Goal: Task Accomplishment & Management: Manage account settings

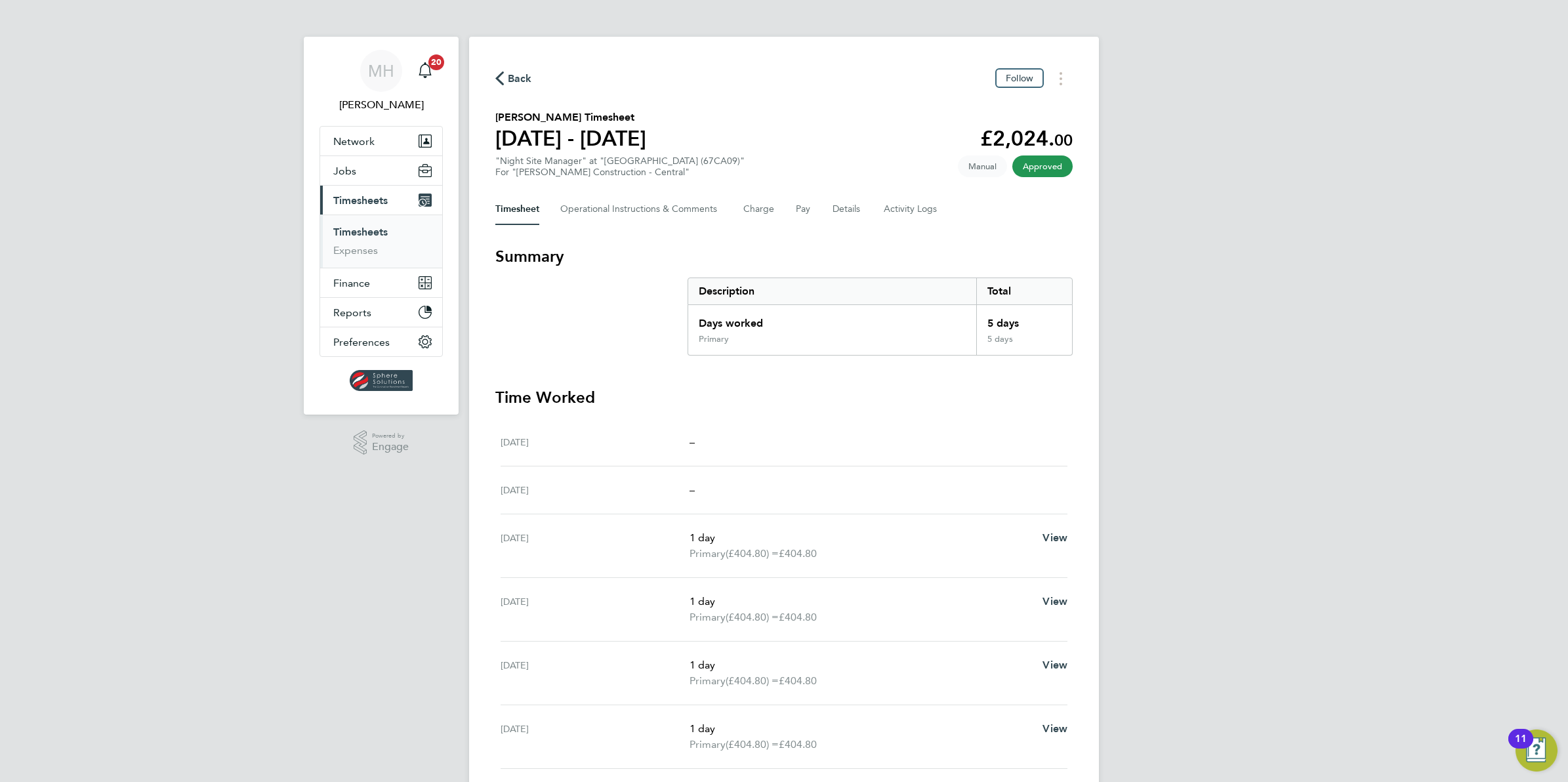
click at [509, 80] on span "Back" at bounding box center [520, 79] width 24 height 16
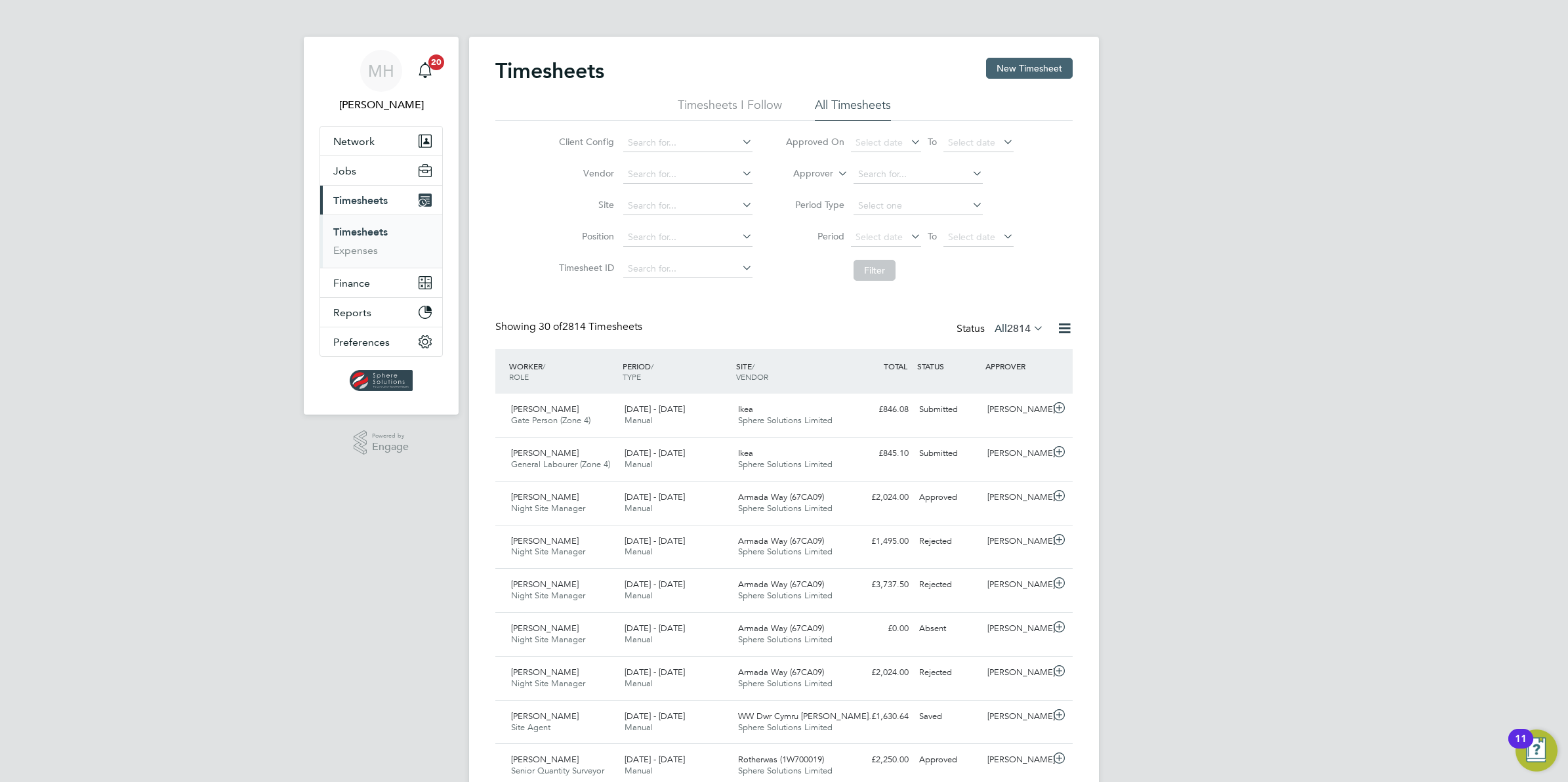
click at [1042, 69] on button "New Timesheet" at bounding box center [1030, 69] width 86 height 21
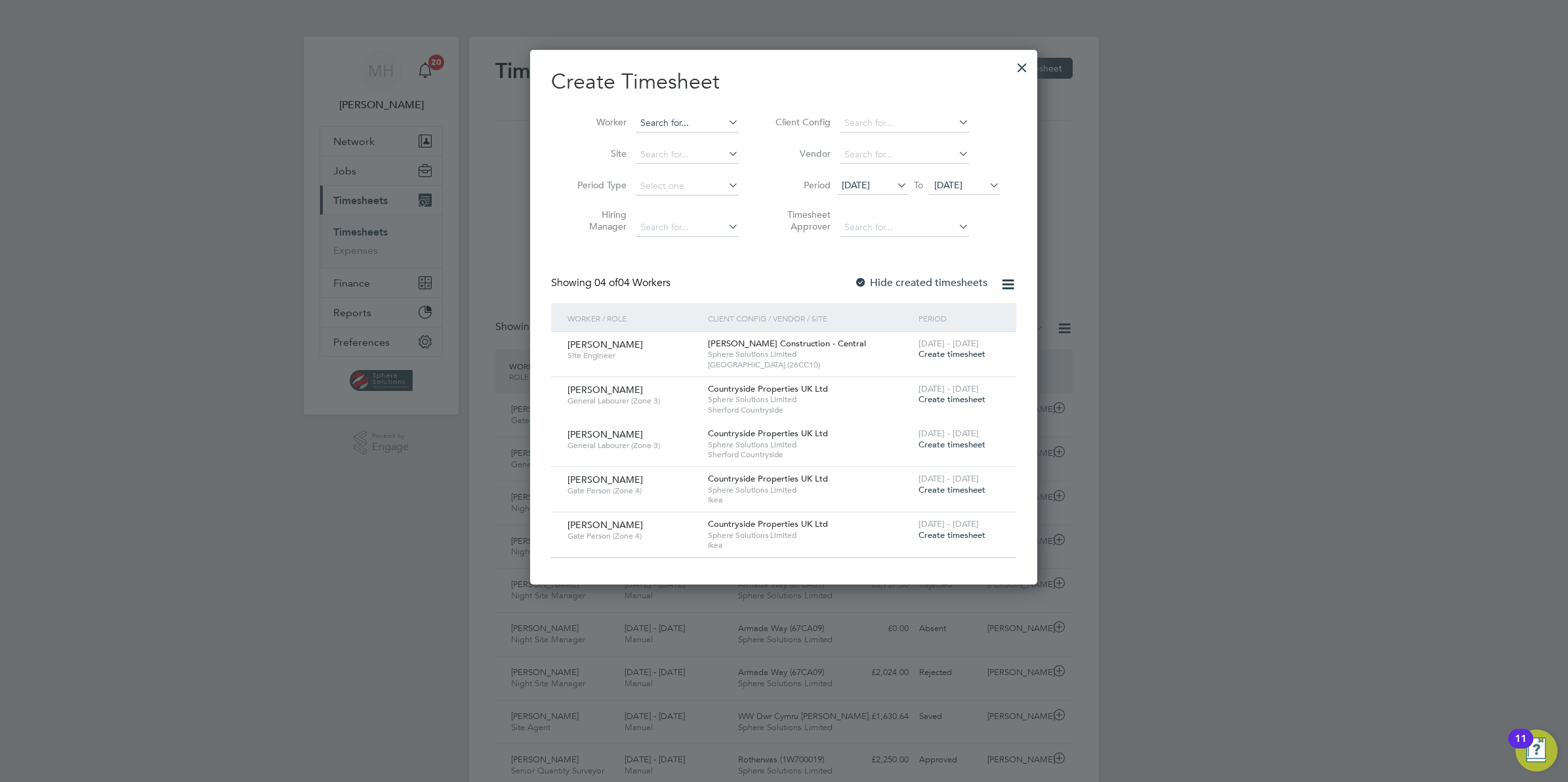
click at [676, 122] on input at bounding box center [687, 123] width 103 height 18
click at [708, 254] on li "And rew Nichols" at bounding box center [726, 247] width 182 height 18
type input "Andrew Nichols"
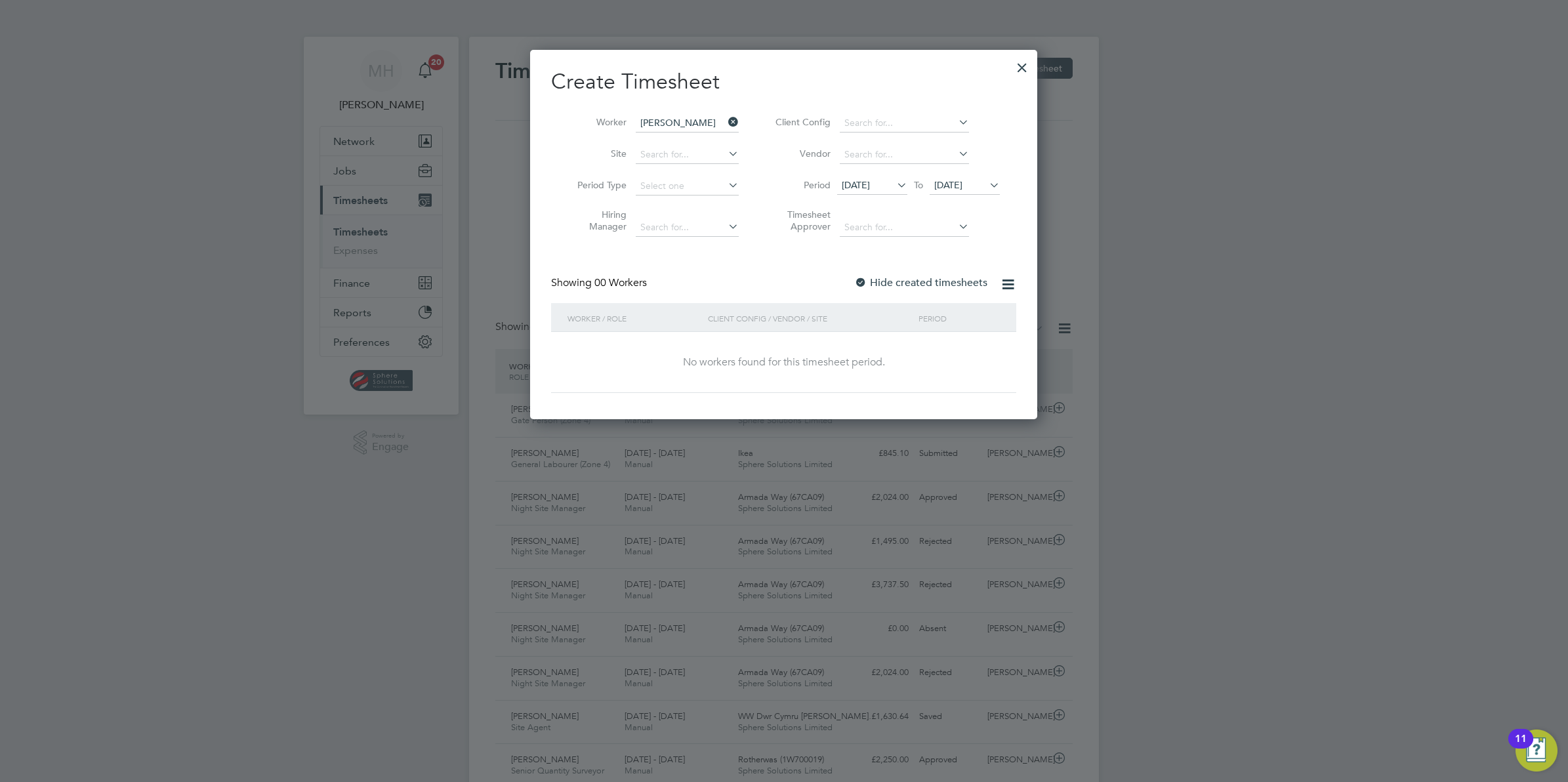
click at [986, 183] on icon at bounding box center [986, 185] width 0 height 18
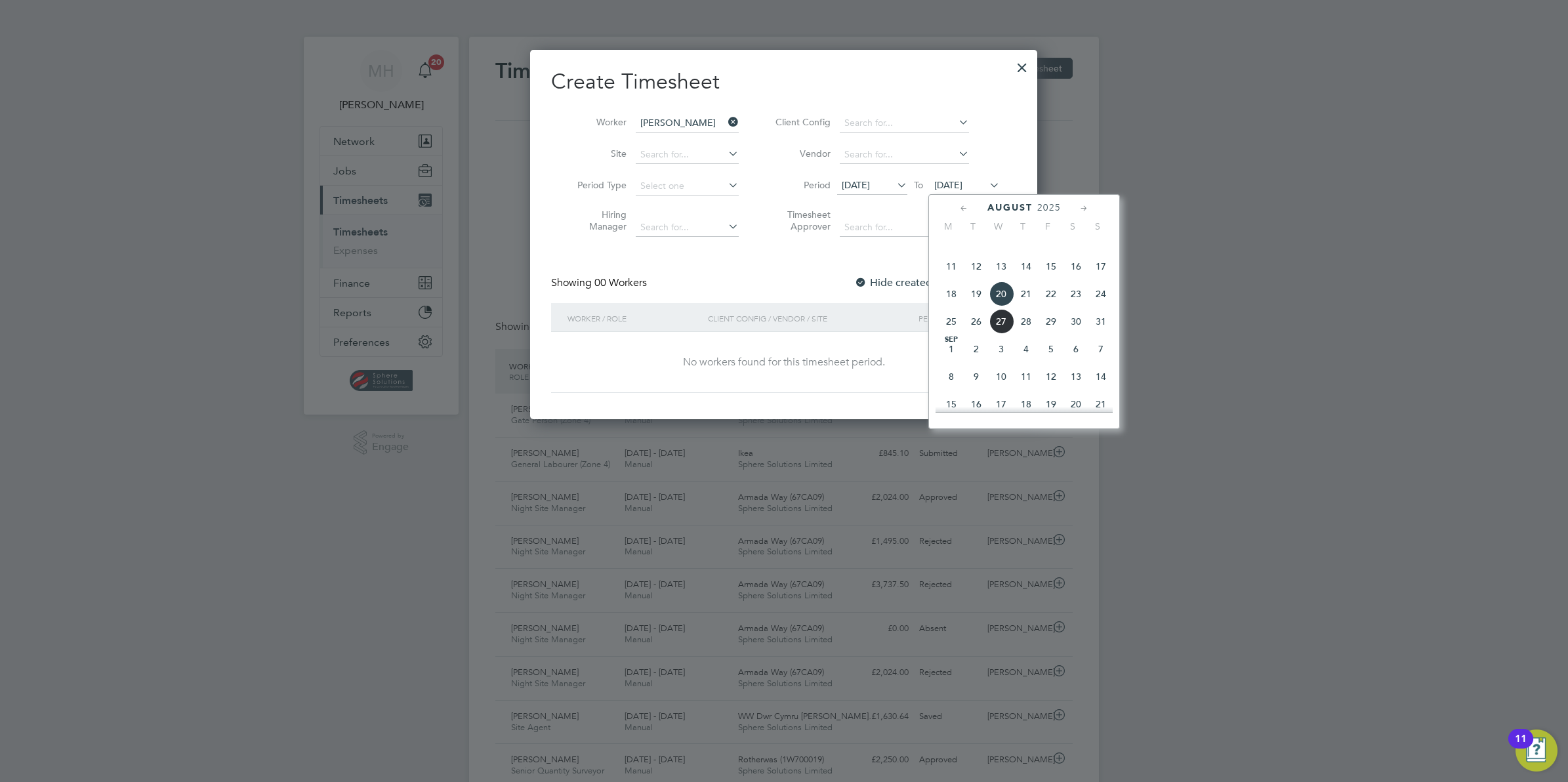
click at [1077, 306] on span "23" at bounding box center [1076, 294] width 25 height 25
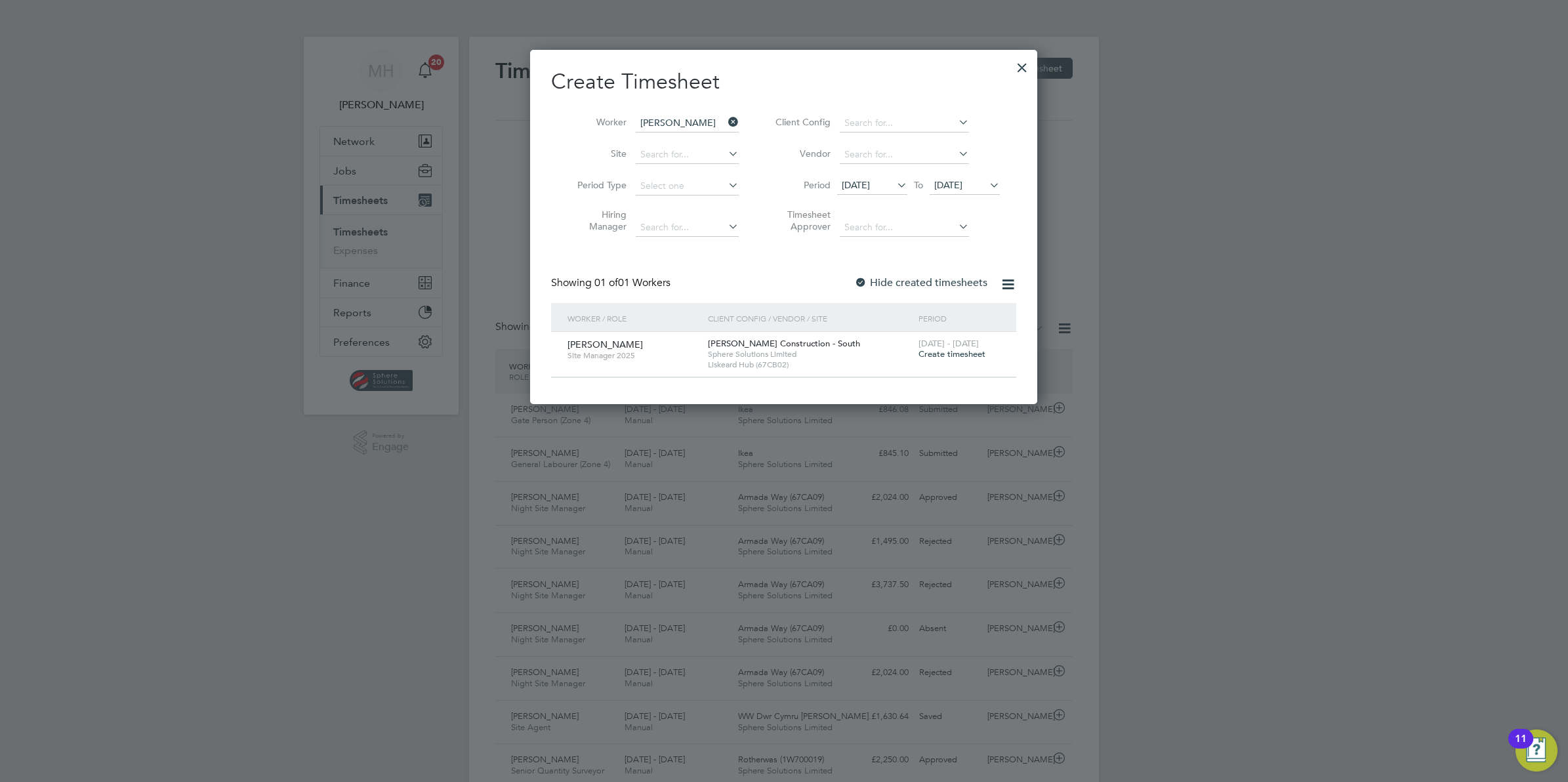
click at [986, 187] on icon at bounding box center [986, 185] width 0 height 18
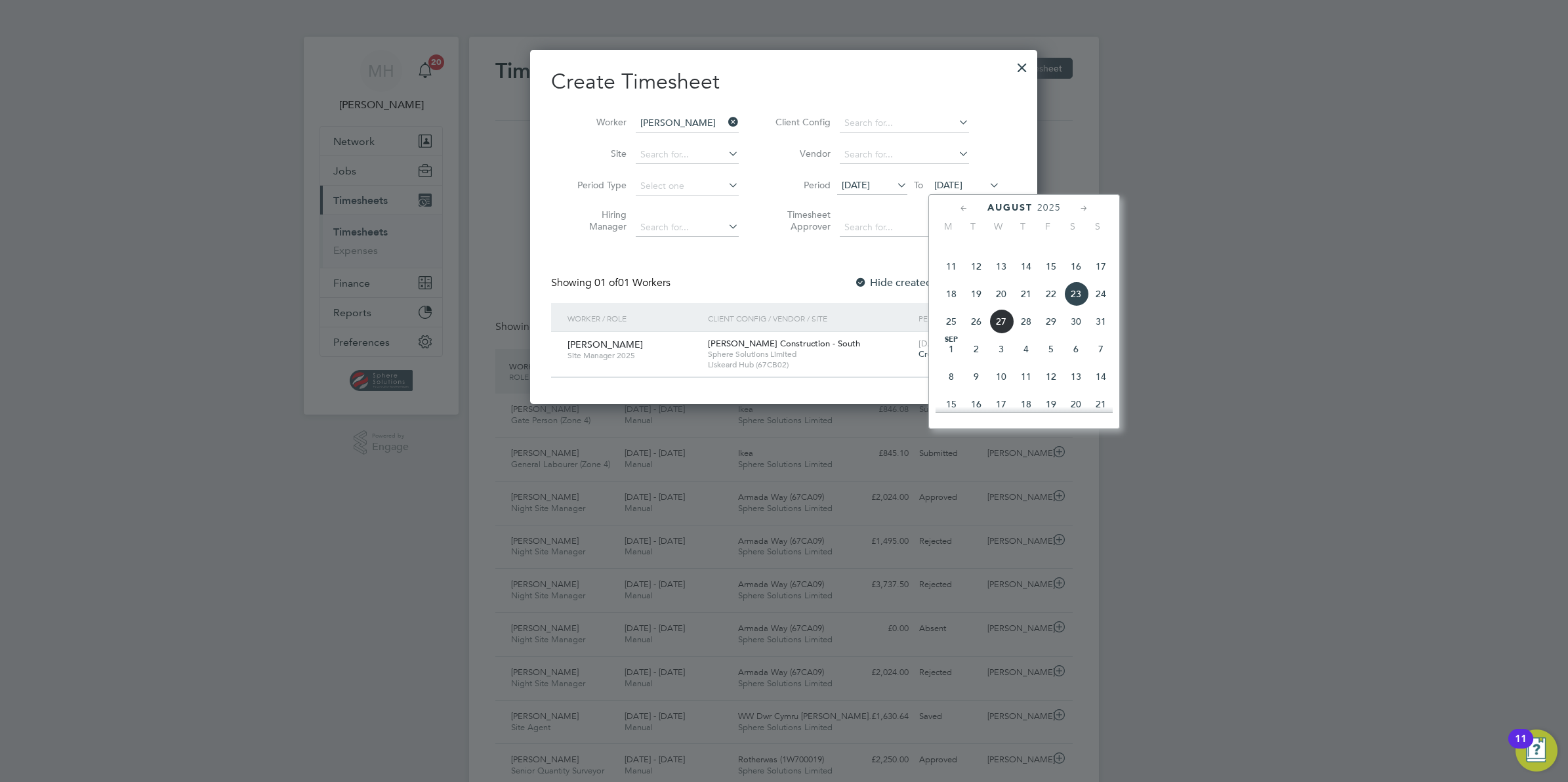
click at [1255, 246] on div at bounding box center [784, 391] width 1568 height 782
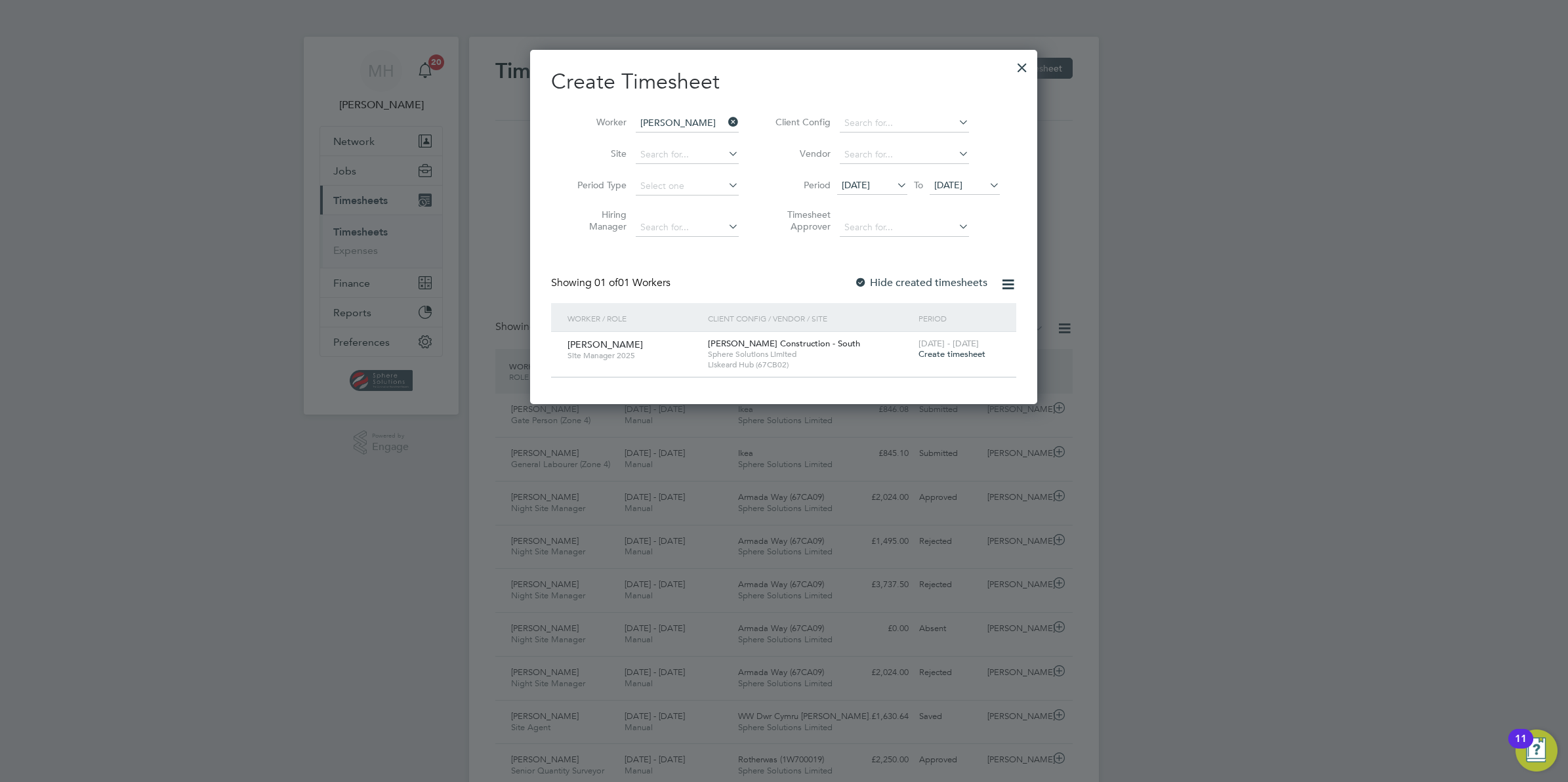
click at [1018, 68] on div at bounding box center [1022, 64] width 23 height 23
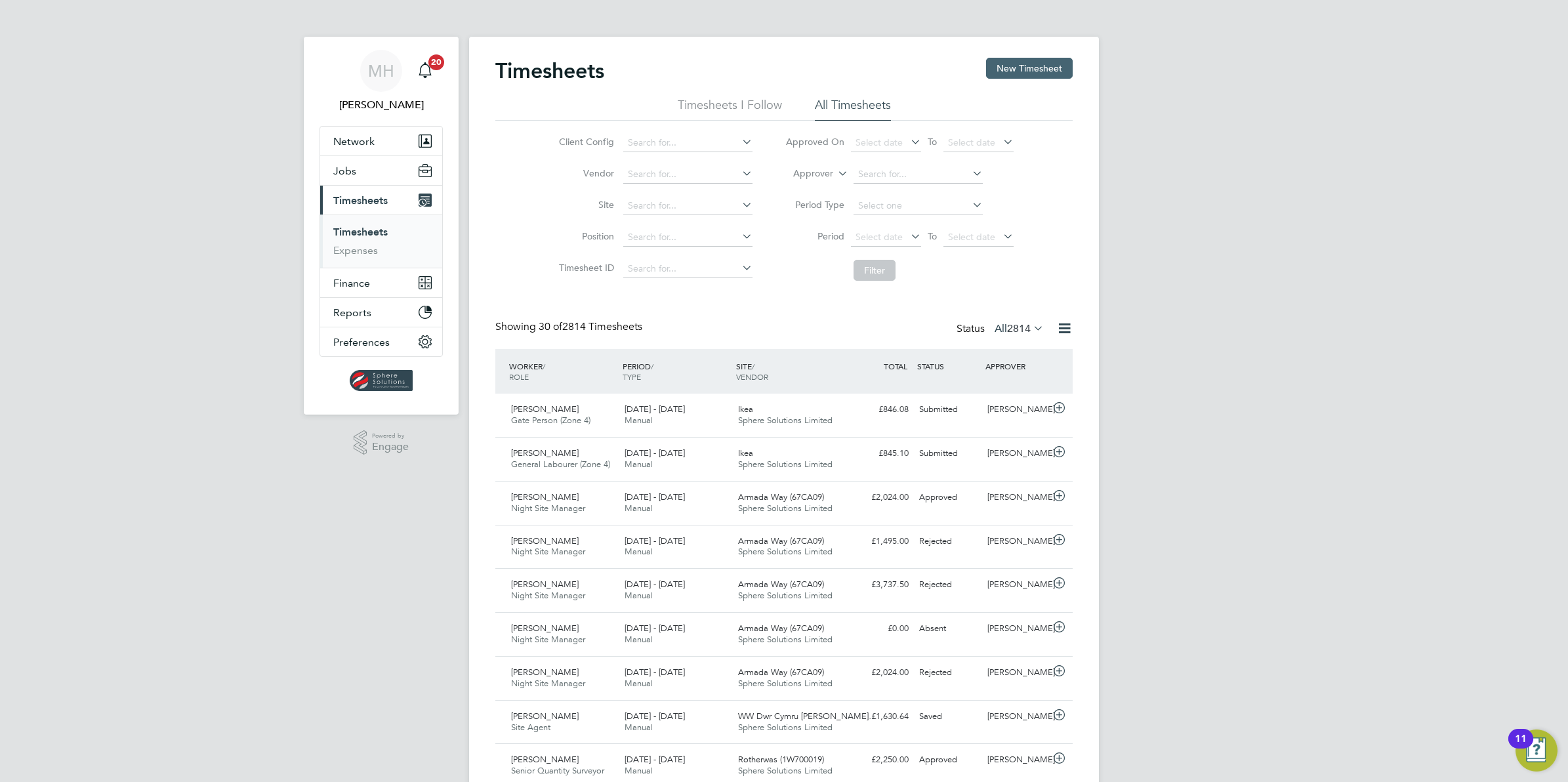
click at [1005, 69] on button "New Timesheet" at bounding box center [1030, 69] width 86 height 21
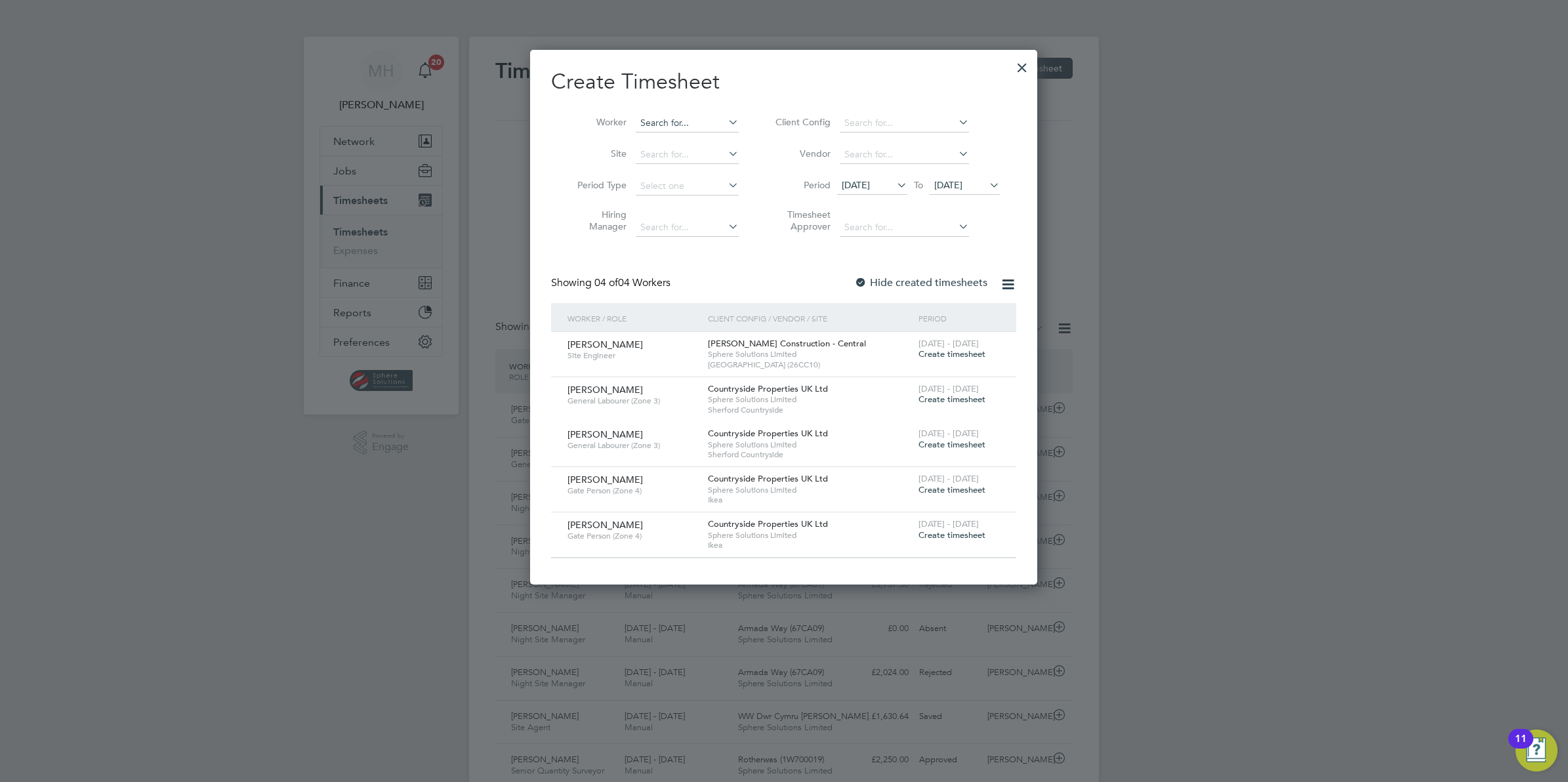
click at [687, 126] on input at bounding box center [687, 123] width 103 height 18
click at [986, 181] on icon at bounding box center [986, 185] width 0 height 18
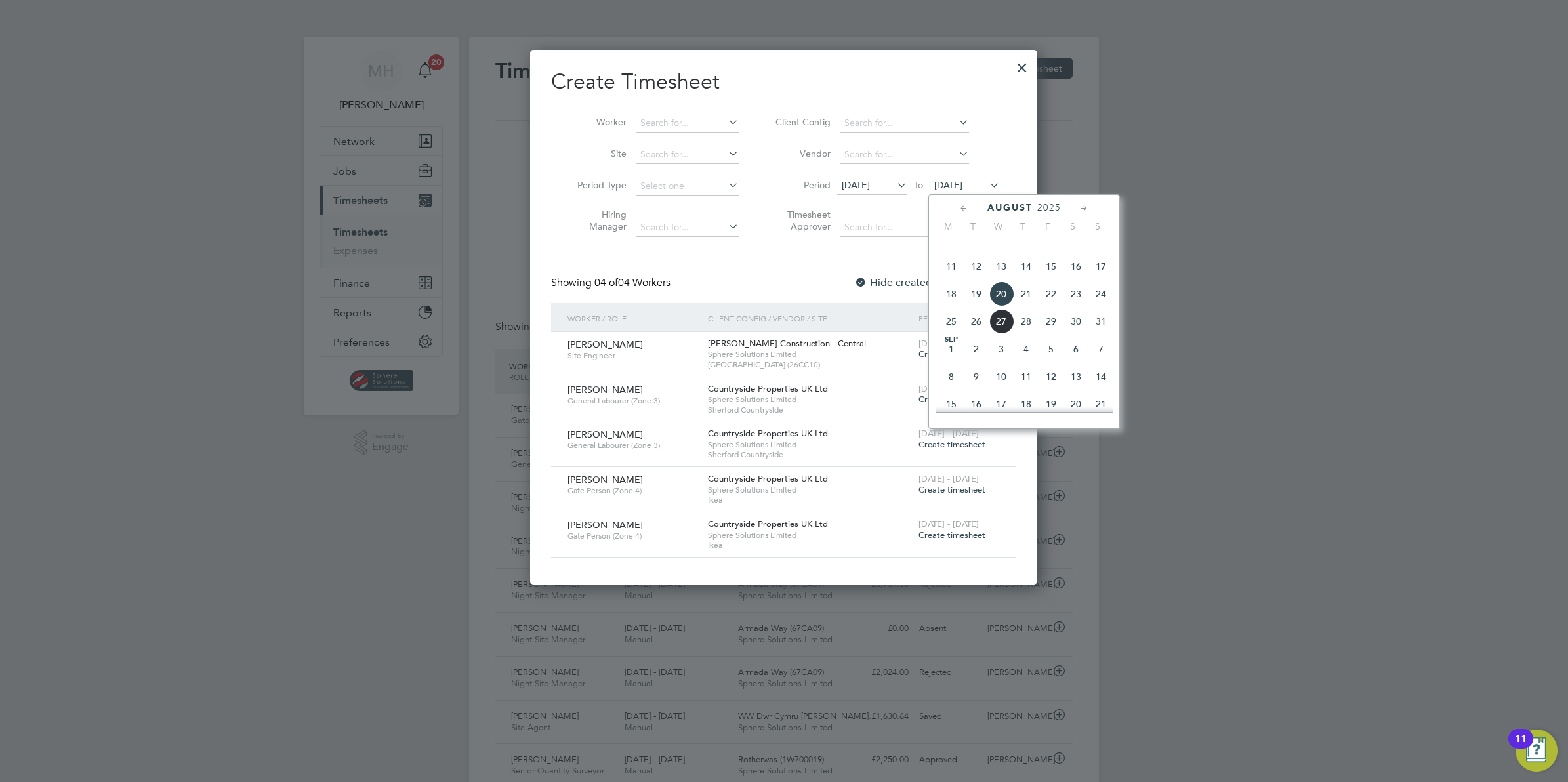
click at [1103, 306] on span "24" at bounding box center [1100, 294] width 25 height 25
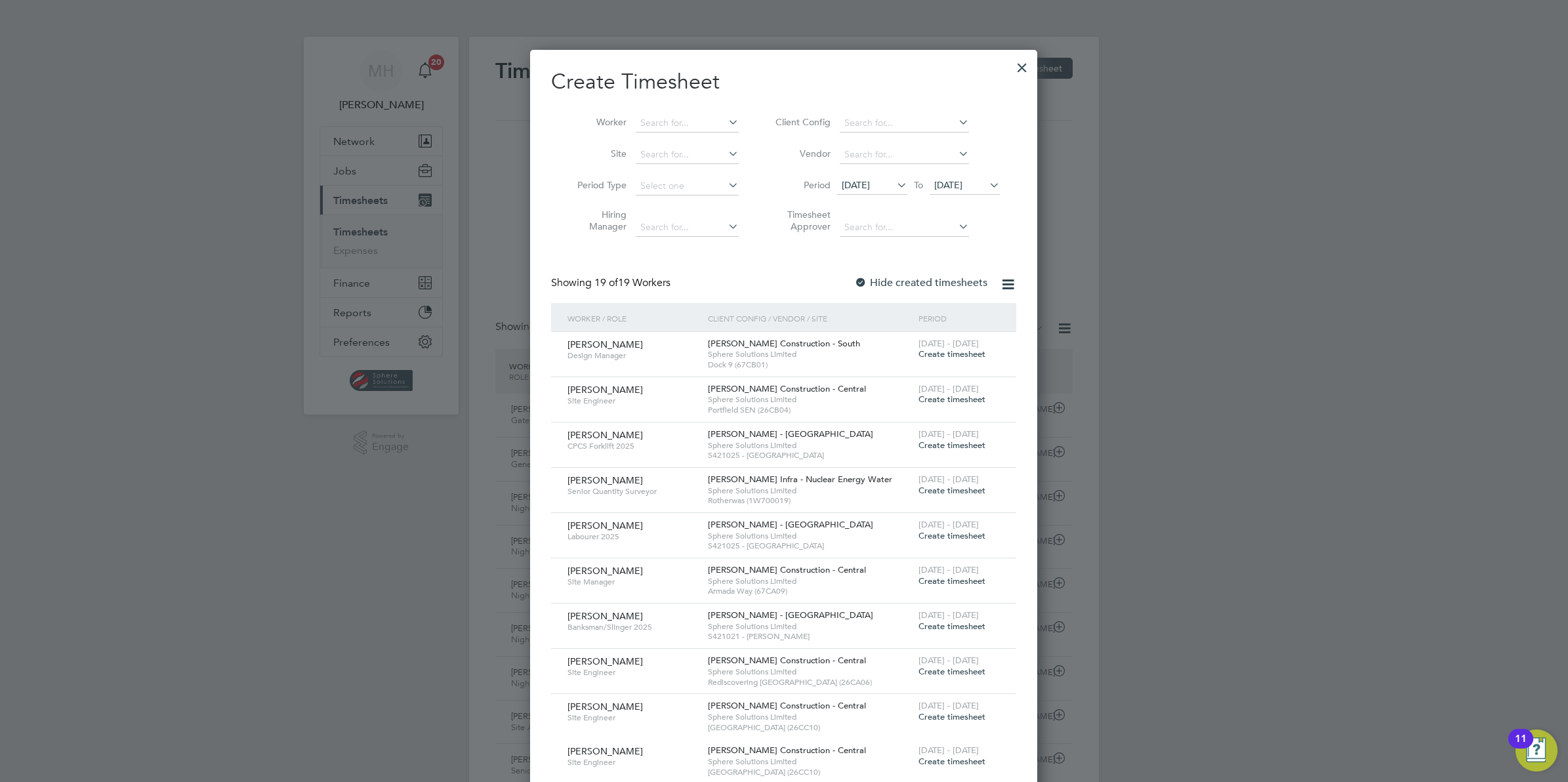
click at [986, 180] on icon at bounding box center [986, 185] width 0 height 18
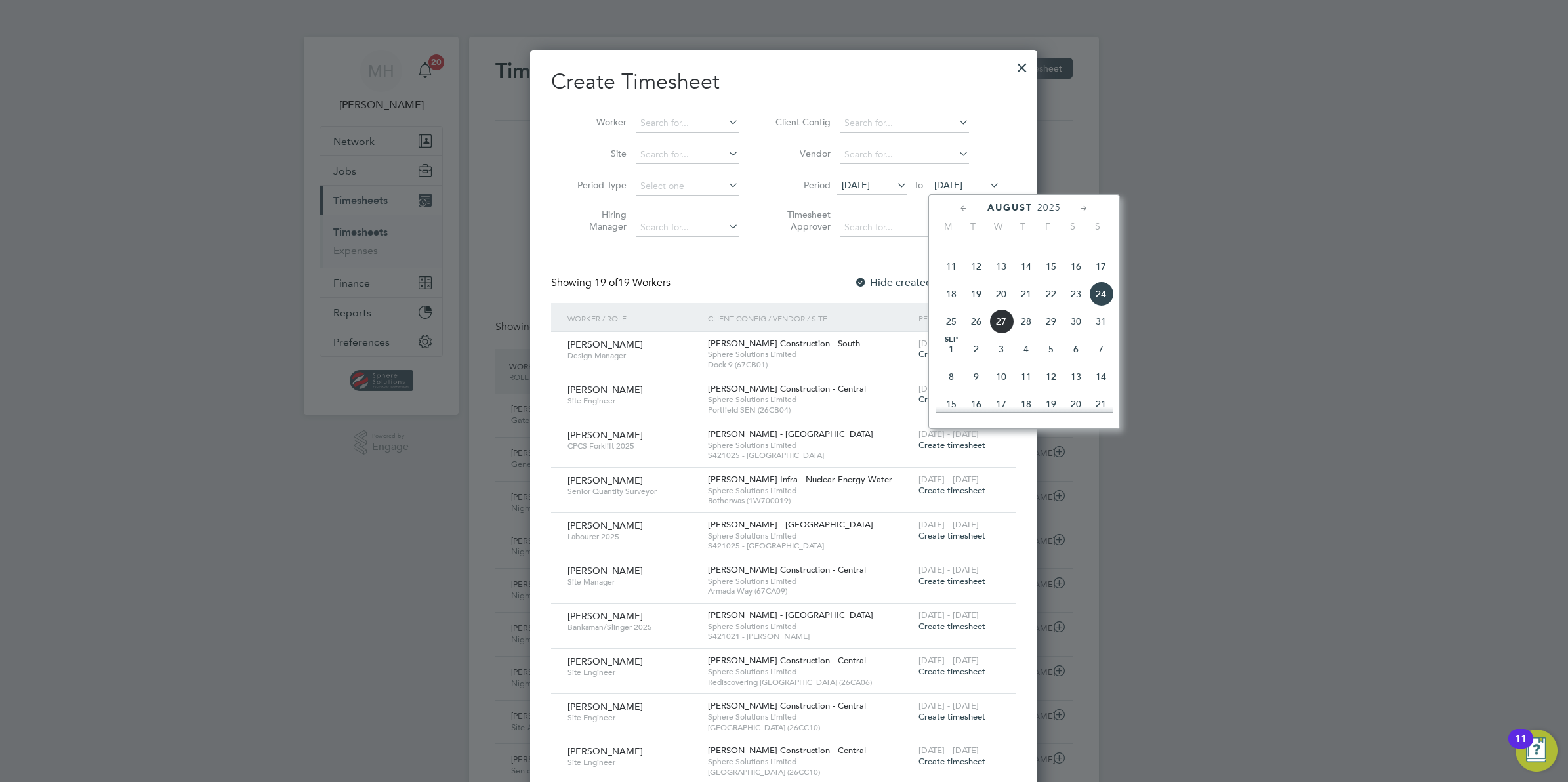
click at [1055, 306] on span "22" at bounding box center [1051, 294] width 25 height 25
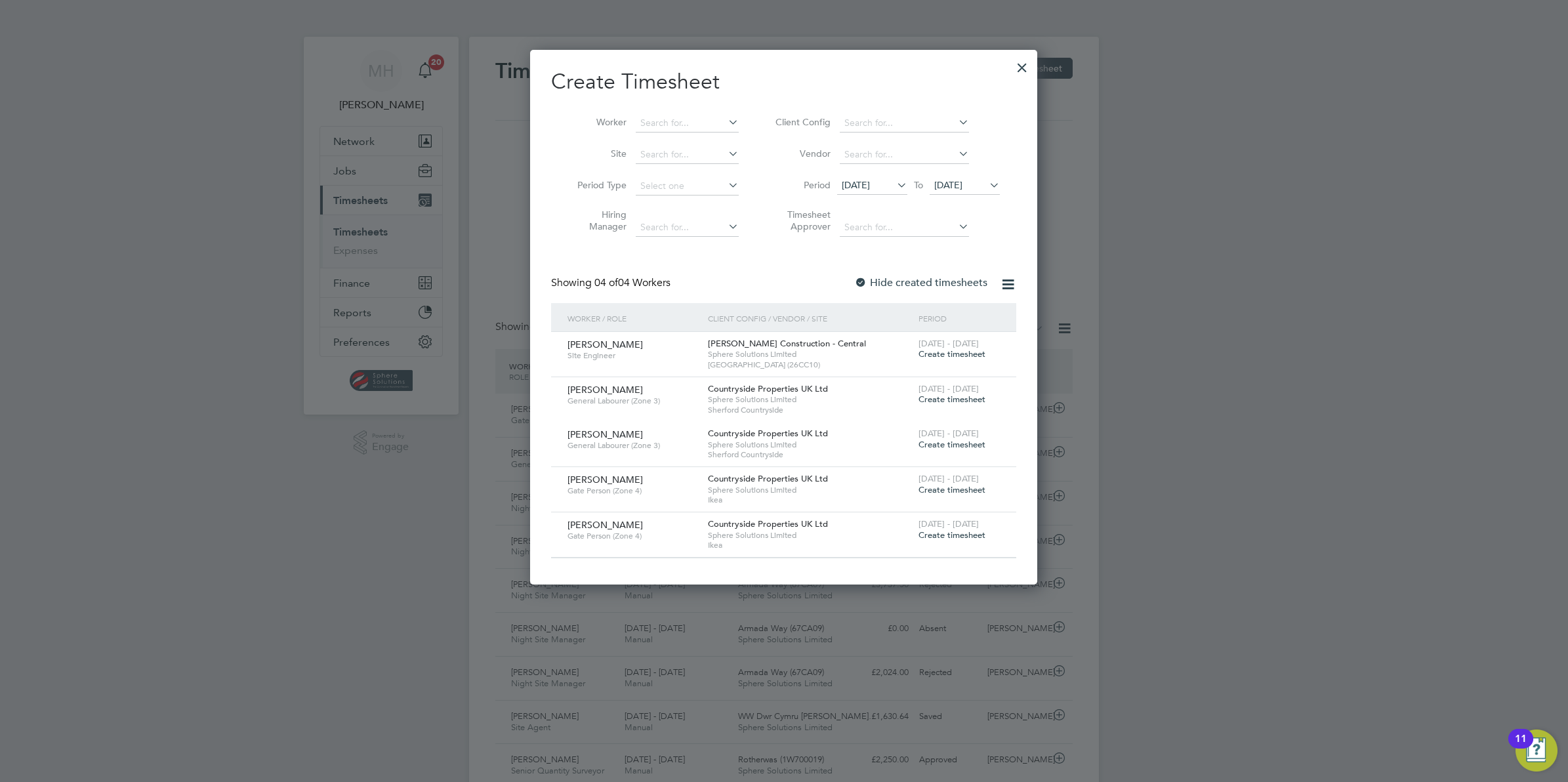
click at [894, 185] on icon at bounding box center [894, 185] width 0 height 18
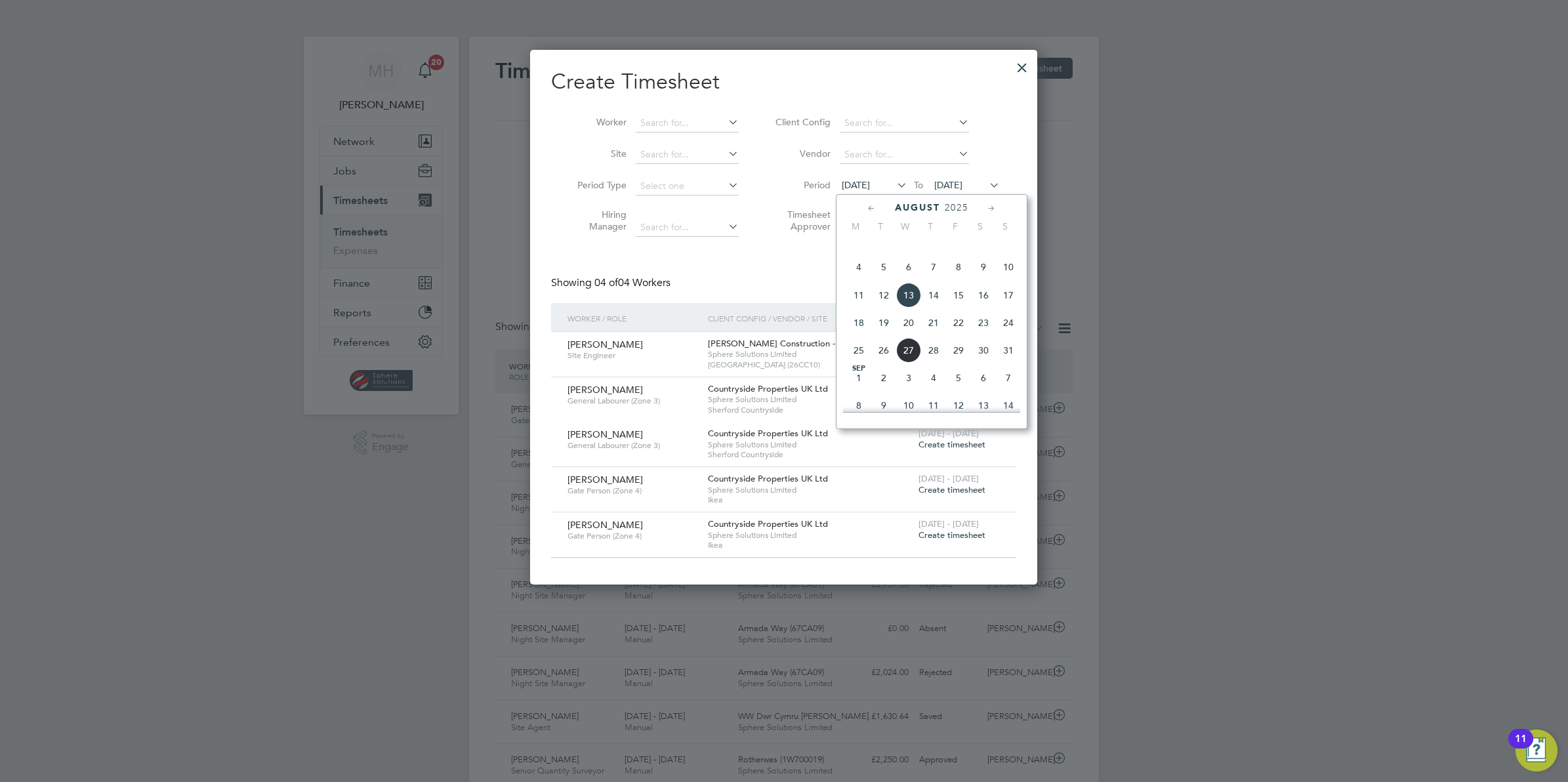
click at [981, 308] on span "16" at bounding box center [983, 295] width 25 height 25
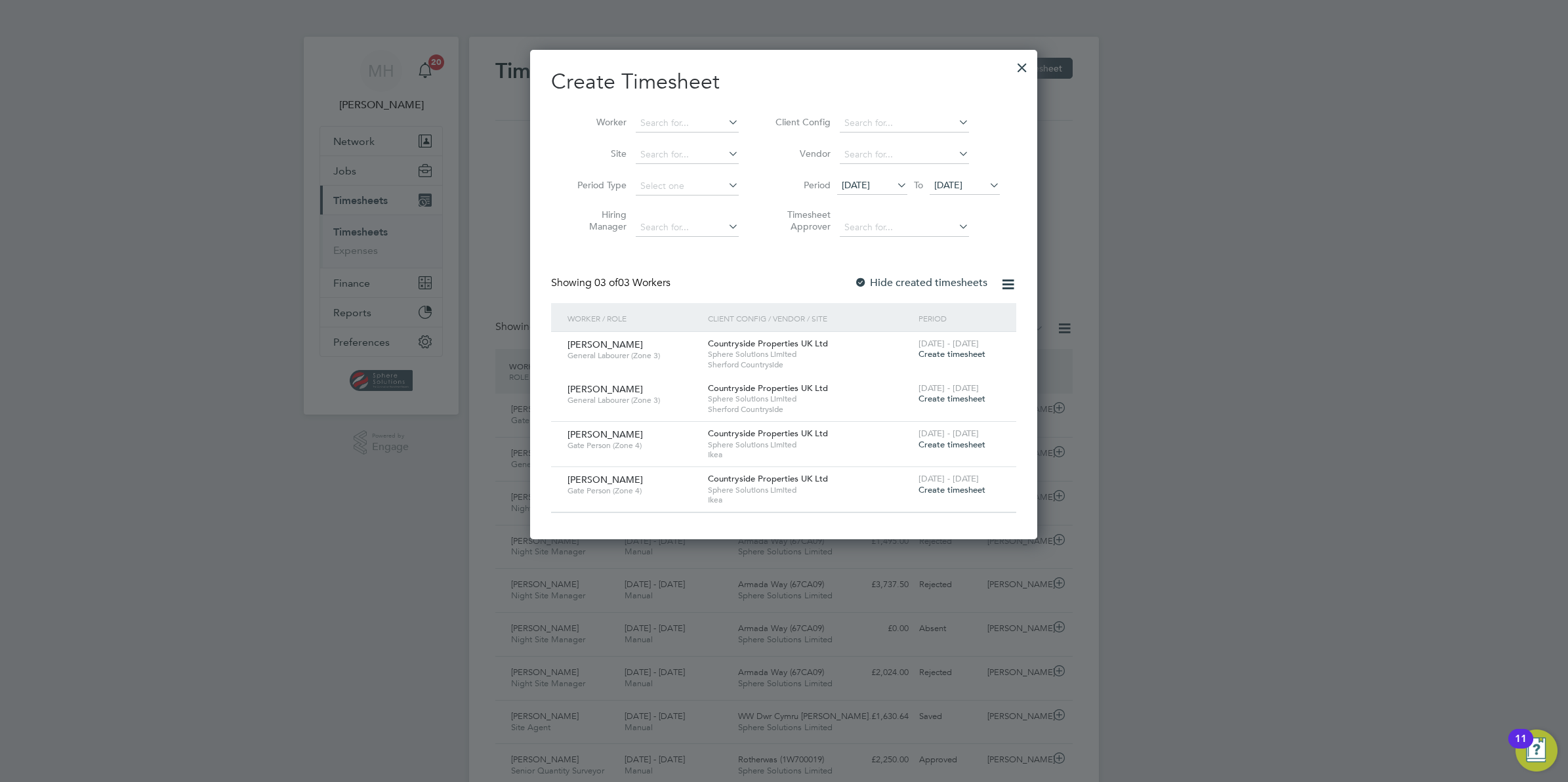
click at [986, 183] on icon at bounding box center [986, 185] width 0 height 18
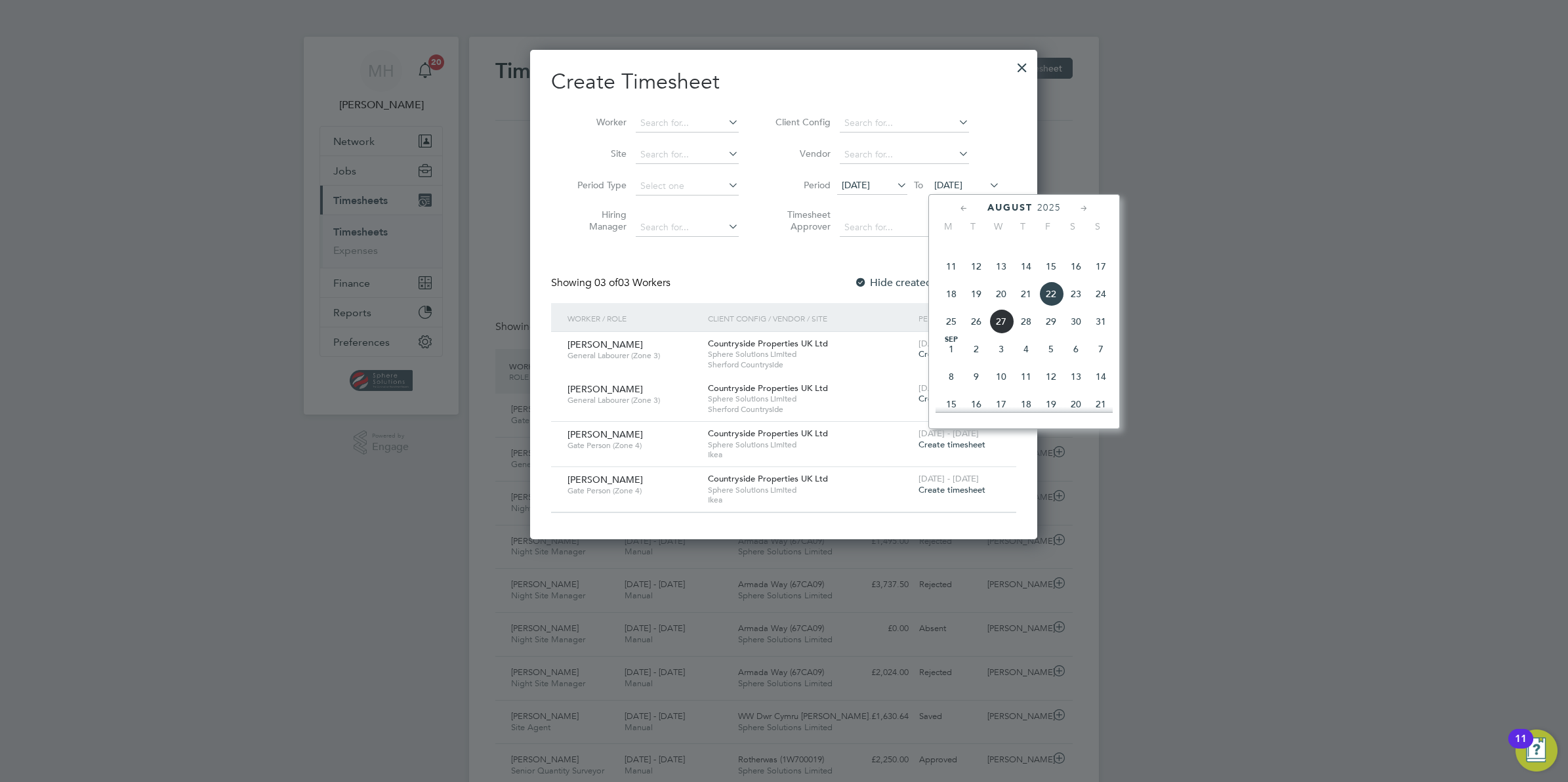
click at [1104, 306] on span "24" at bounding box center [1100, 294] width 25 height 25
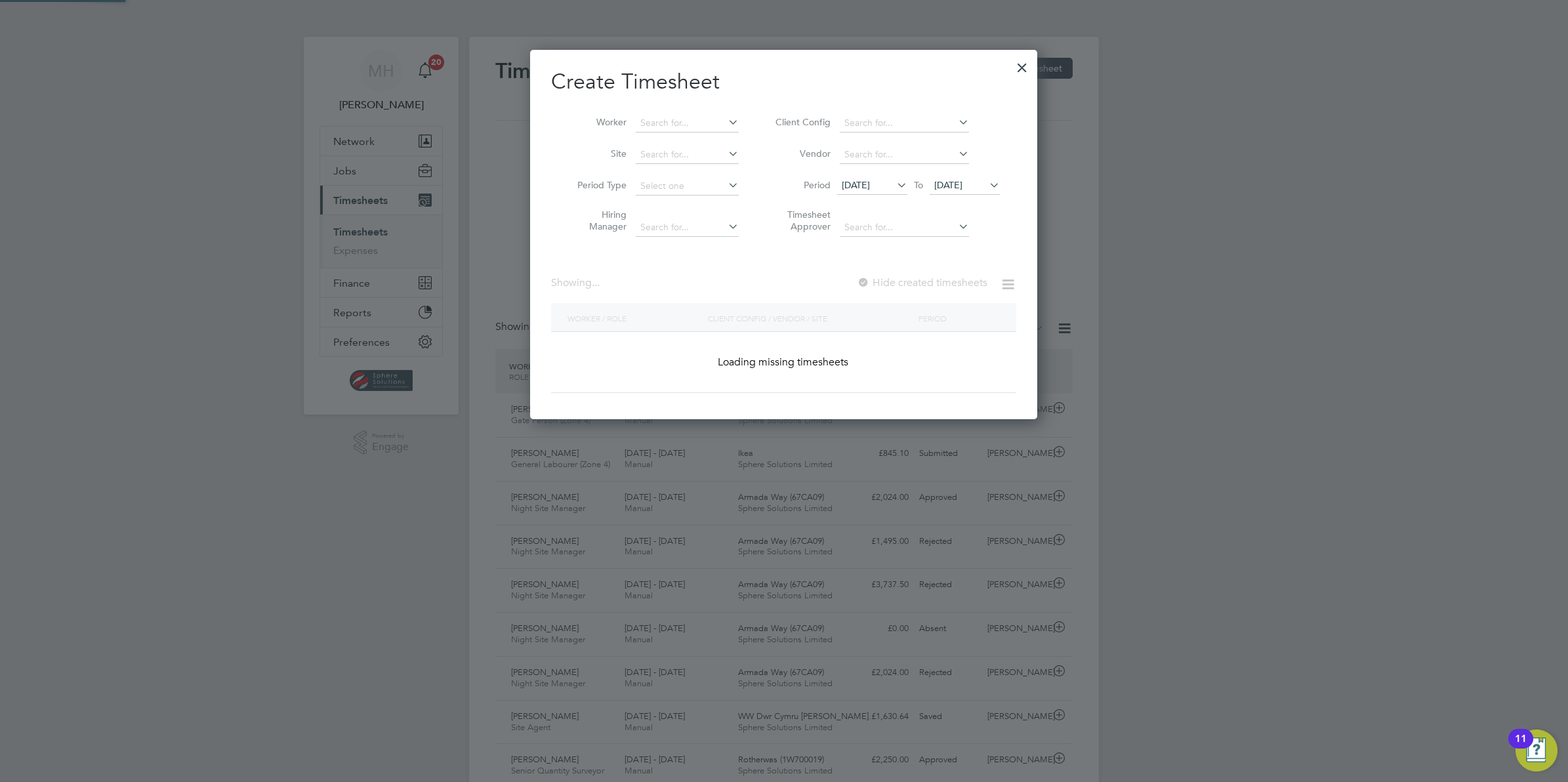
scroll to position [7, 5]
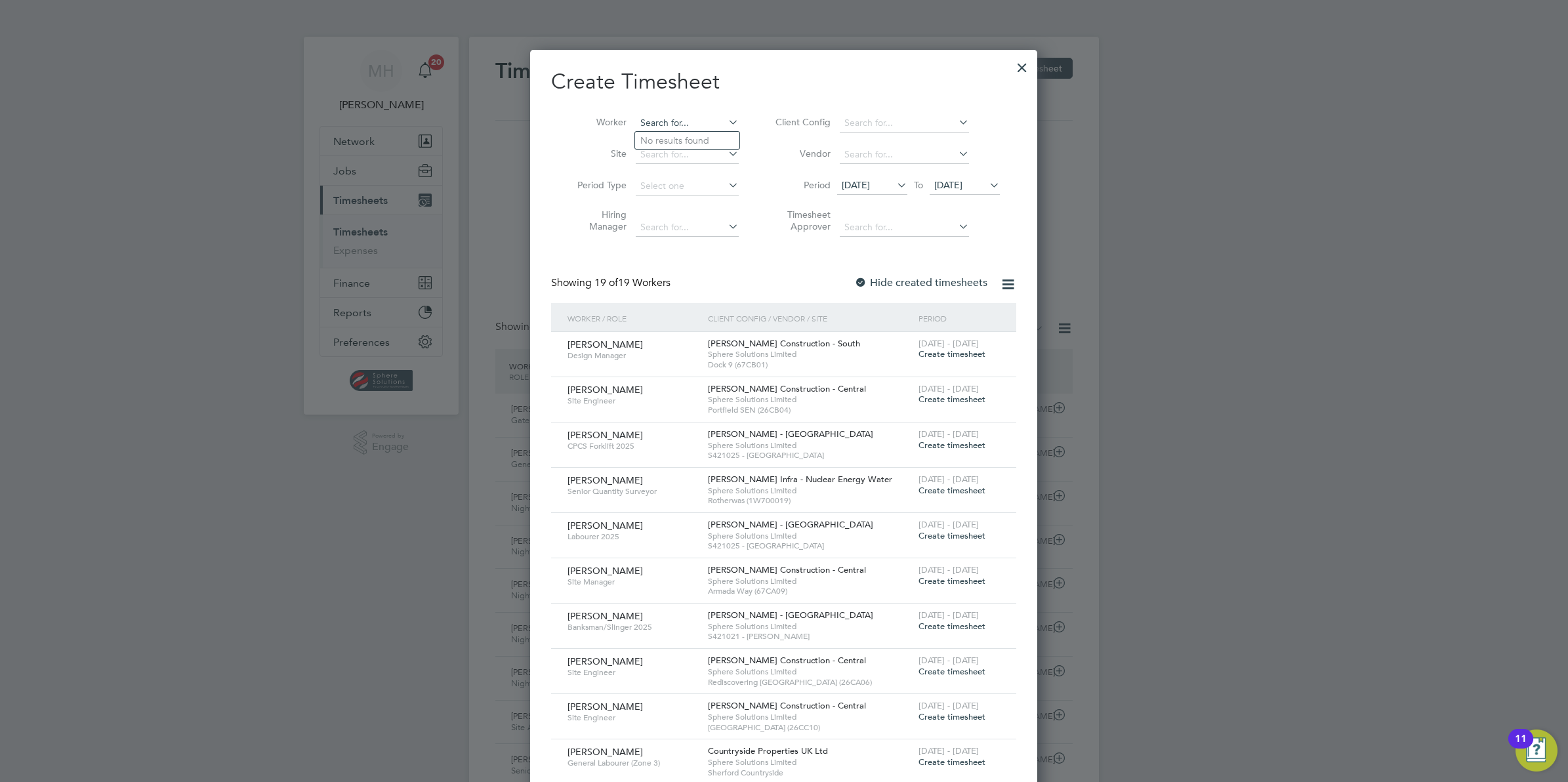
click at [662, 122] on input at bounding box center [687, 123] width 103 height 18
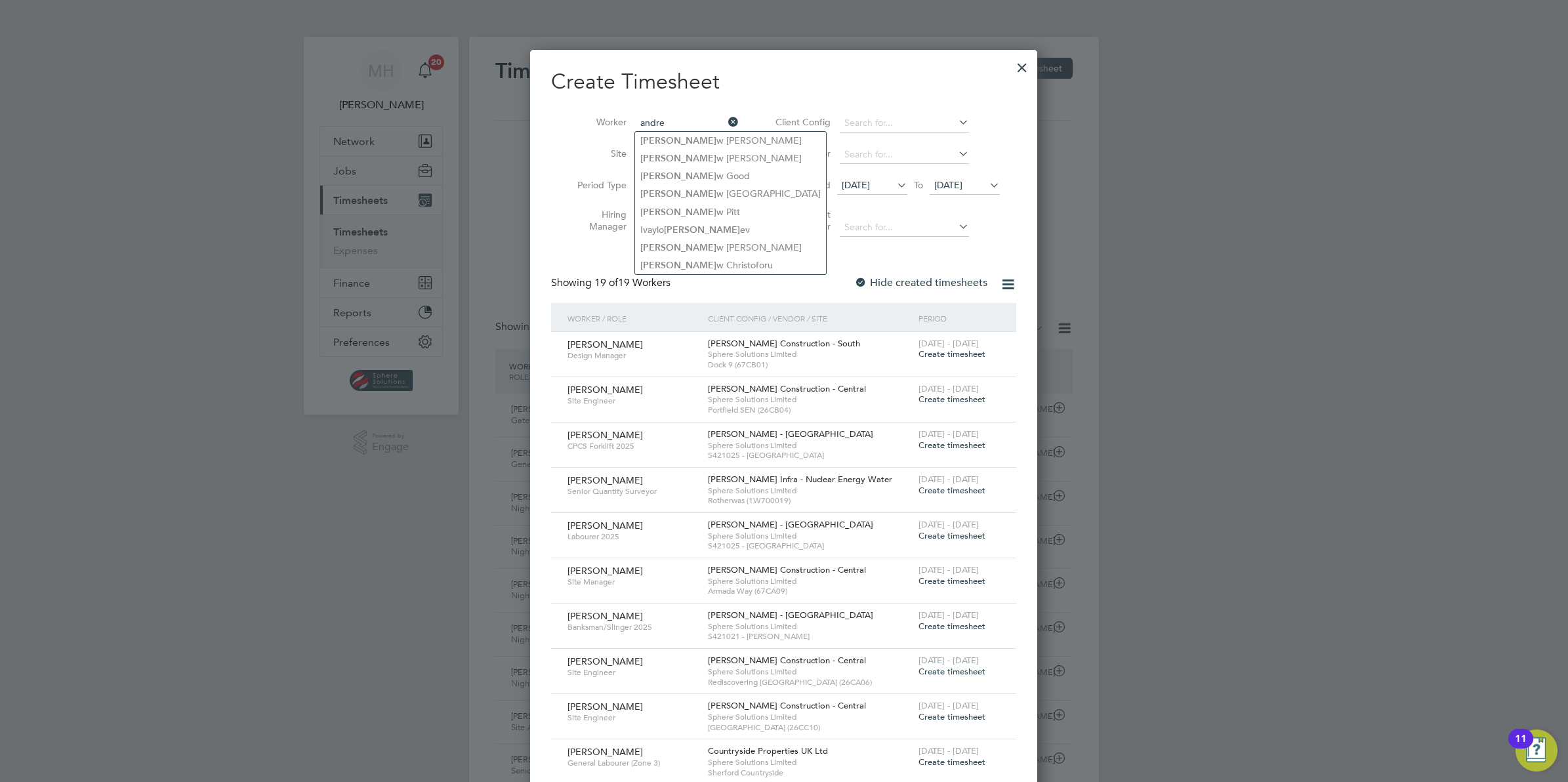
type input "andre"
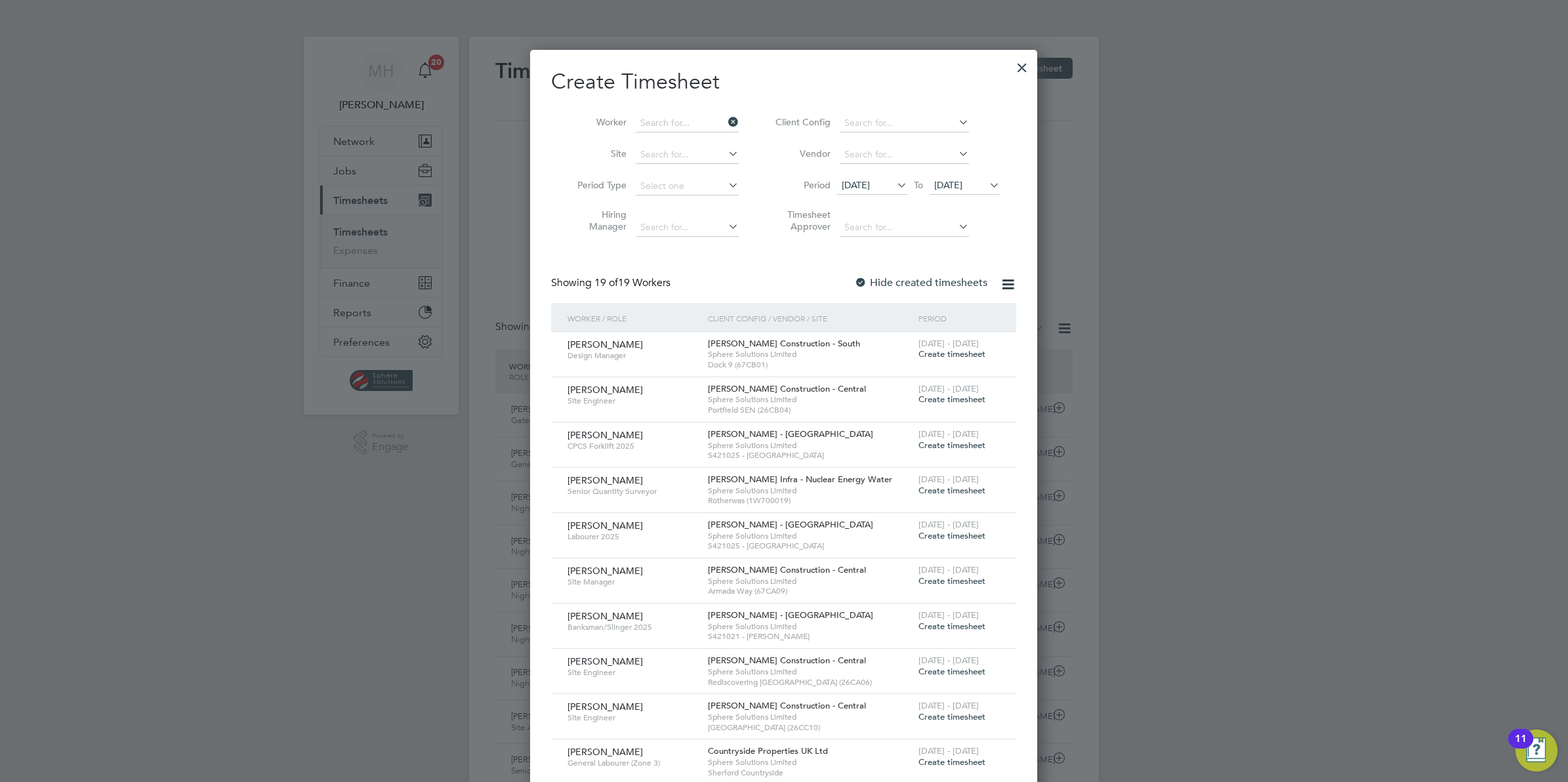
scroll to position [369, 507]
drag, startPoint x: 886, startPoint y: 181, endPoint x: 806, endPoint y: 239, distance: 98.8
click at [806, 239] on li "Timesheet Approver" at bounding box center [885, 223] width 261 height 41
click at [894, 183] on icon at bounding box center [894, 185] width 0 height 18
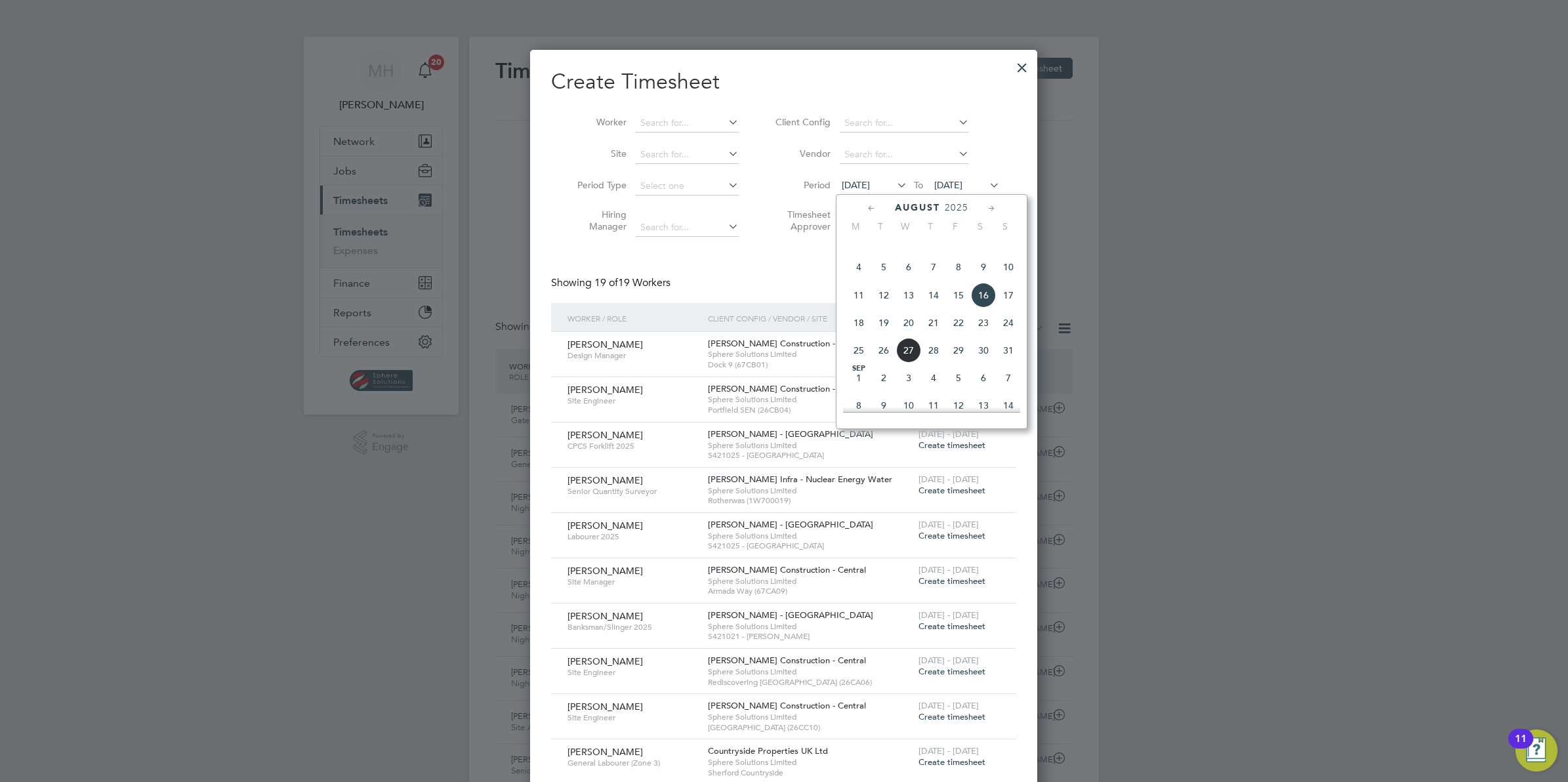
click at [1126, 222] on div at bounding box center [784, 391] width 1568 height 782
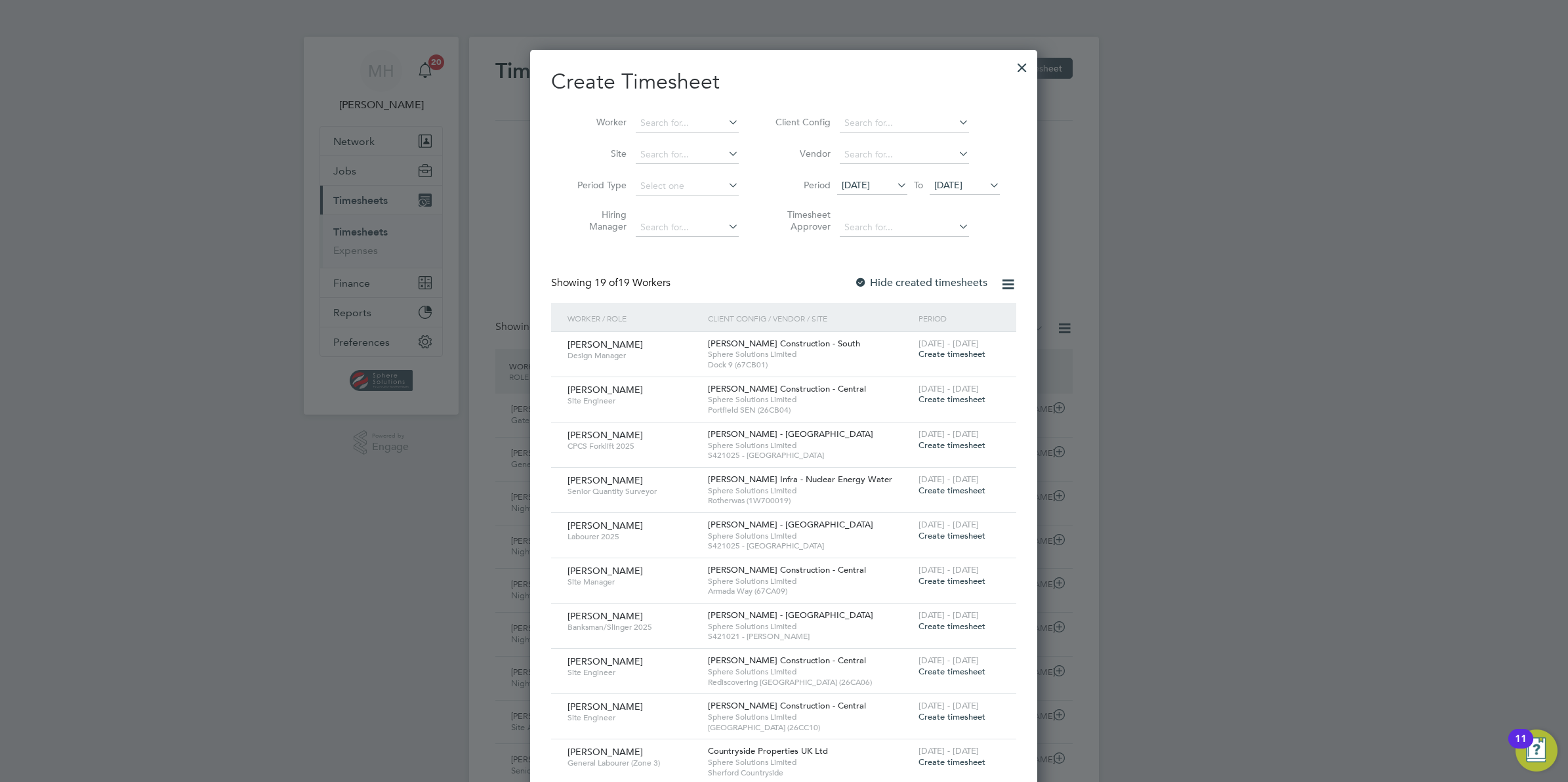
drag, startPoint x: 997, startPoint y: 185, endPoint x: 1385, endPoint y: 156, distance: 389.1
click at [1385, 156] on div at bounding box center [784, 391] width 1568 height 782
click at [1027, 66] on div at bounding box center [1022, 64] width 23 height 23
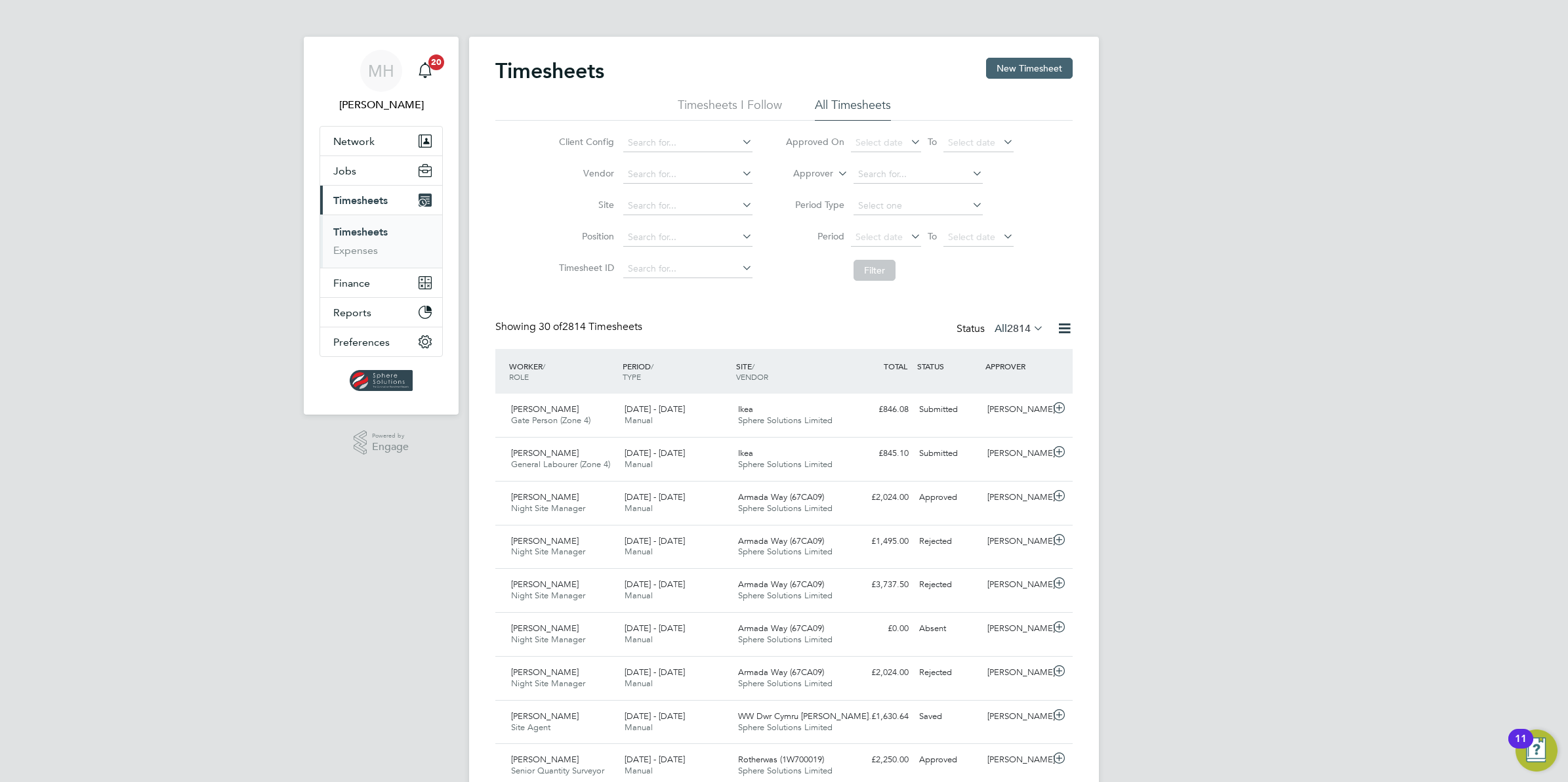
scroll to position [33, 113]
click at [713, 103] on li "Timesheets I Follow" at bounding box center [730, 108] width 104 height 23
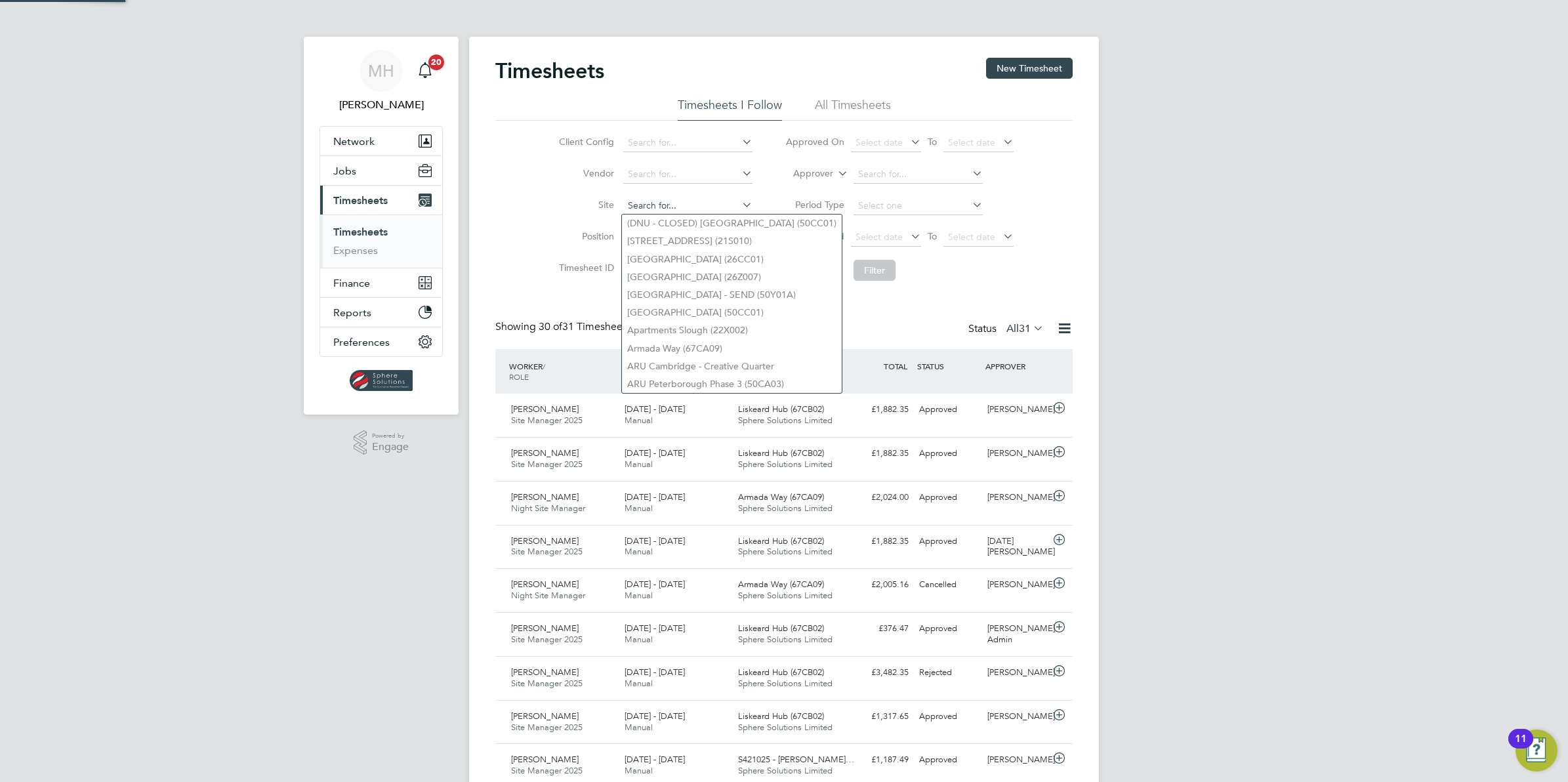
click at [676, 205] on input at bounding box center [688, 206] width 129 height 18
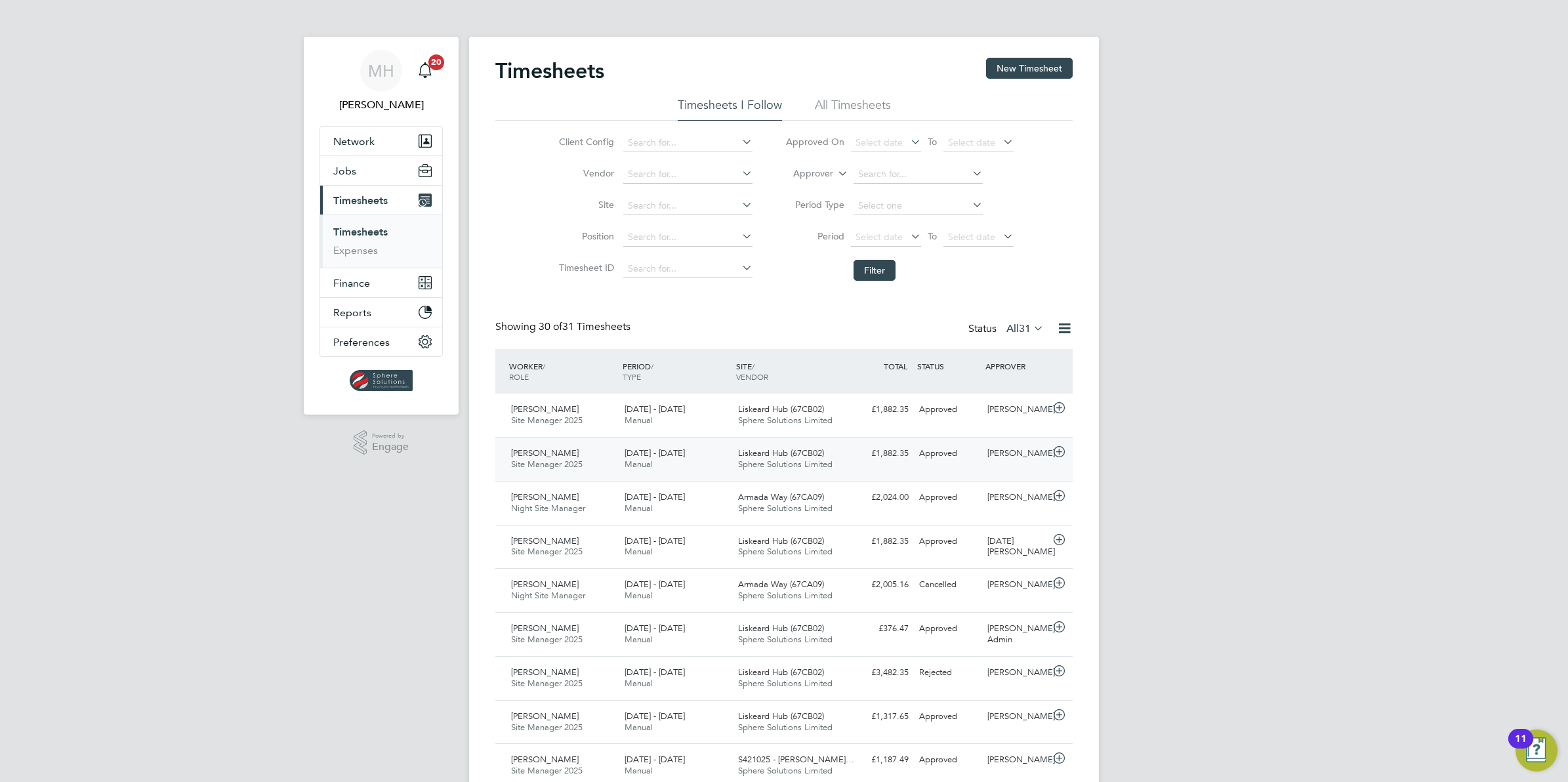
click at [570, 454] on span "Andrew Nichols" at bounding box center [545, 453] width 68 height 11
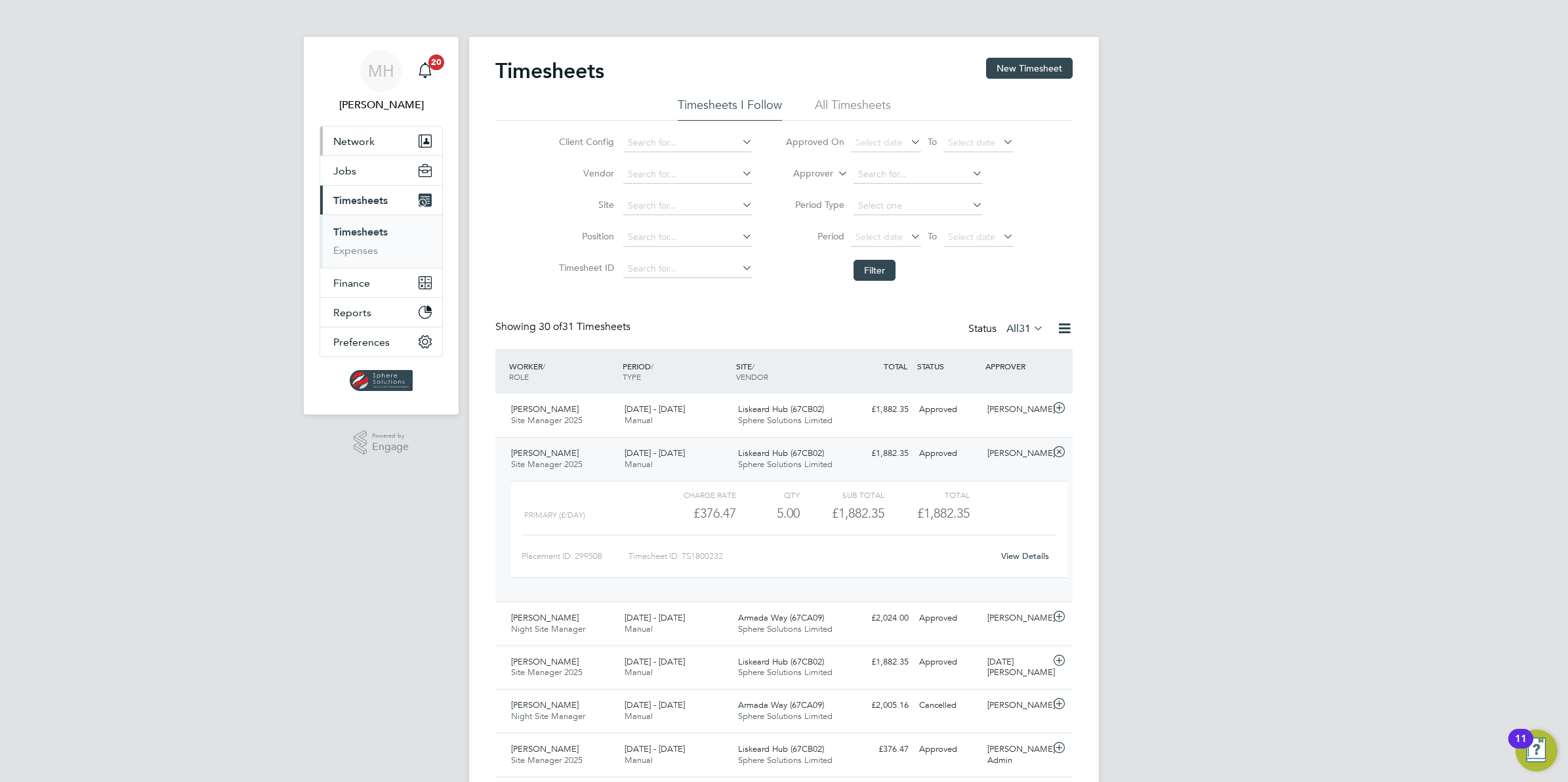
click at [349, 139] on span "Network" at bounding box center [354, 142] width 41 height 13
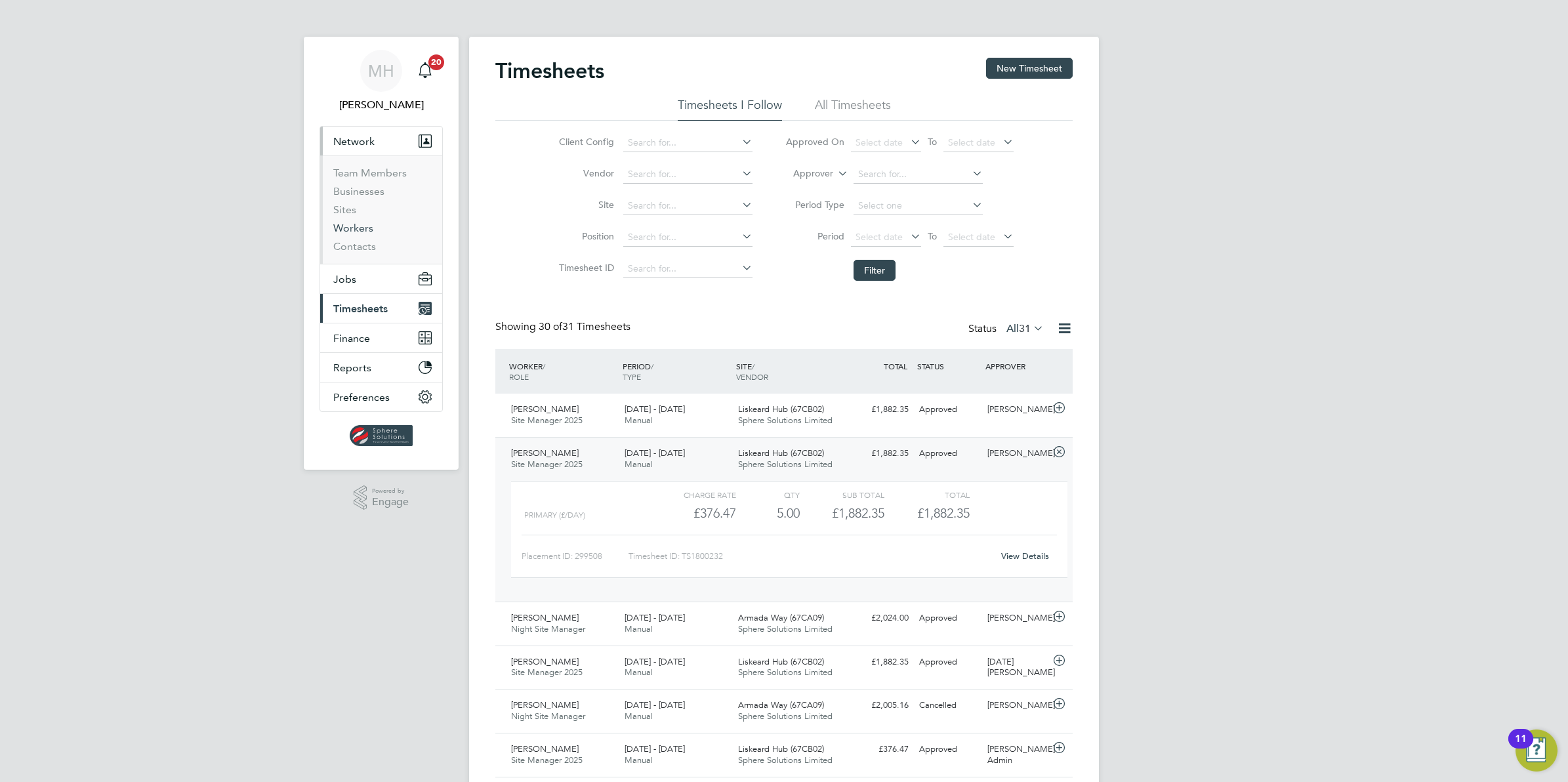
click at [355, 227] on link "Workers" at bounding box center [353, 228] width 40 height 13
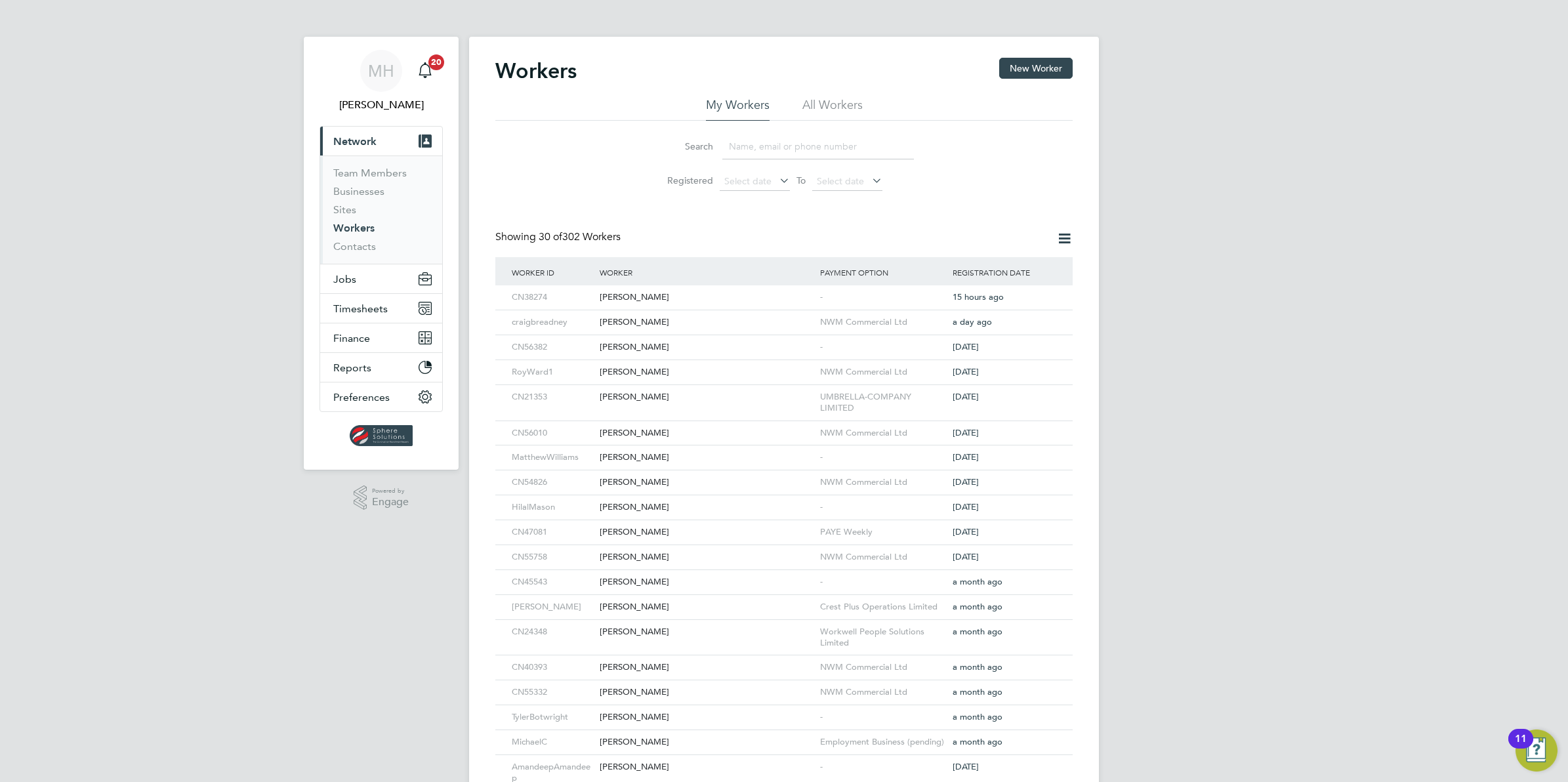
click at [748, 139] on input at bounding box center [818, 146] width 192 height 25
type input "andrew nichols"
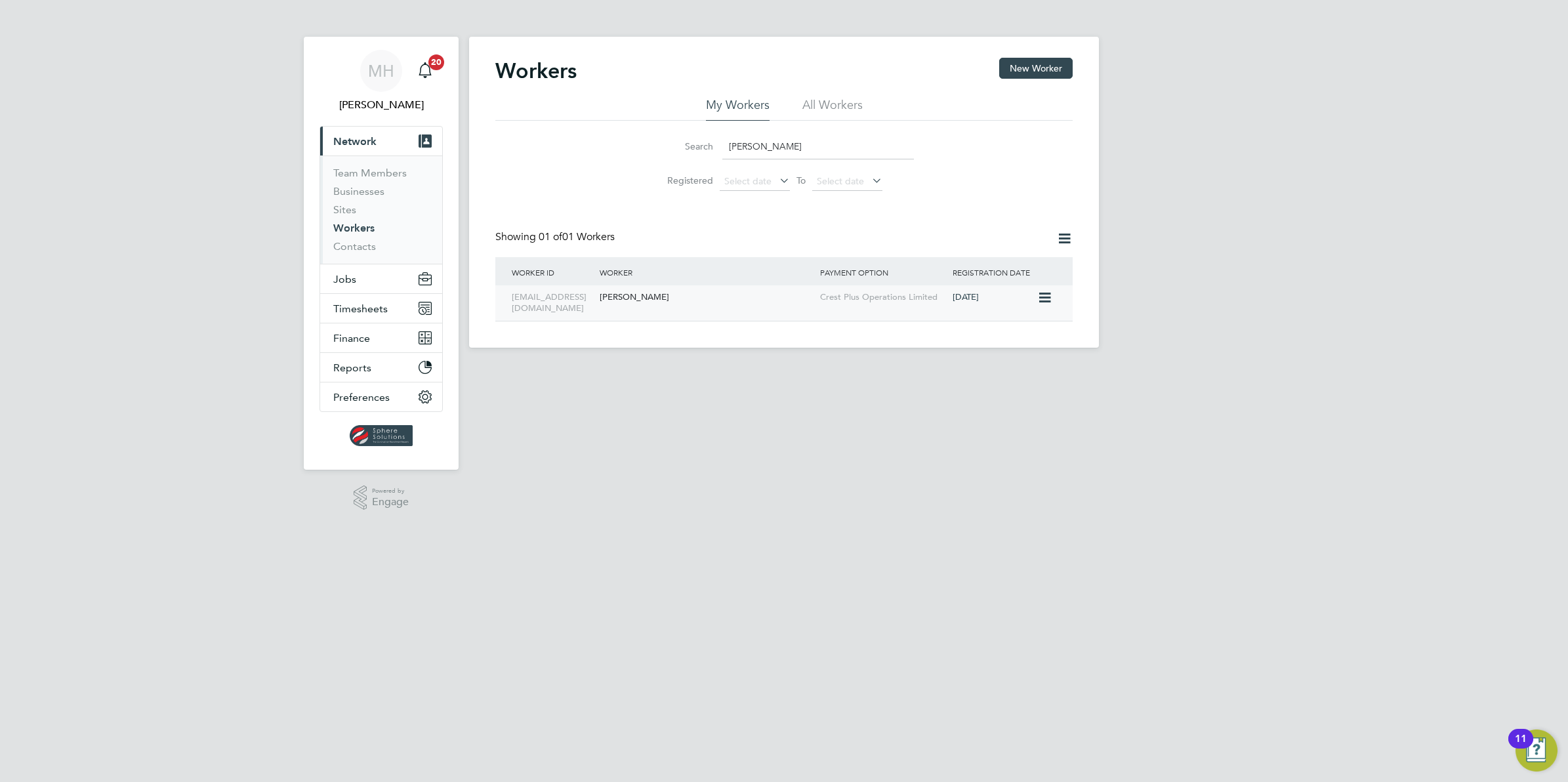
click at [621, 299] on div "Andrew Nichols" at bounding box center [707, 297] width 221 height 24
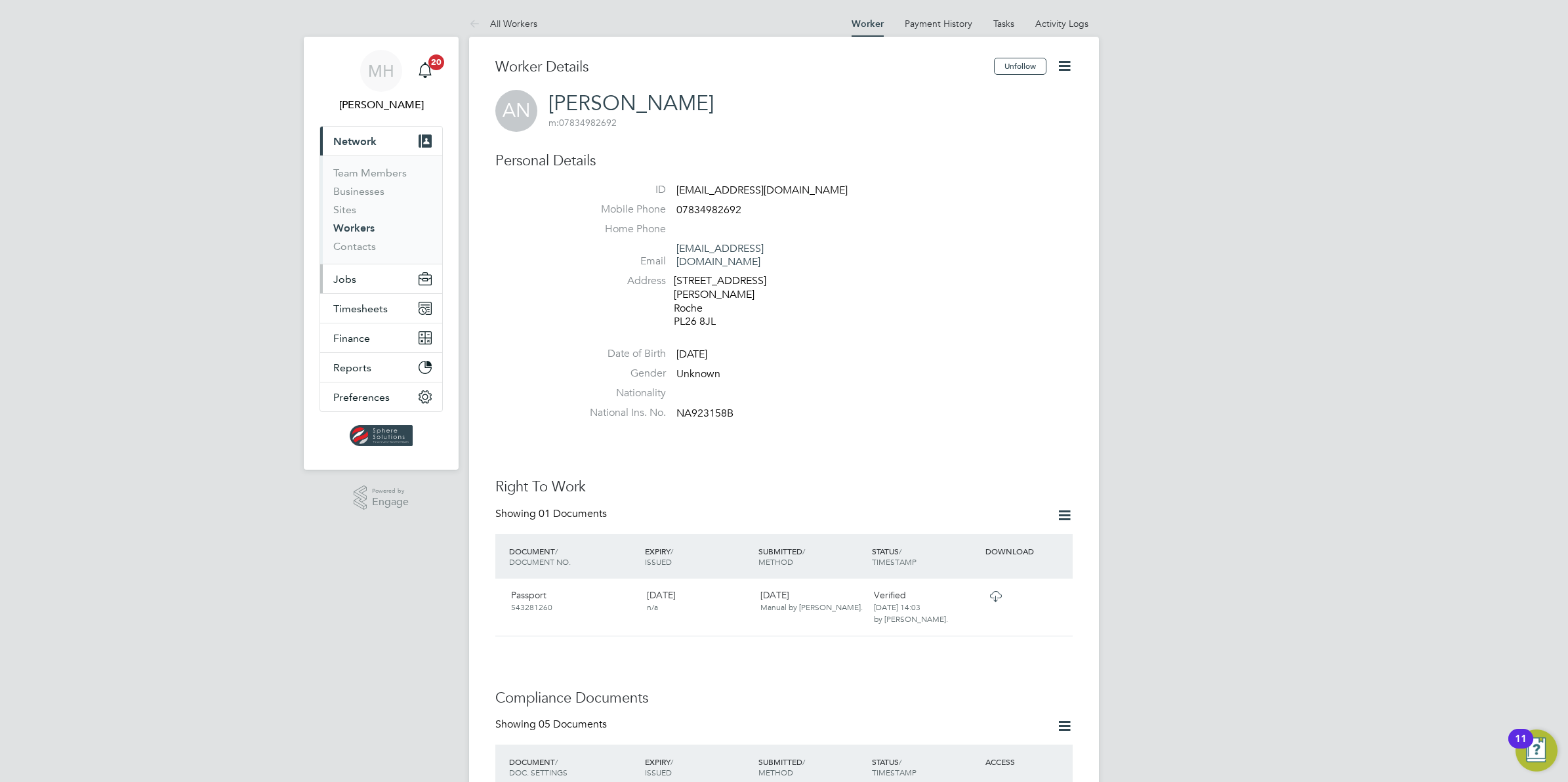
click at [342, 276] on span "Jobs" at bounding box center [345, 280] width 23 height 13
click at [365, 241] on link "Placements" at bounding box center [360, 239] width 54 height 13
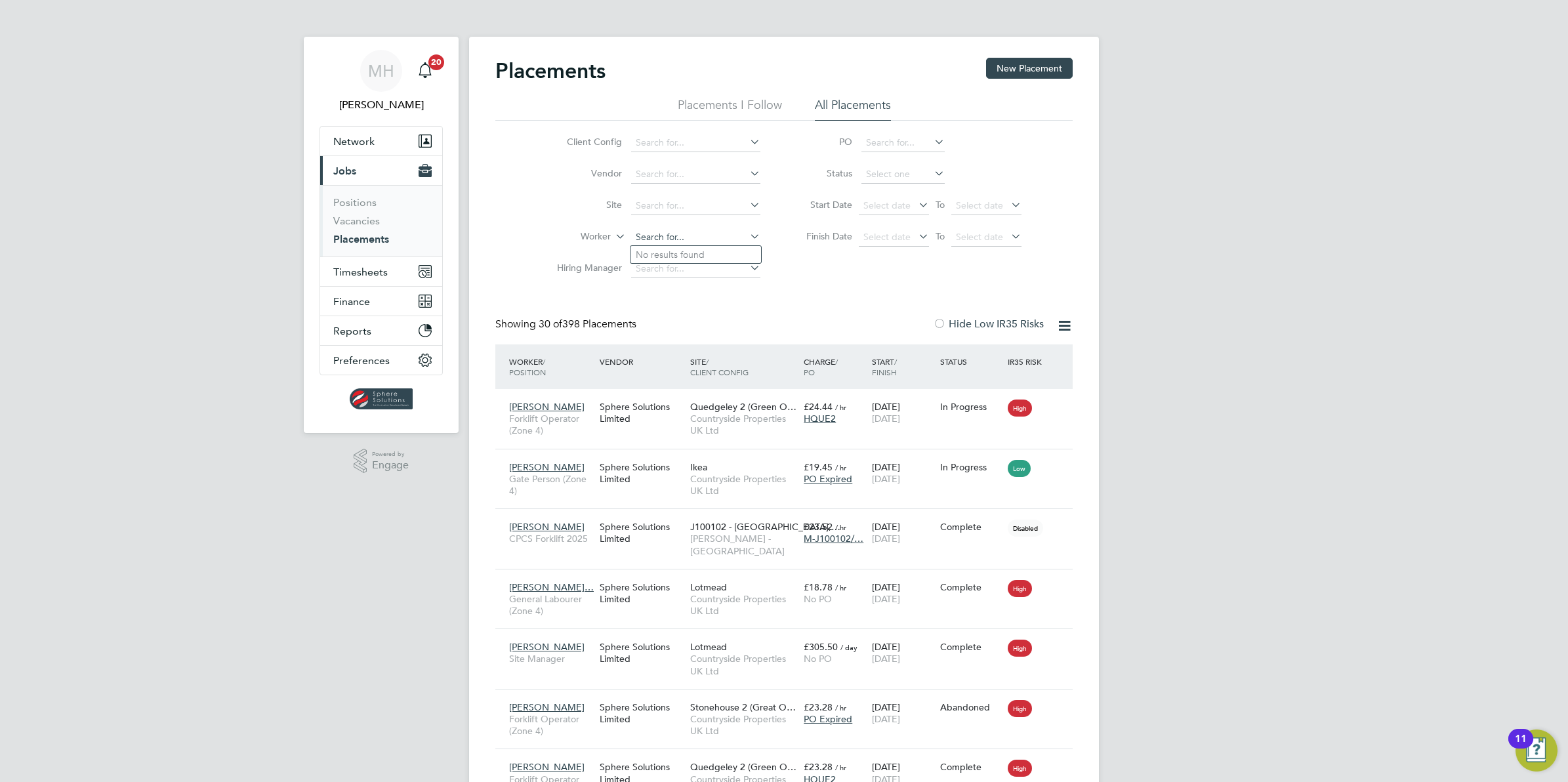
click at [657, 239] on input at bounding box center [696, 238] width 129 height 18
type input "and"
click at [667, 241] on input at bounding box center [696, 238] width 129 height 18
click at [684, 356] on li "And rew Nichols" at bounding box center [721, 362] width 182 height 18
type input "Andrew Nichols"
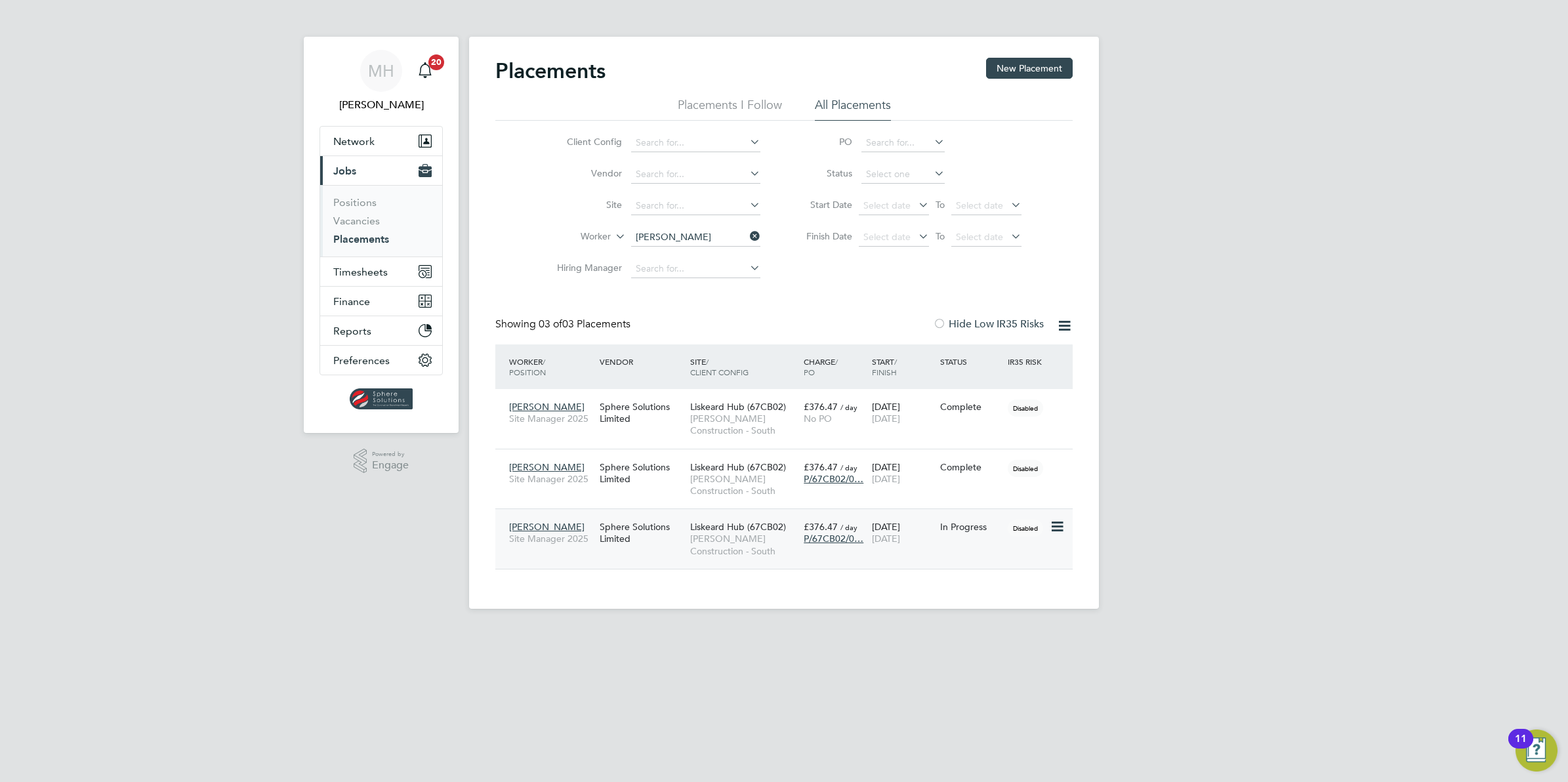
click at [543, 527] on span "Andrew Nichols" at bounding box center [546, 527] width 76 height 12
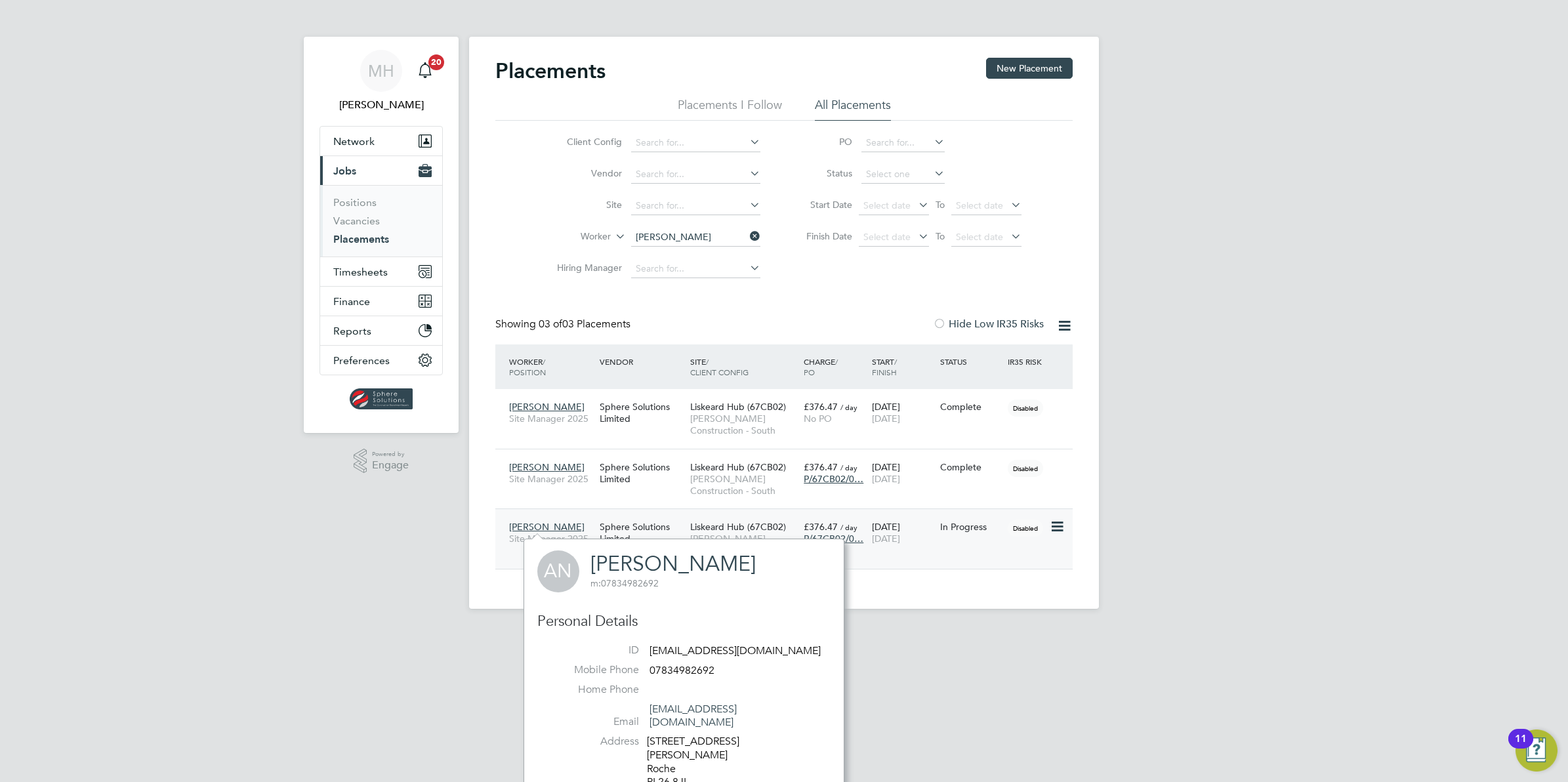
click at [1063, 529] on icon at bounding box center [1056, 527] width 13 height 16
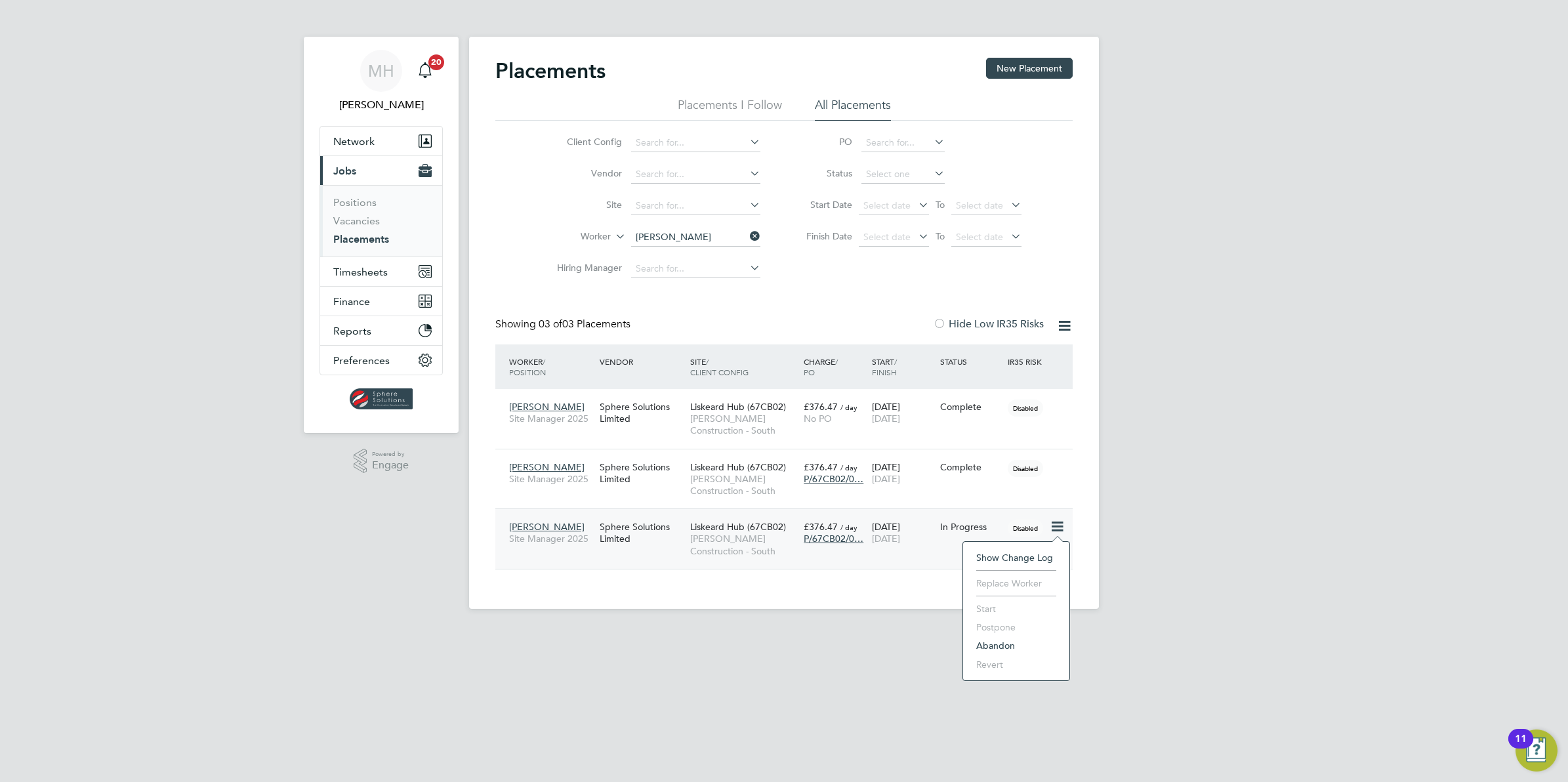
click at [737, 529] on span "Liskeard Hub (67CB02)" at bounding box center [737, 527] width 96 height 12
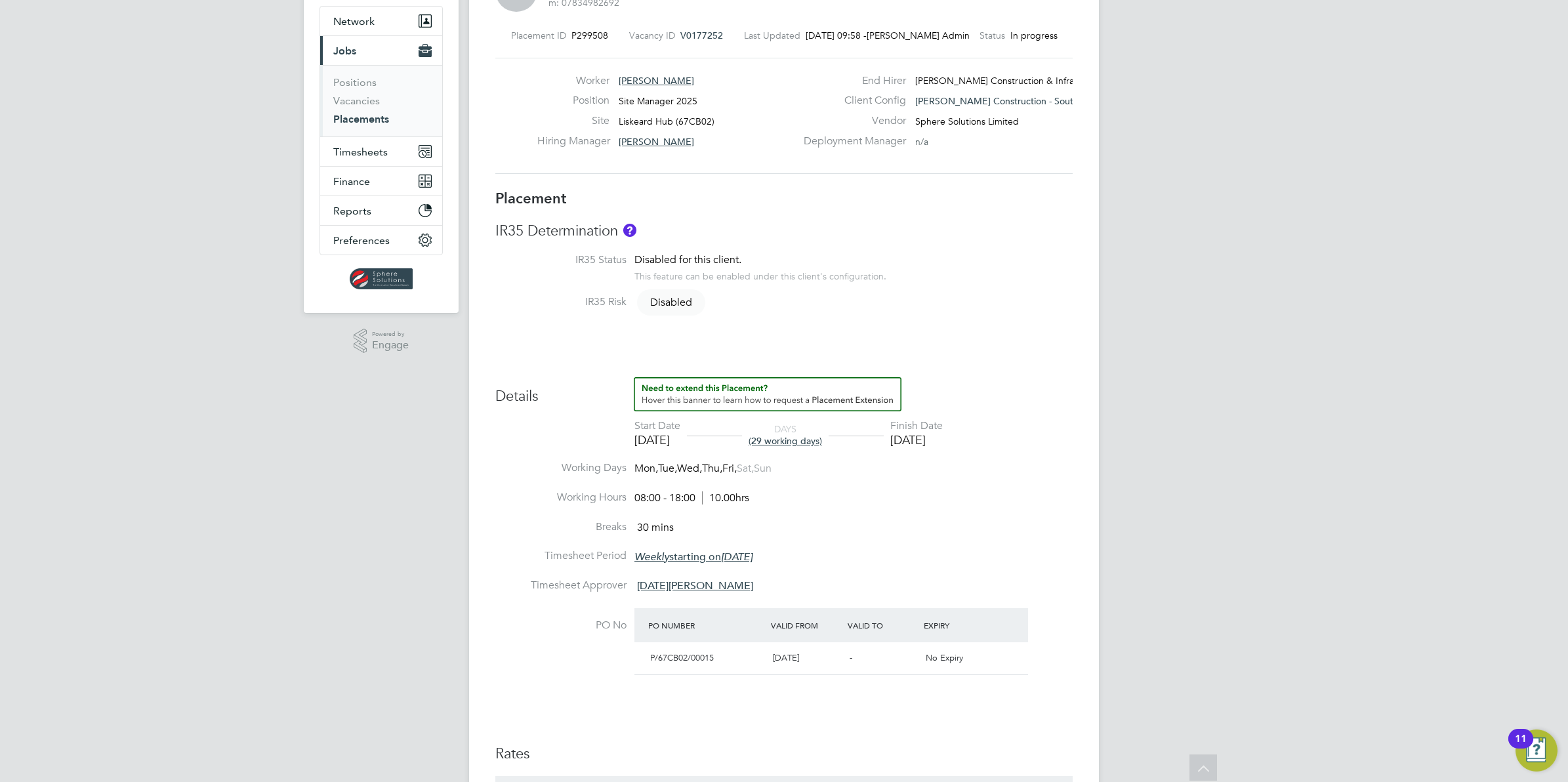
scroll to position [116, 0]
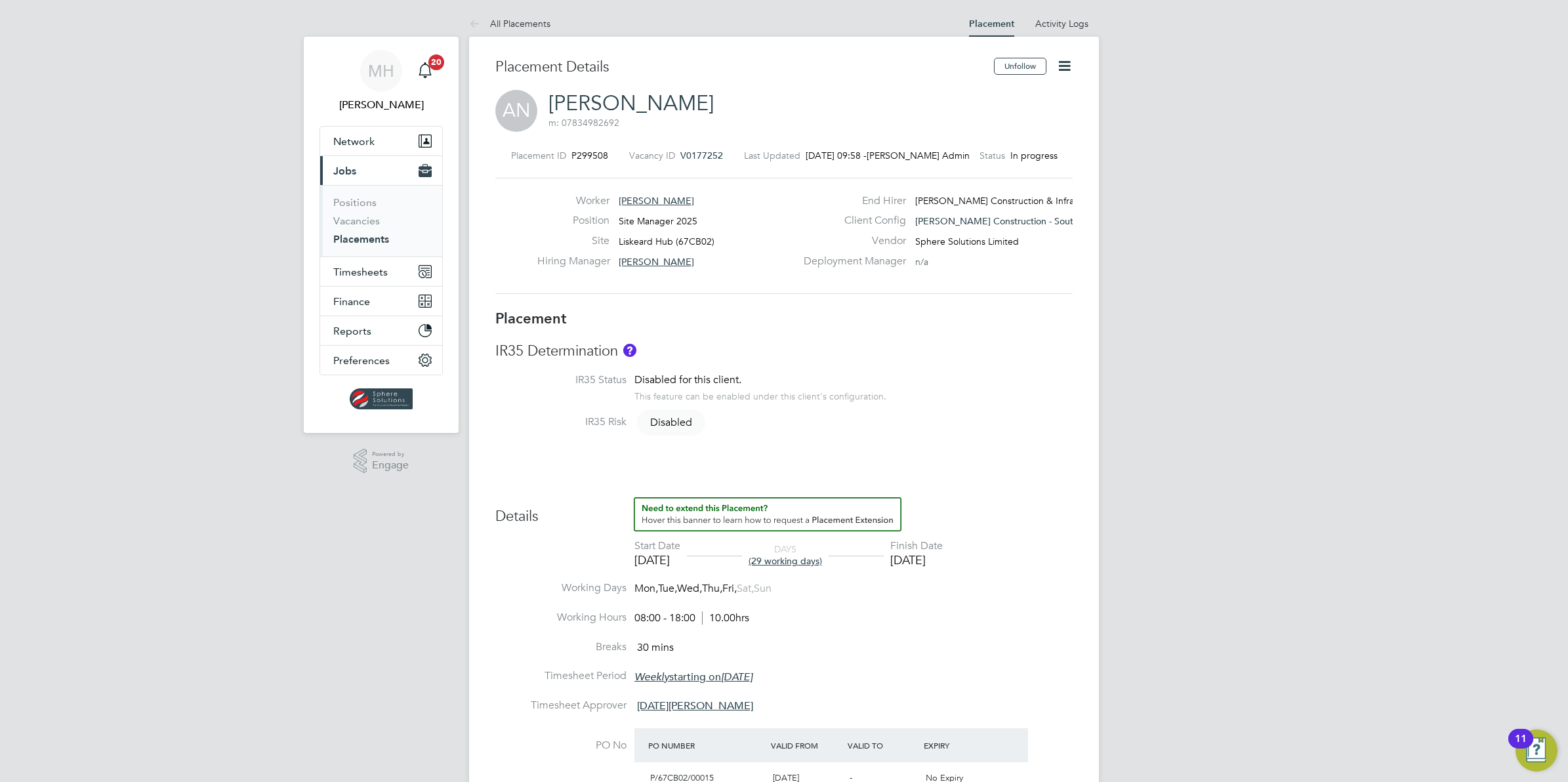
click at [1068, 61] on icon at bounding box center [1064, 66] width 16 height 16
click at [1033, 348] on h3 "IR35 Determination" at bounding box center [784, 351] width 577 height 19
click at [371, 266] on span "Timesheets" at bounding box center [360, 272] width 54 height 13
click at [376, 226] on link "Timesheets" at bounding box center [360, 232] width 54 height 13
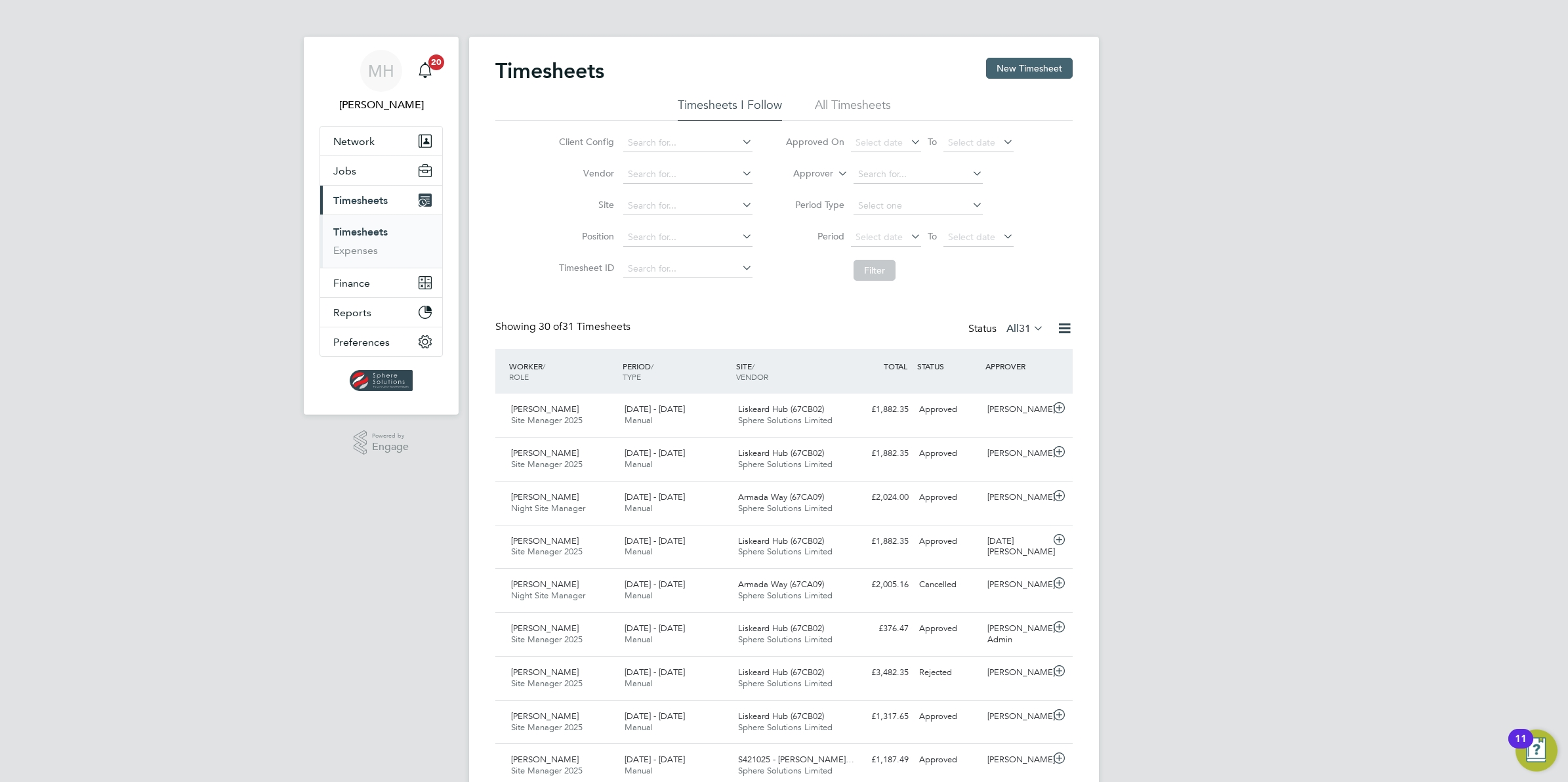
click at [1008, 62] on button "New Timesheet" at bounding box center [1030, 69] width 86 height 21
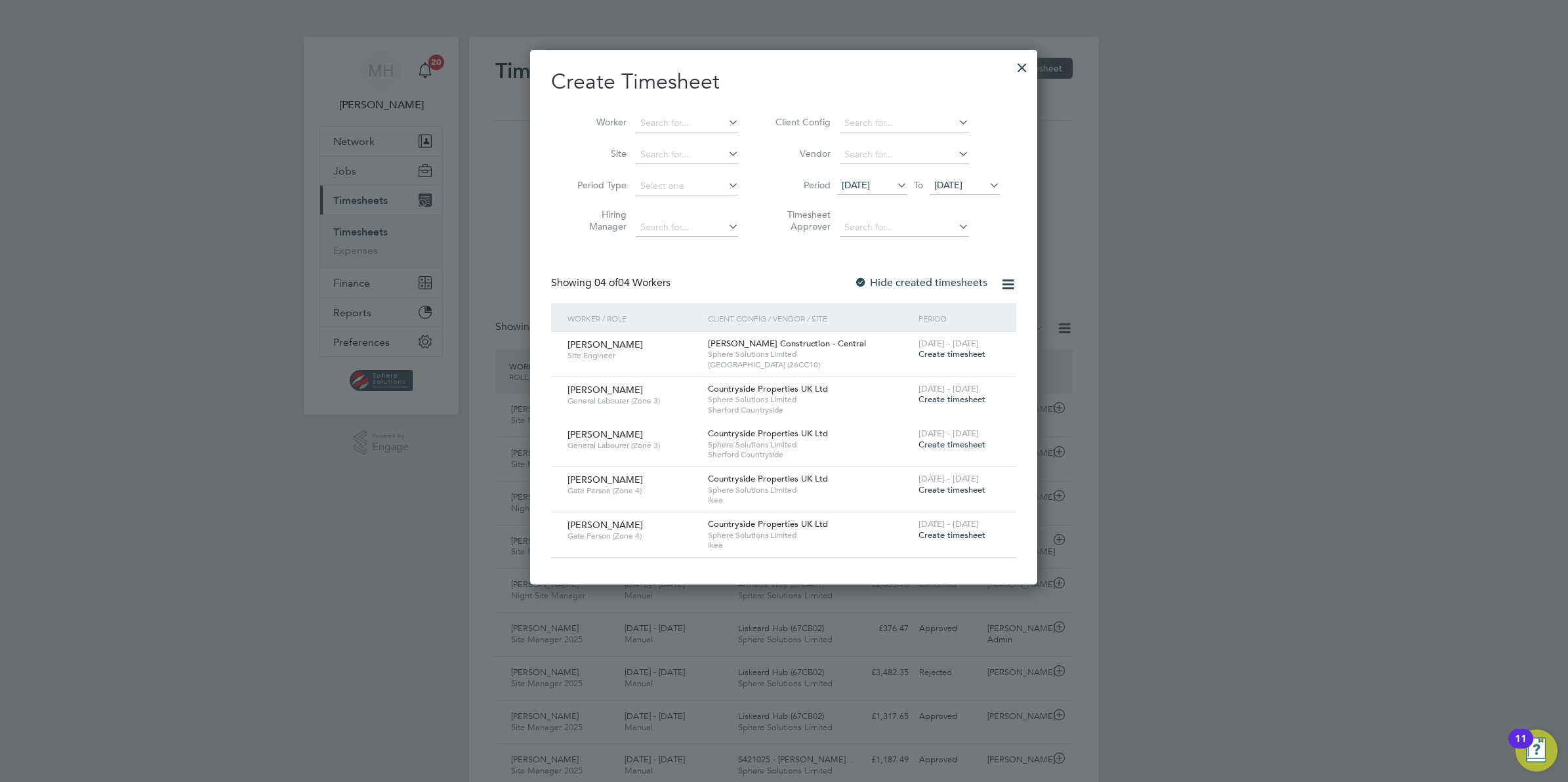
click at [986, 185] on icon at bounding box center [986, 185] width 0 height 18
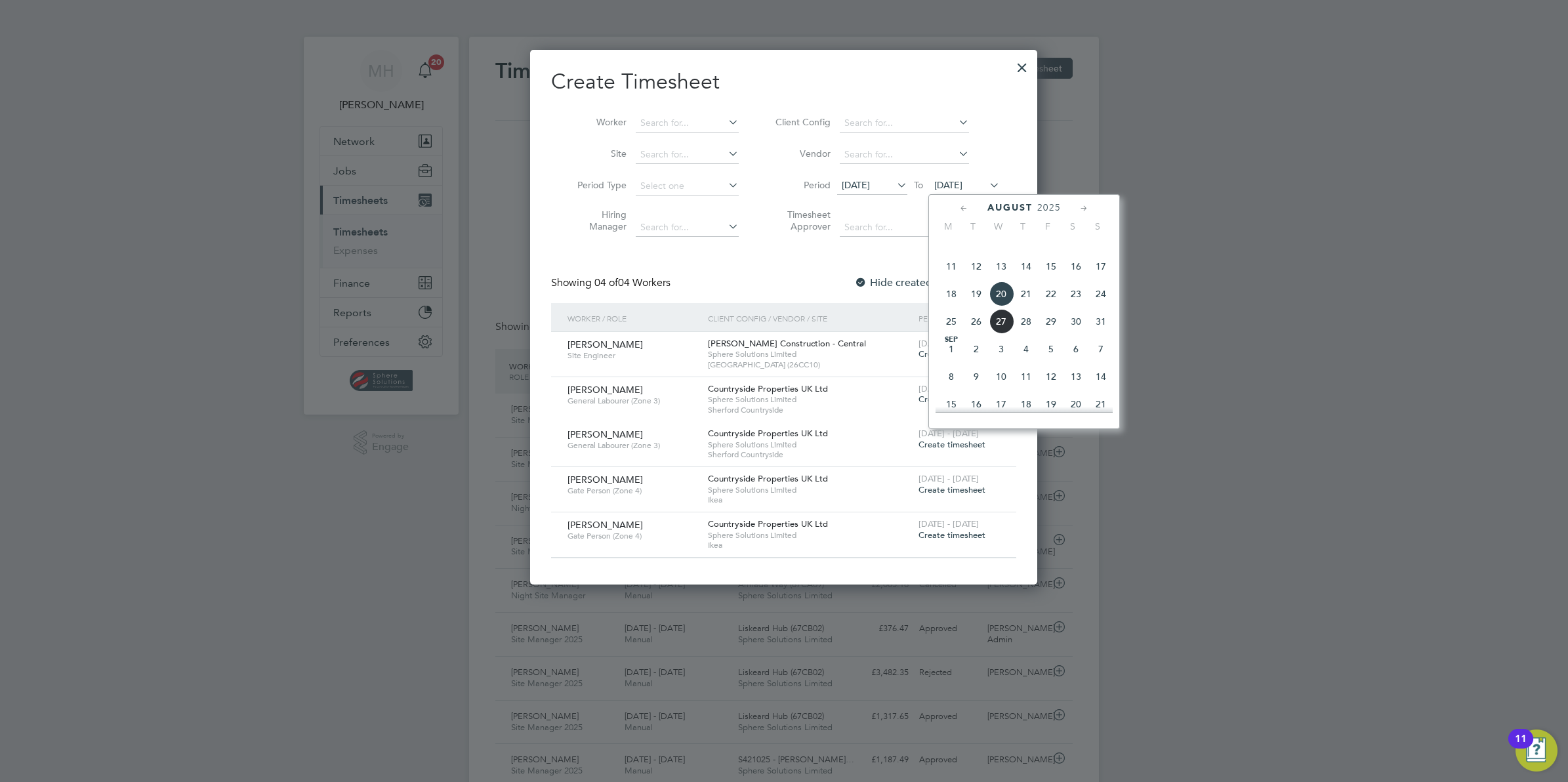
click at [1104, 306] on span "24" at bounding box center [1100, 294] width 25 height 25
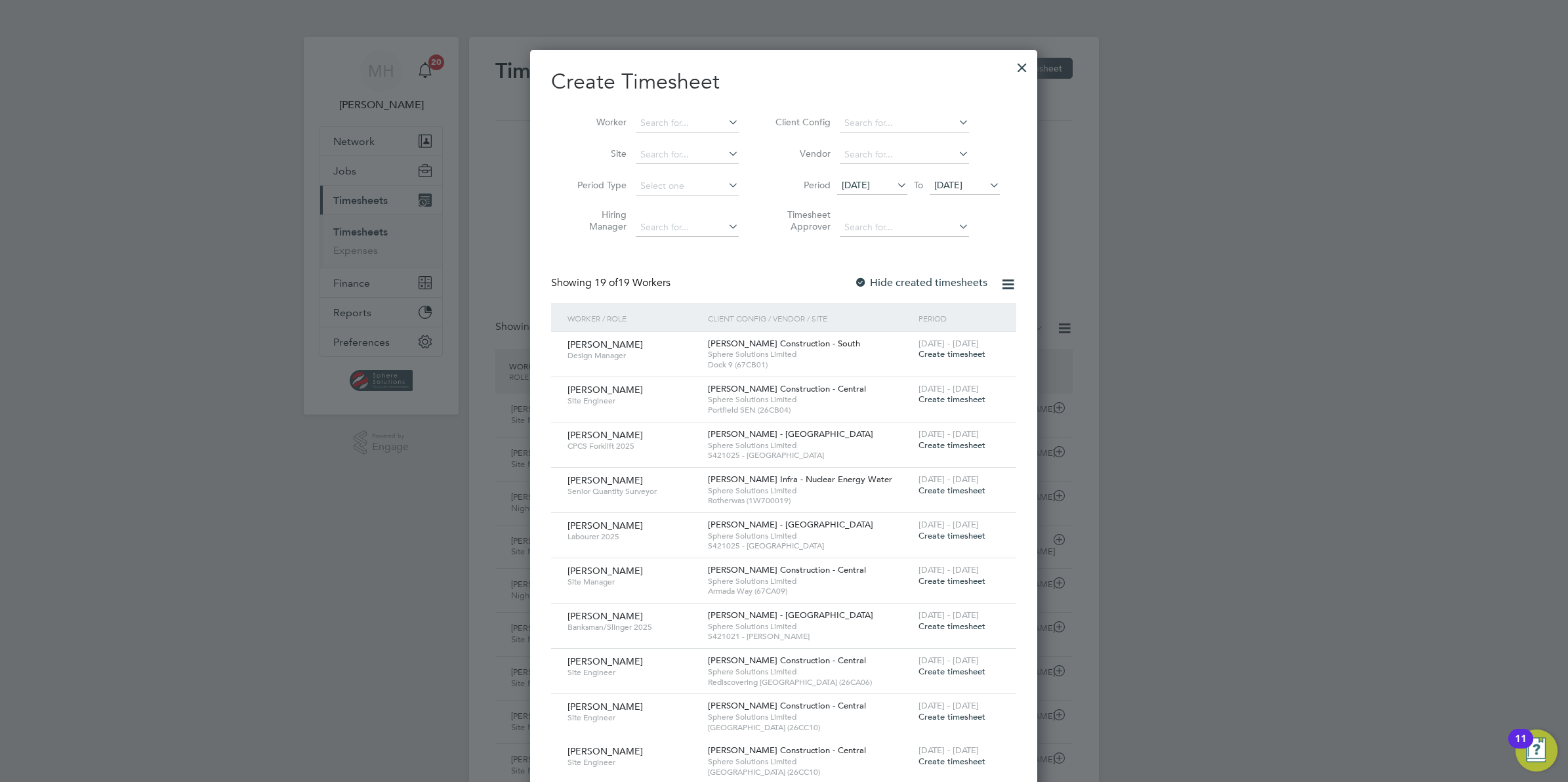
click at [986, 185] on icon at bounding box center [986, 185] width 0 height 18
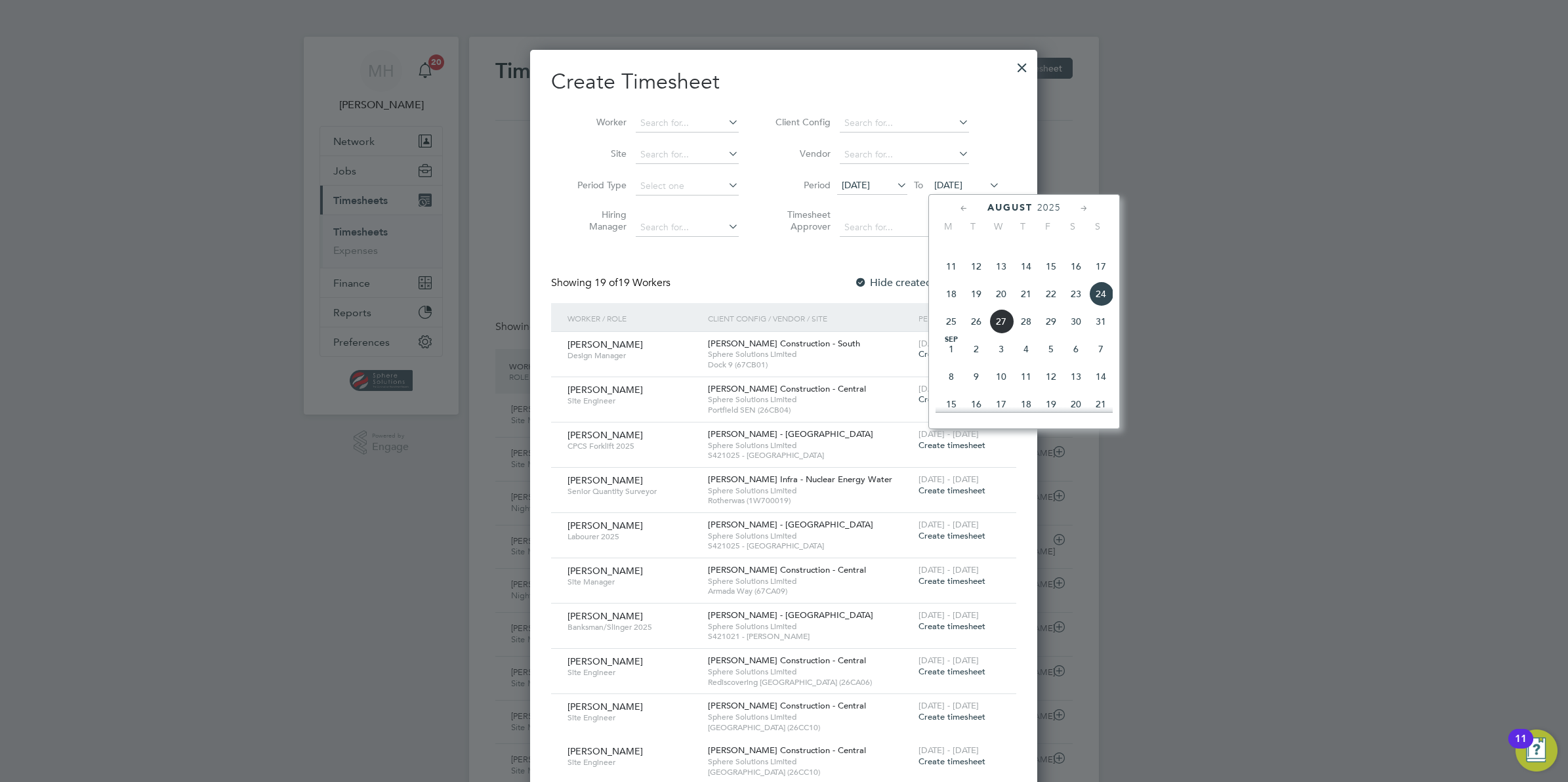
click at [1100, 389] on span "14" at bounding box center [1100, 376] width 25 height 25
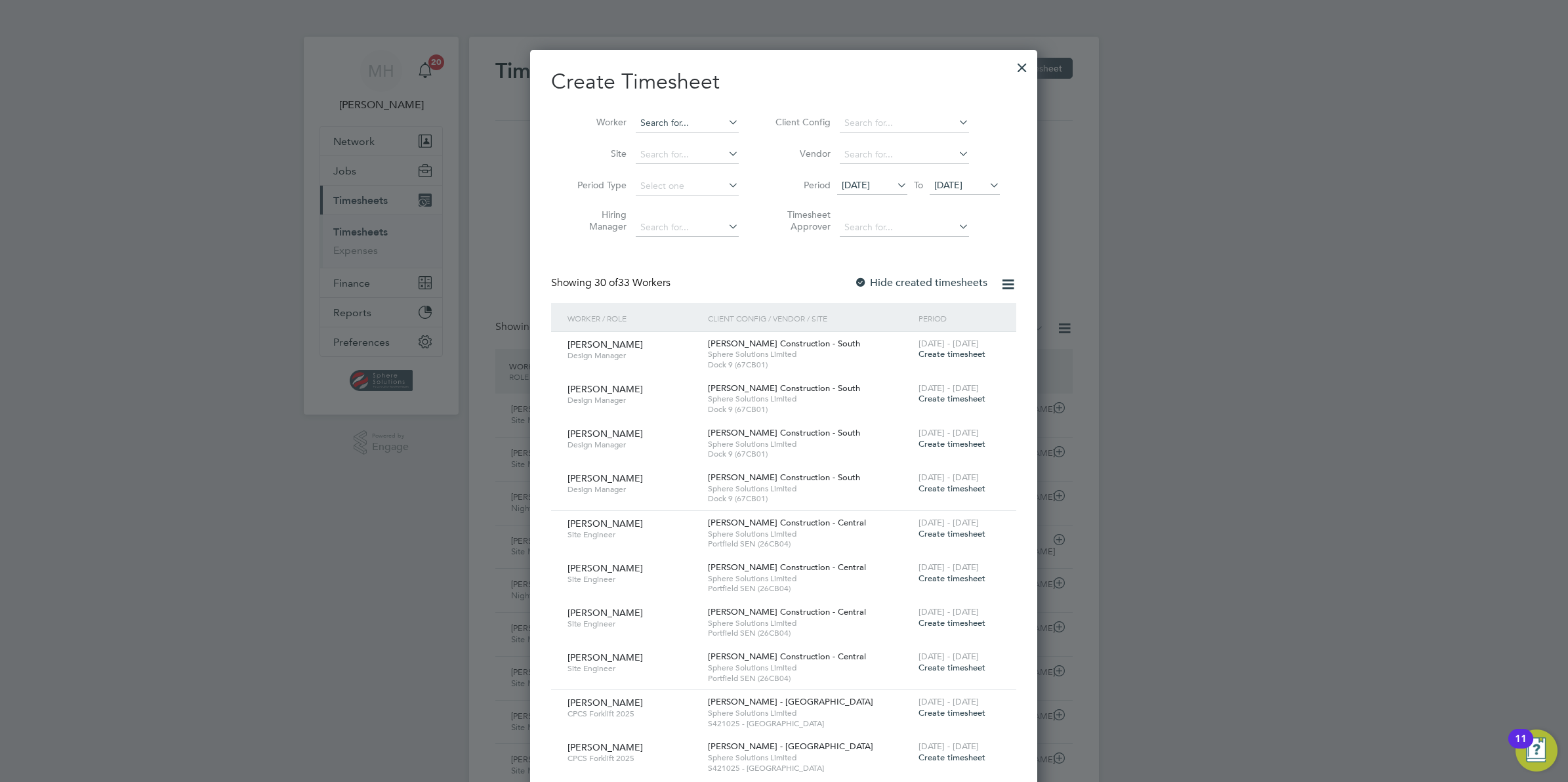
click at [654, 118] on input at bounding box center [687, 123] width 103 height 18
type input "a"
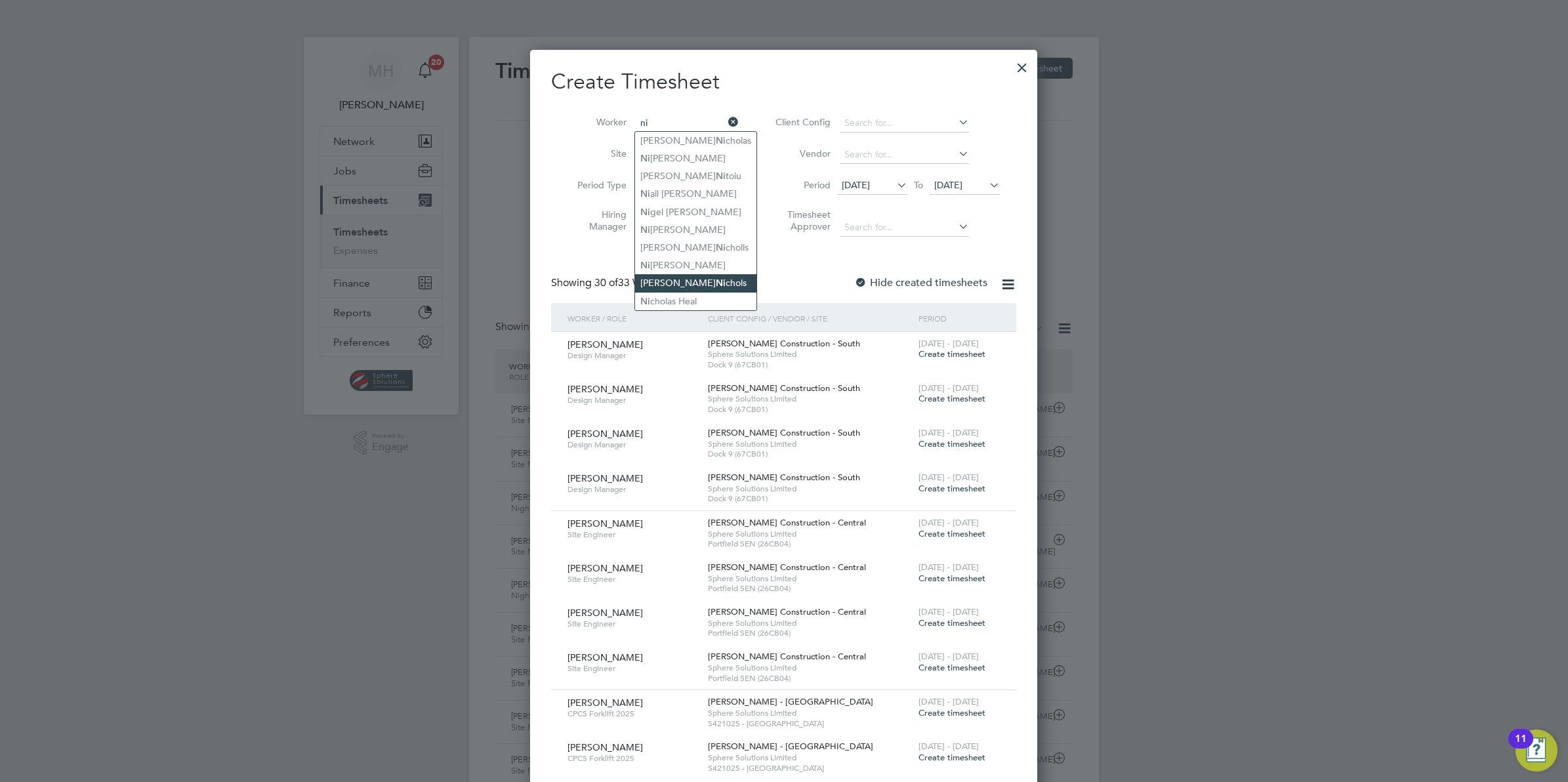
click at [716, 285] on b "Ni" at bounding box center [721, 283] width 10 height 11
type input "Andrew Nichols"
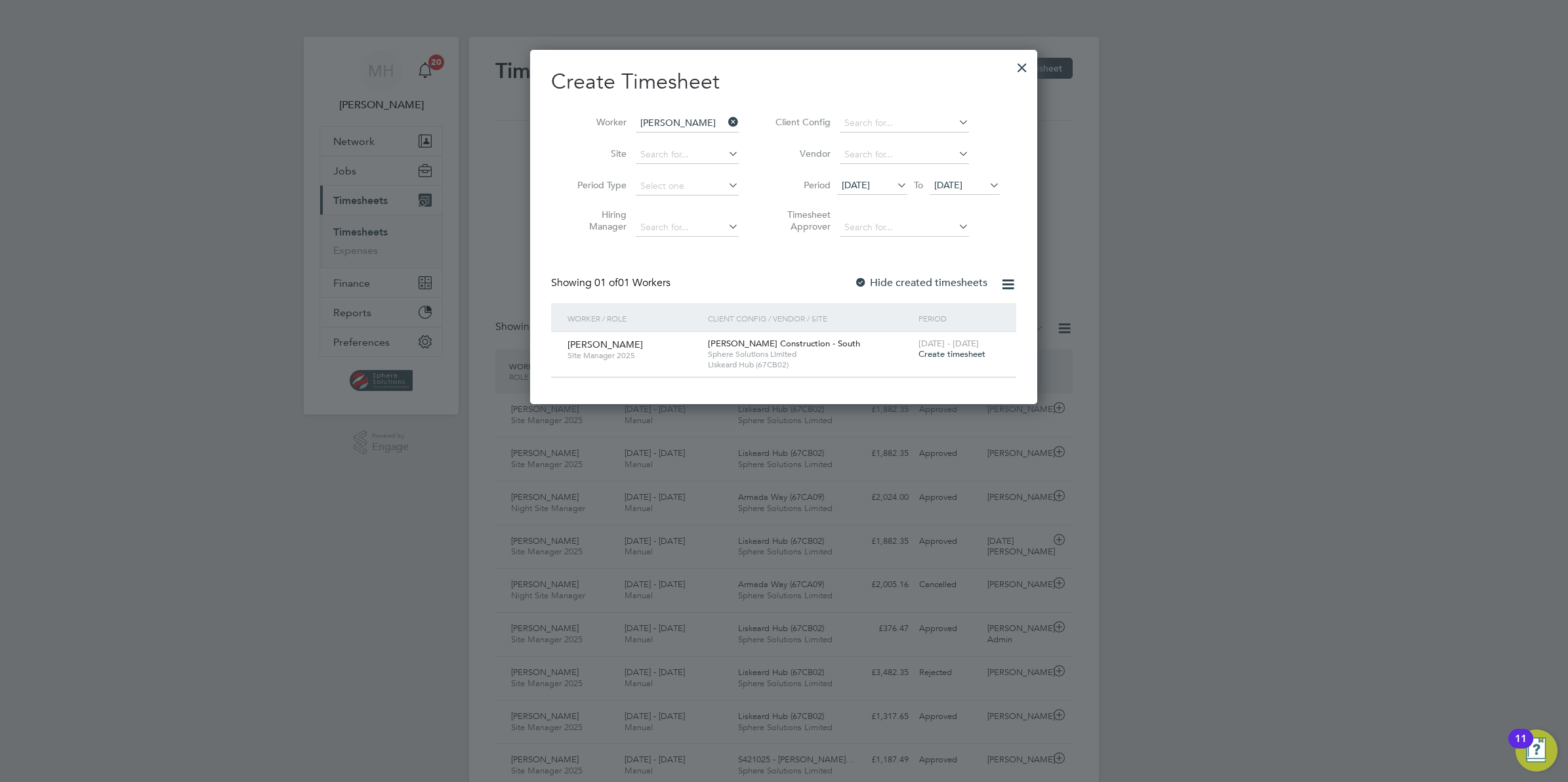
click at [894, 182] on icon at bounding box center [894, 185] width 0 height 18
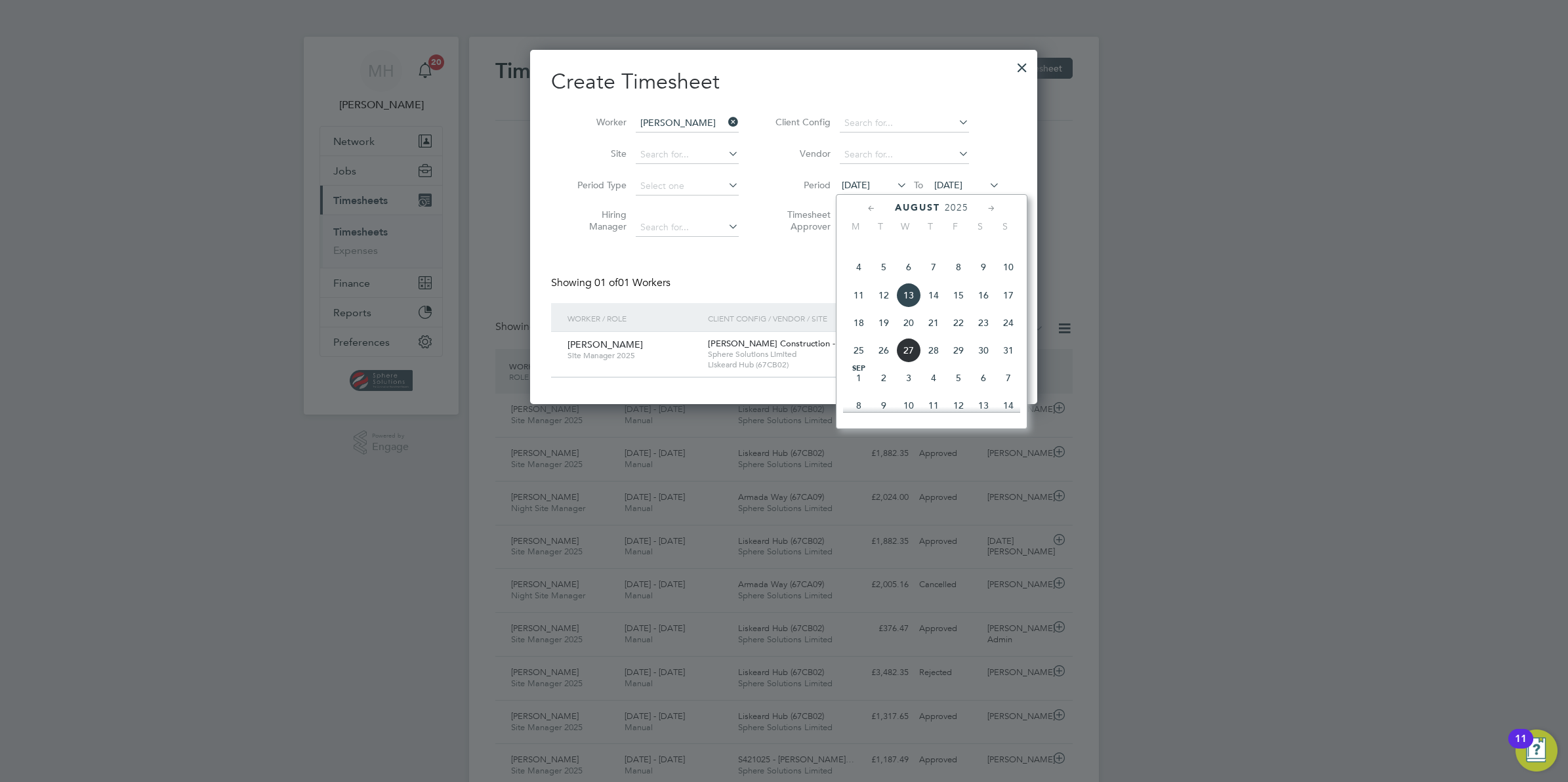
click at [855, 308] on span "11" at bounding box center [858, 295] width 25 height 25
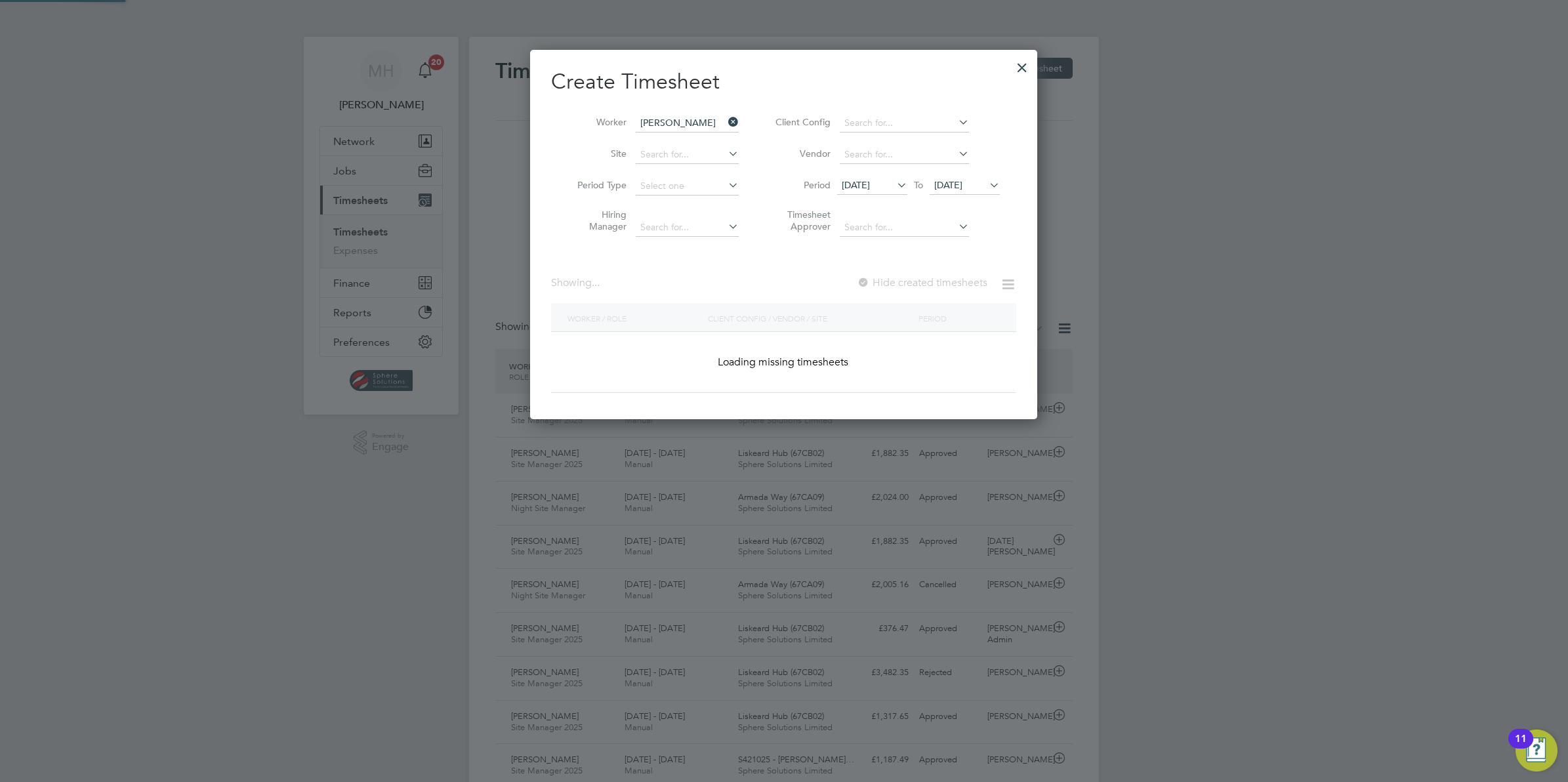
scroll to position [355, 507]
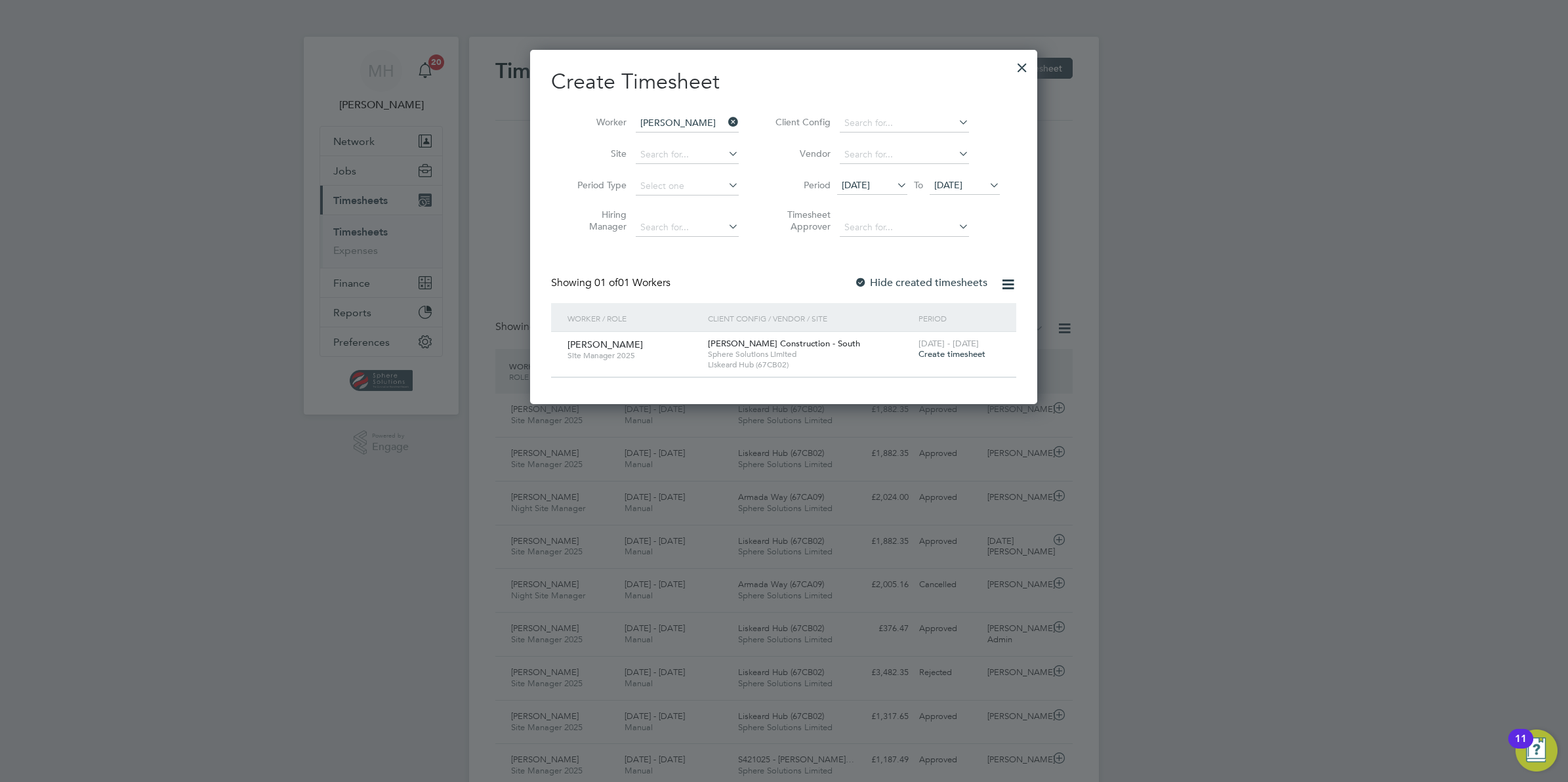
click at [858, 284] on div at bounding box center [860, 283] width 13 height 13
click at [986, 184] on icon at bounding box center [986, 185] width 0 height 18
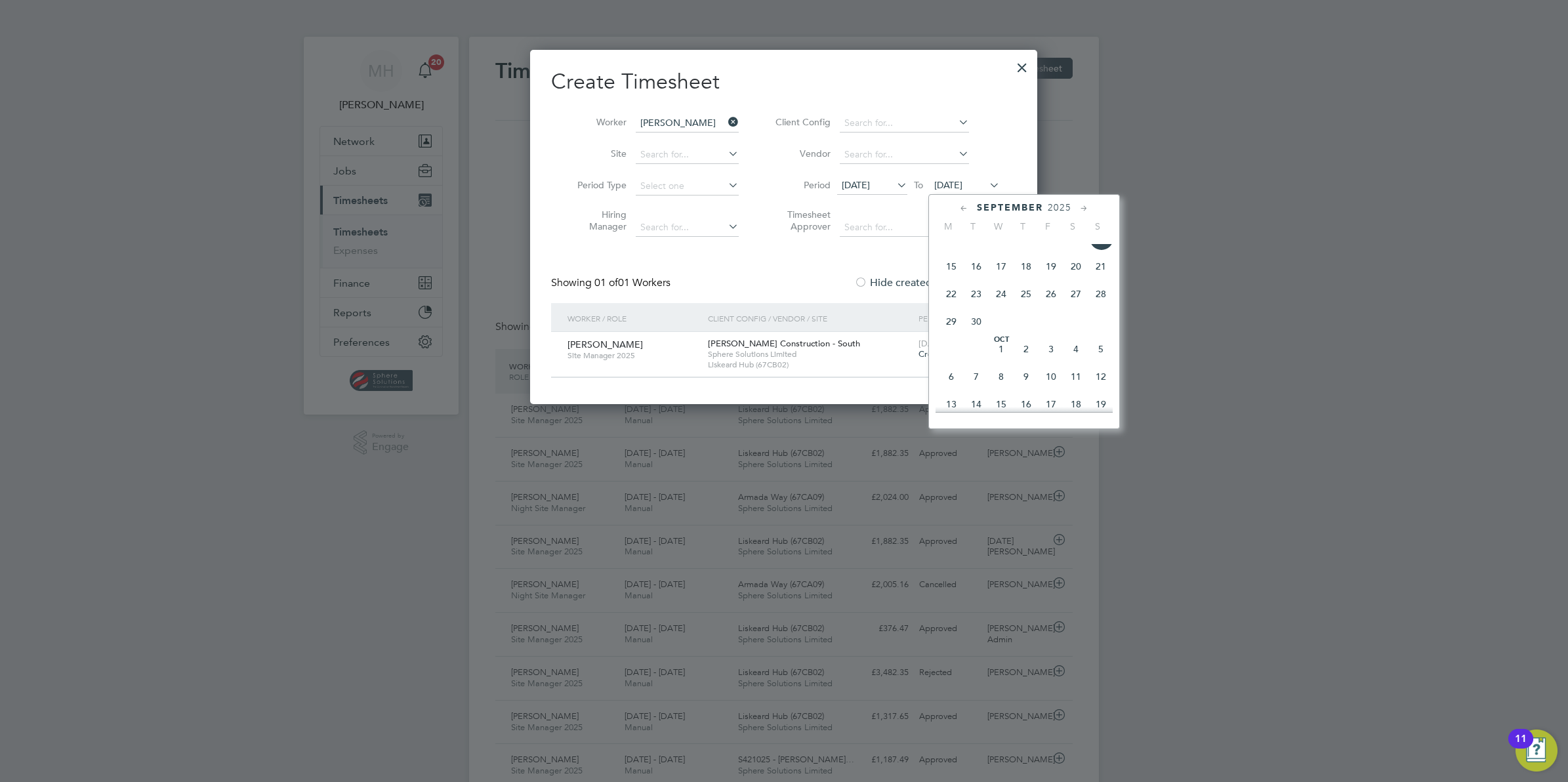
scroll to position [431, 0]
click at [811, 260] on div "Create Timesheet Worker Andrew Nichols Site Period Type Hiring Manager Client C…" at bounding box center [783, 223] width 465 height 310
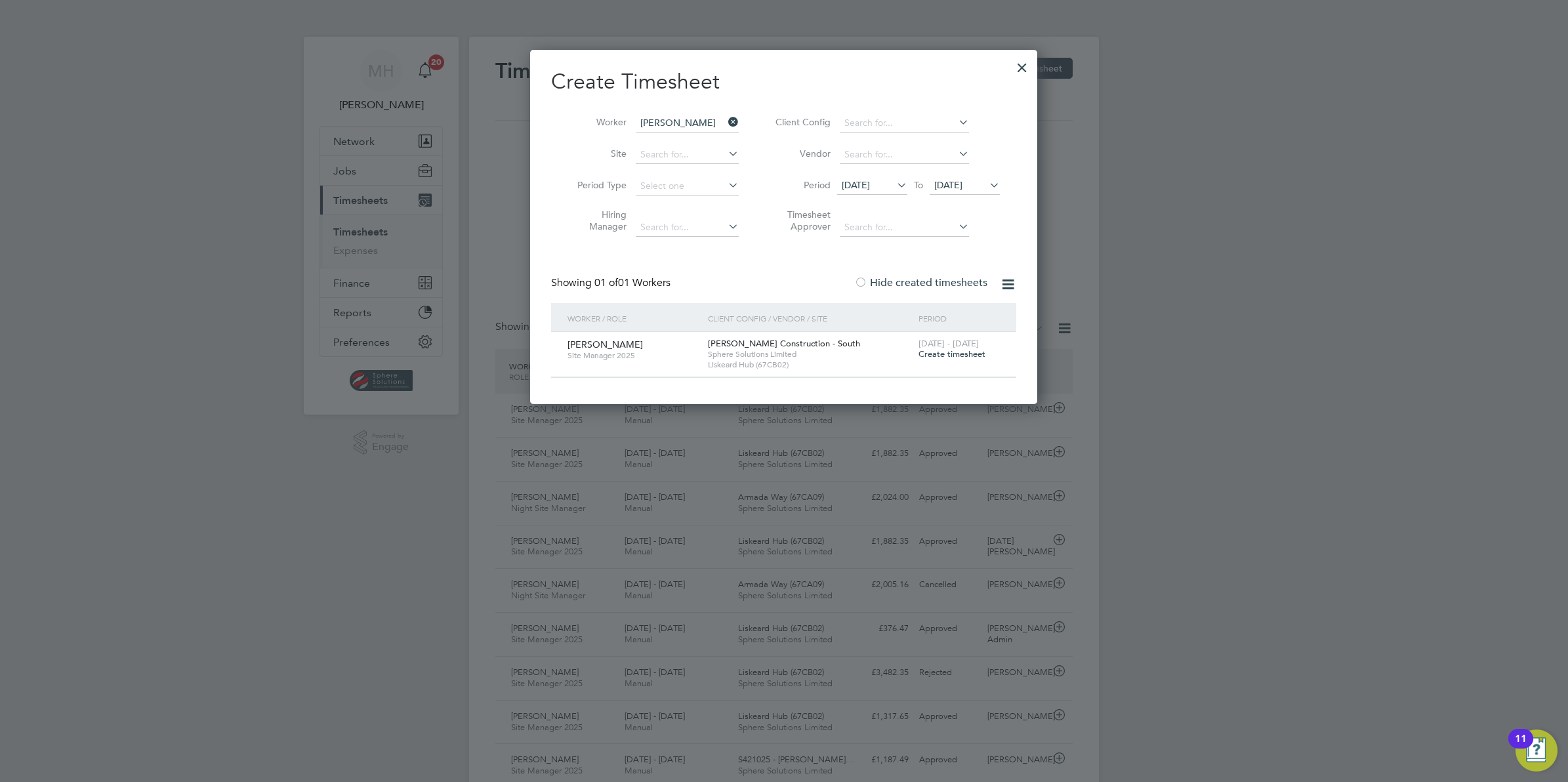
click at [841, 363] on span "Liskeard Hub (67CB02)" at bounding box center [809, 364] width 204 height 11
click at [821, 341] on span "Morgan Sindall Construction - South" at bounding box center [783, 344] width 152 height 11
click at [744, 339] on span "Morgan Sindall Construction - South" at bounding box center [783, 344] width 152 height 11
click at [1021, 64] on div at bounding box center [1022, 64] width 23 height 23
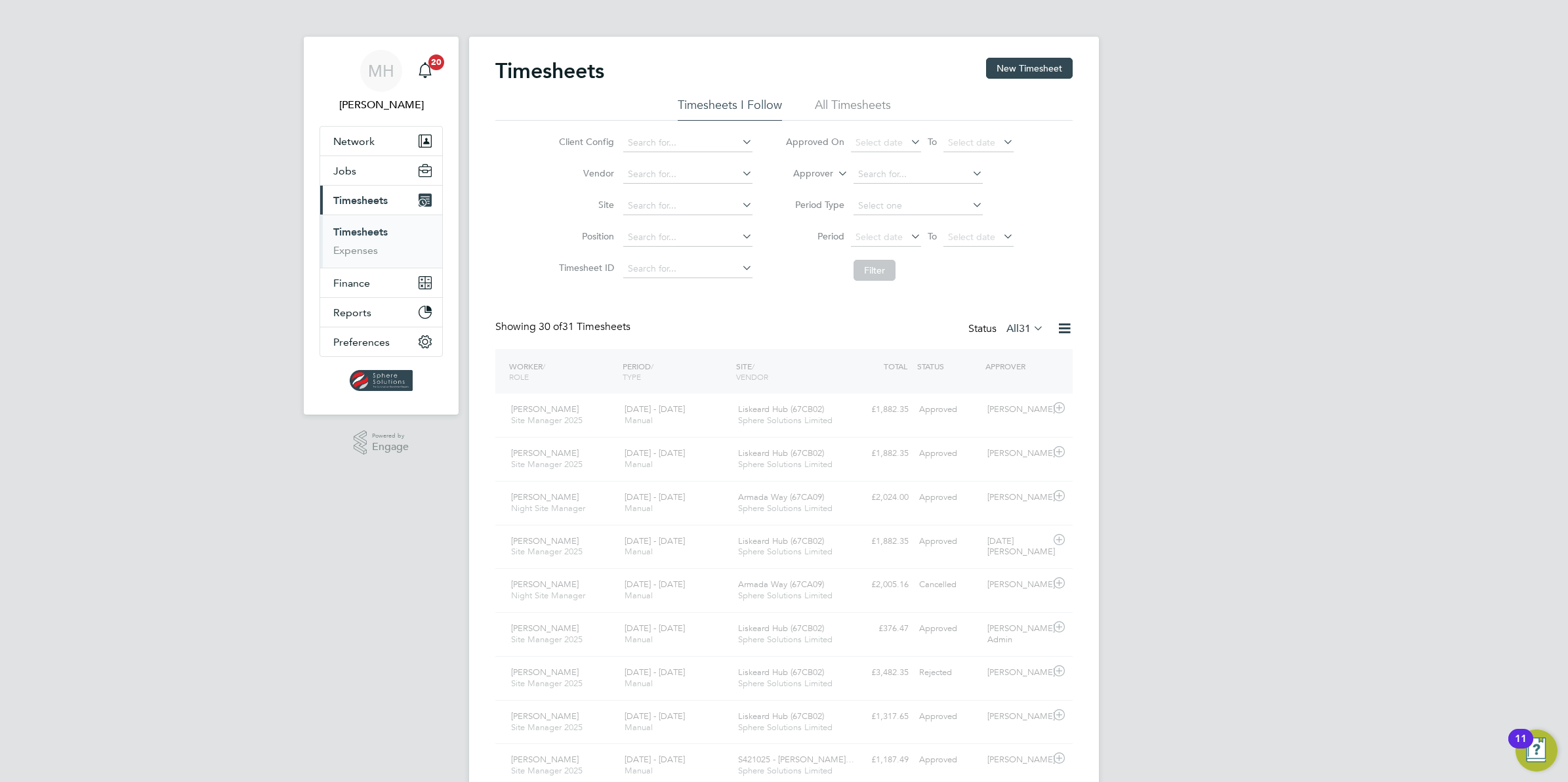
scroll to position [33, 113]
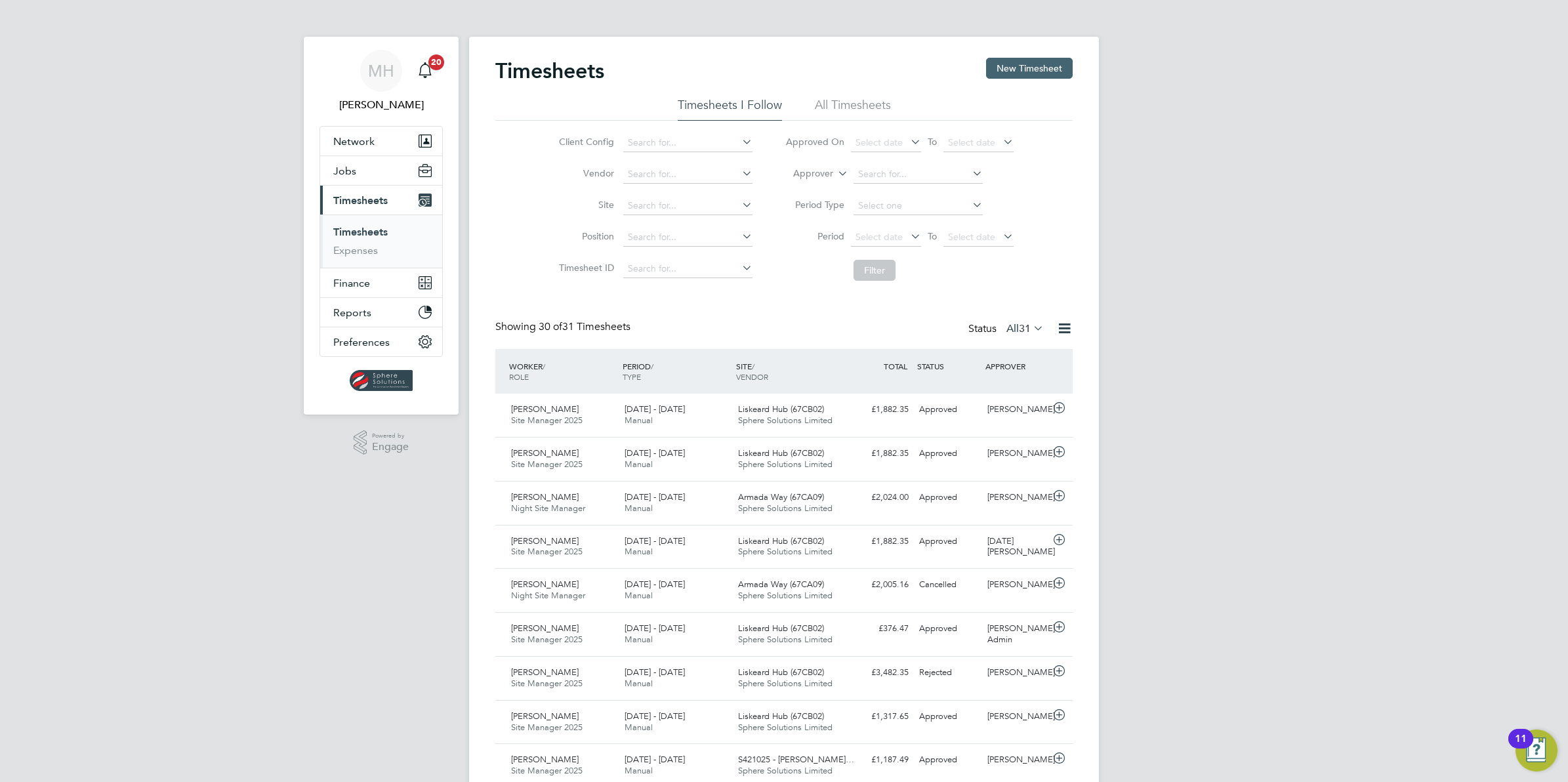
click at [1041, 71] on button "New Timesheet" at bounding box center [1030, 69] width 86 height 21
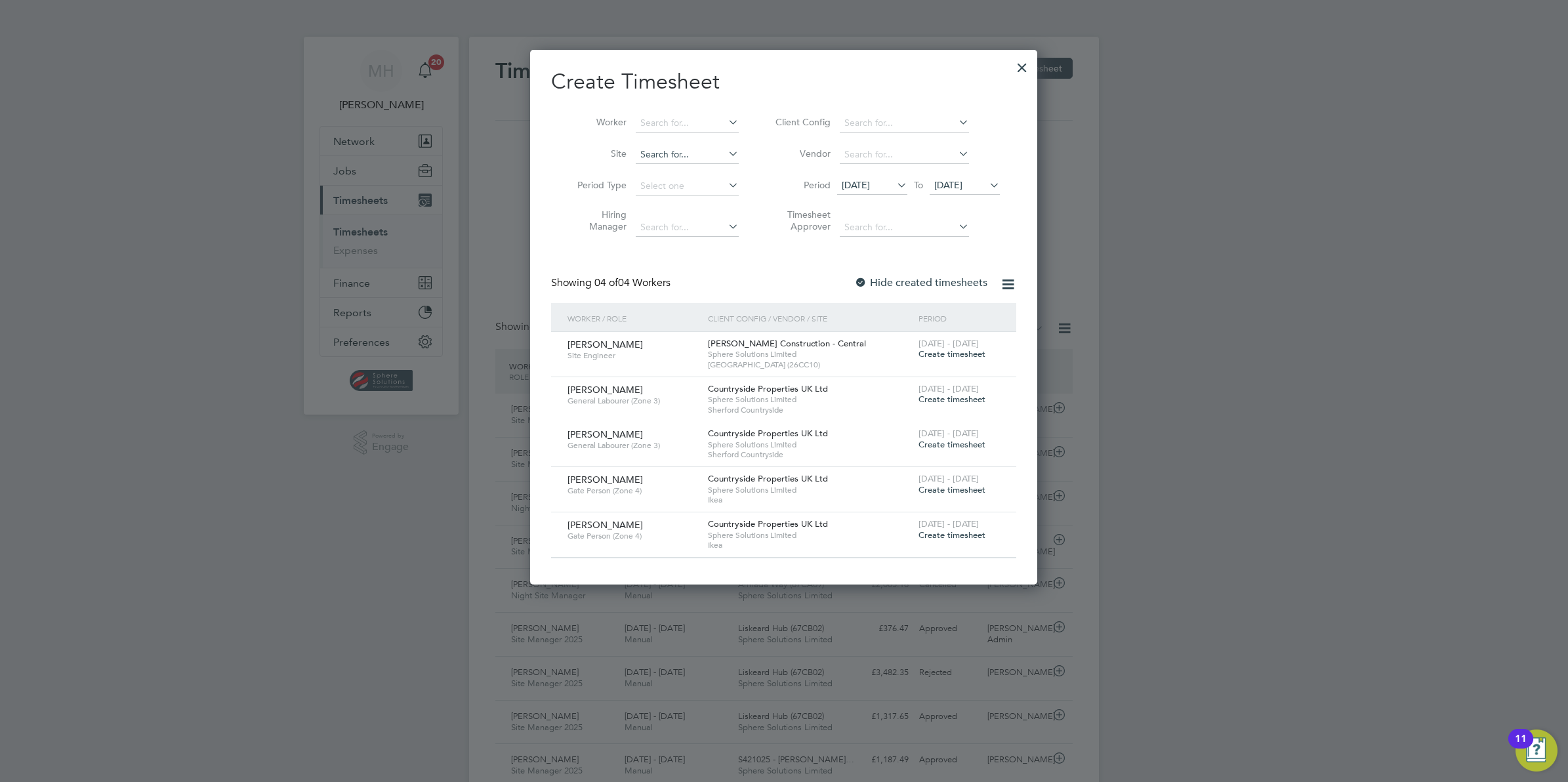
click at [720, 156] on input at bounding box center [687, 155] width 103 height 18
click at [722, 171] on li "Liske ard Hub (67CB02)" at bounding box center [716, 172] width 162 height 18
type input "Liskeard Hub (67CB02)"
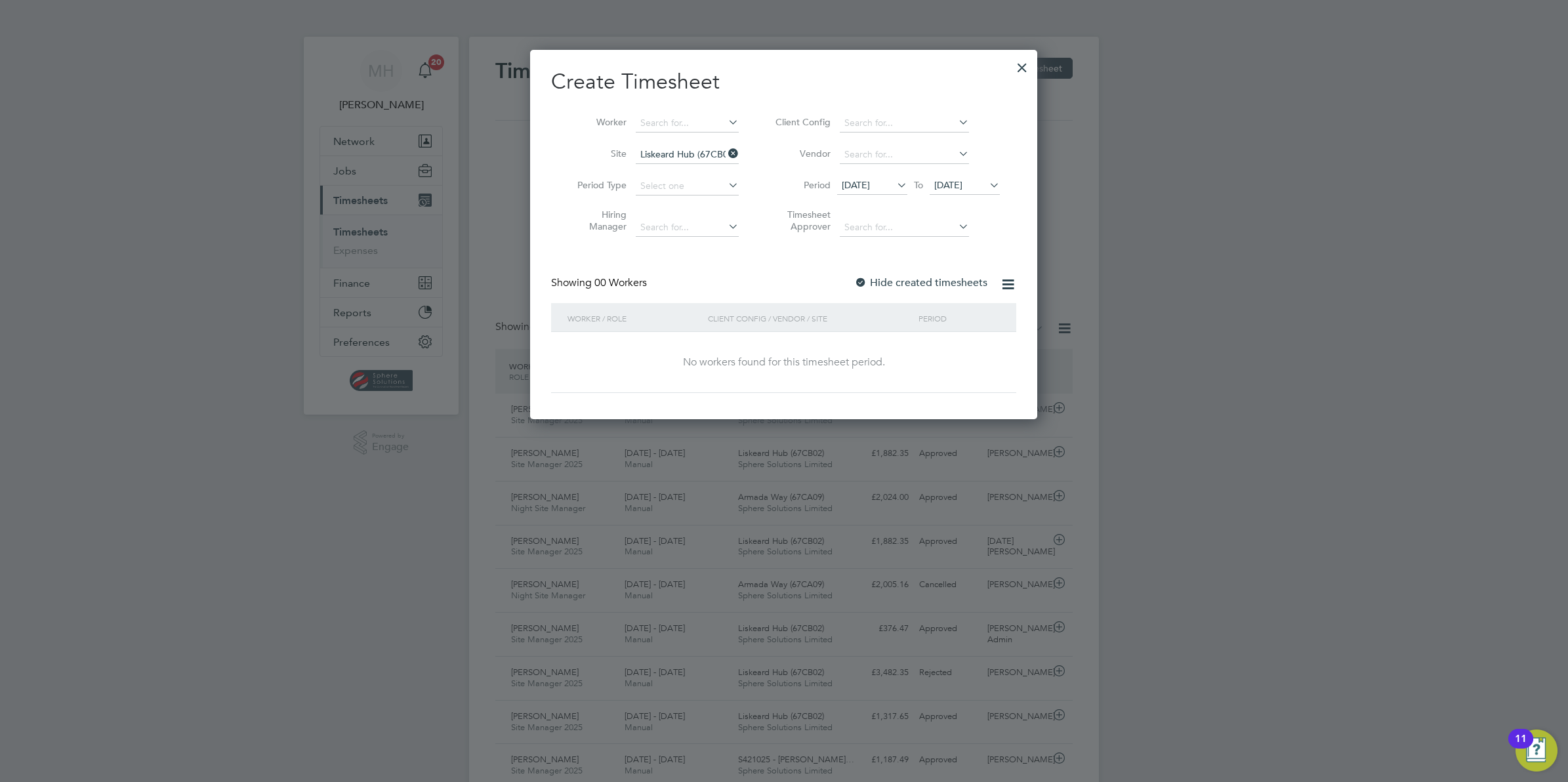
click at [1023, 67] on div at bounding box center [1022, 64] width 23 height 23
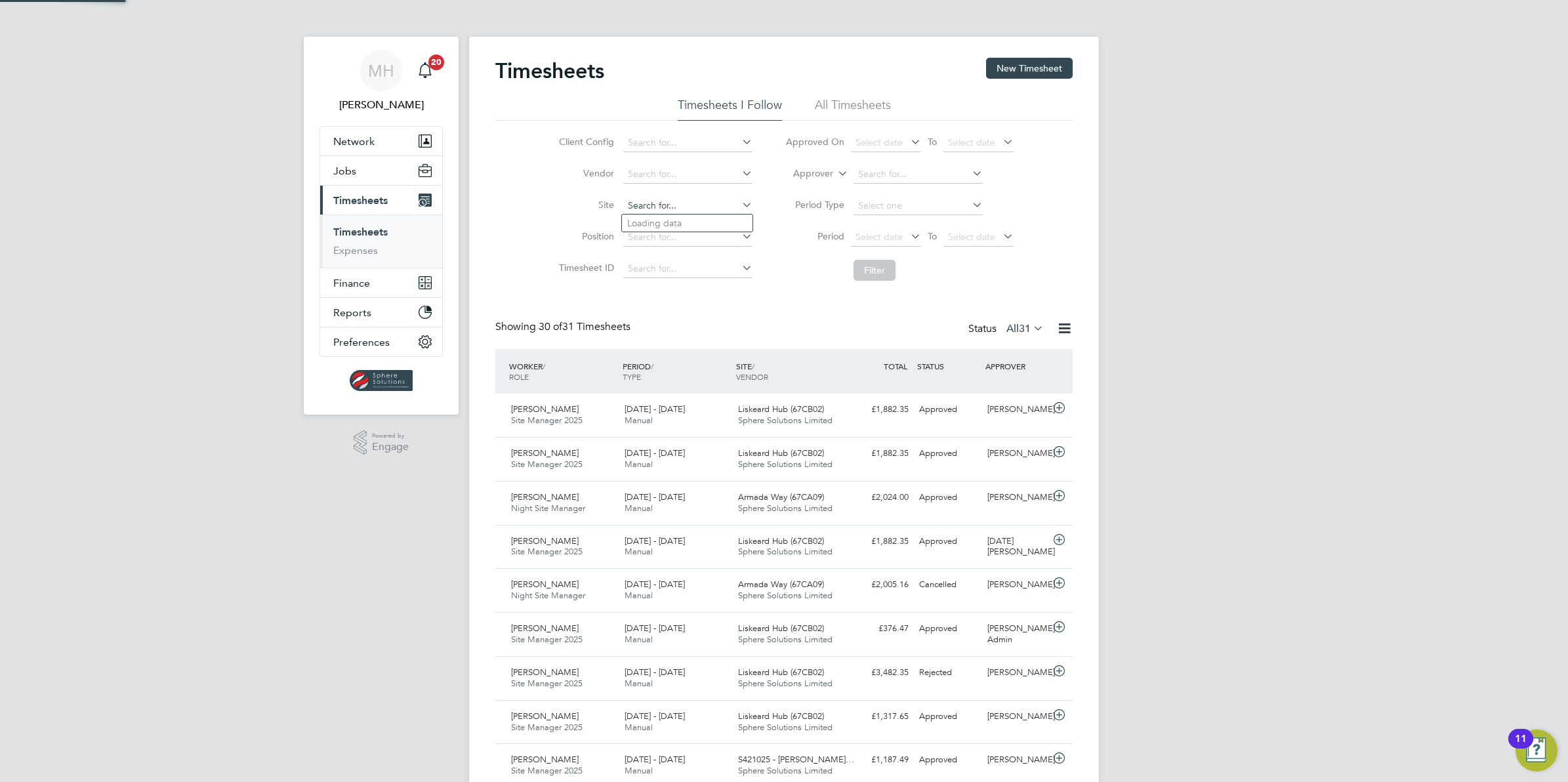
click at [678, 212] on input at bounding box center [688, 206] width 129 height 18
click at [682, 221] on li "Lisk eard Hub (67CB02)" at bounding box center [705, 223] width 167 height 18
type input "Liskeard Hub (67CB02)"
click at [884, 276] on button "Filter" at bounding box center [874, 270] width 42 height 21
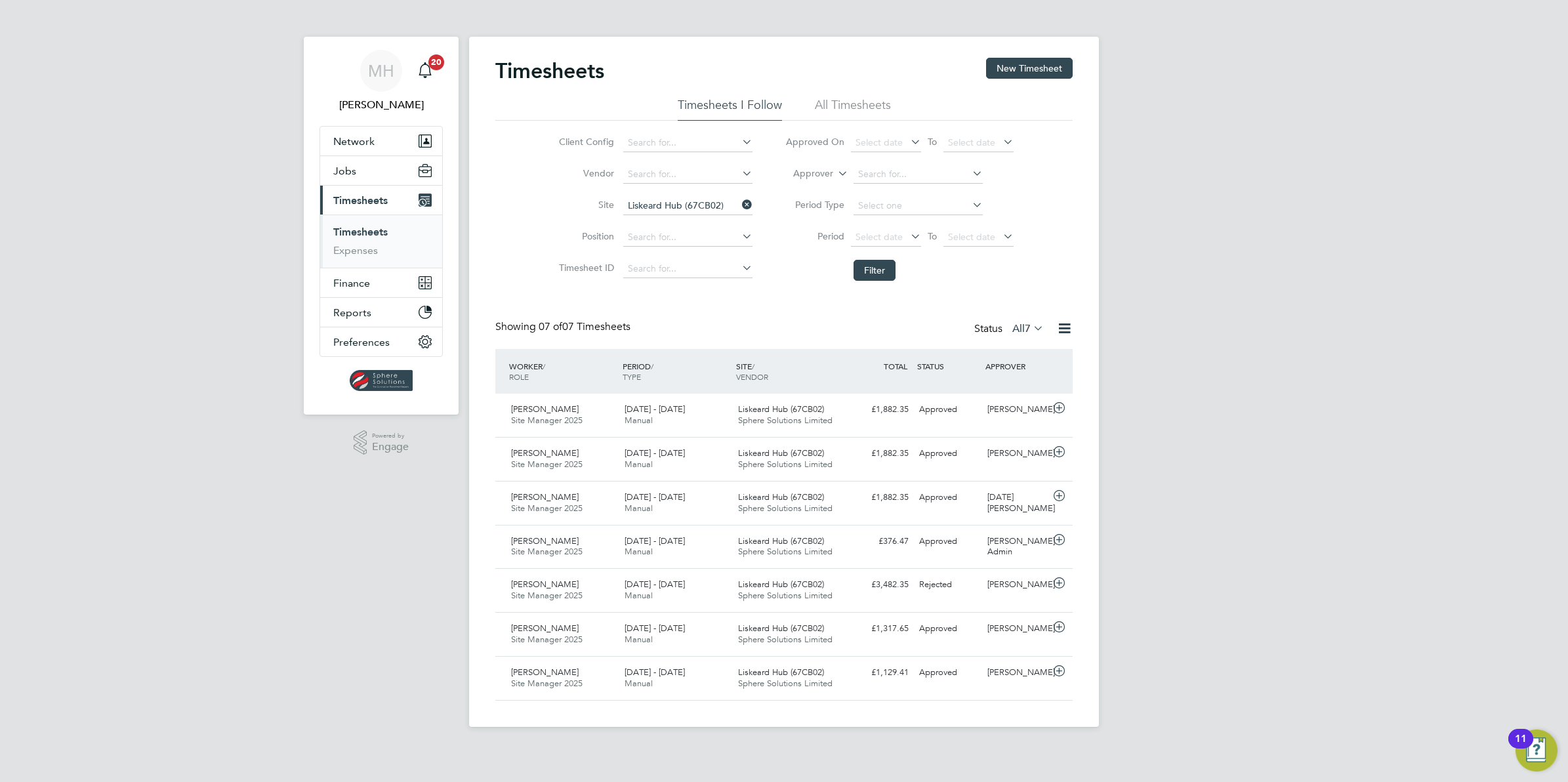
click at [1001, 240] on icon at bounding box center [1001, 236] width 0 height 18
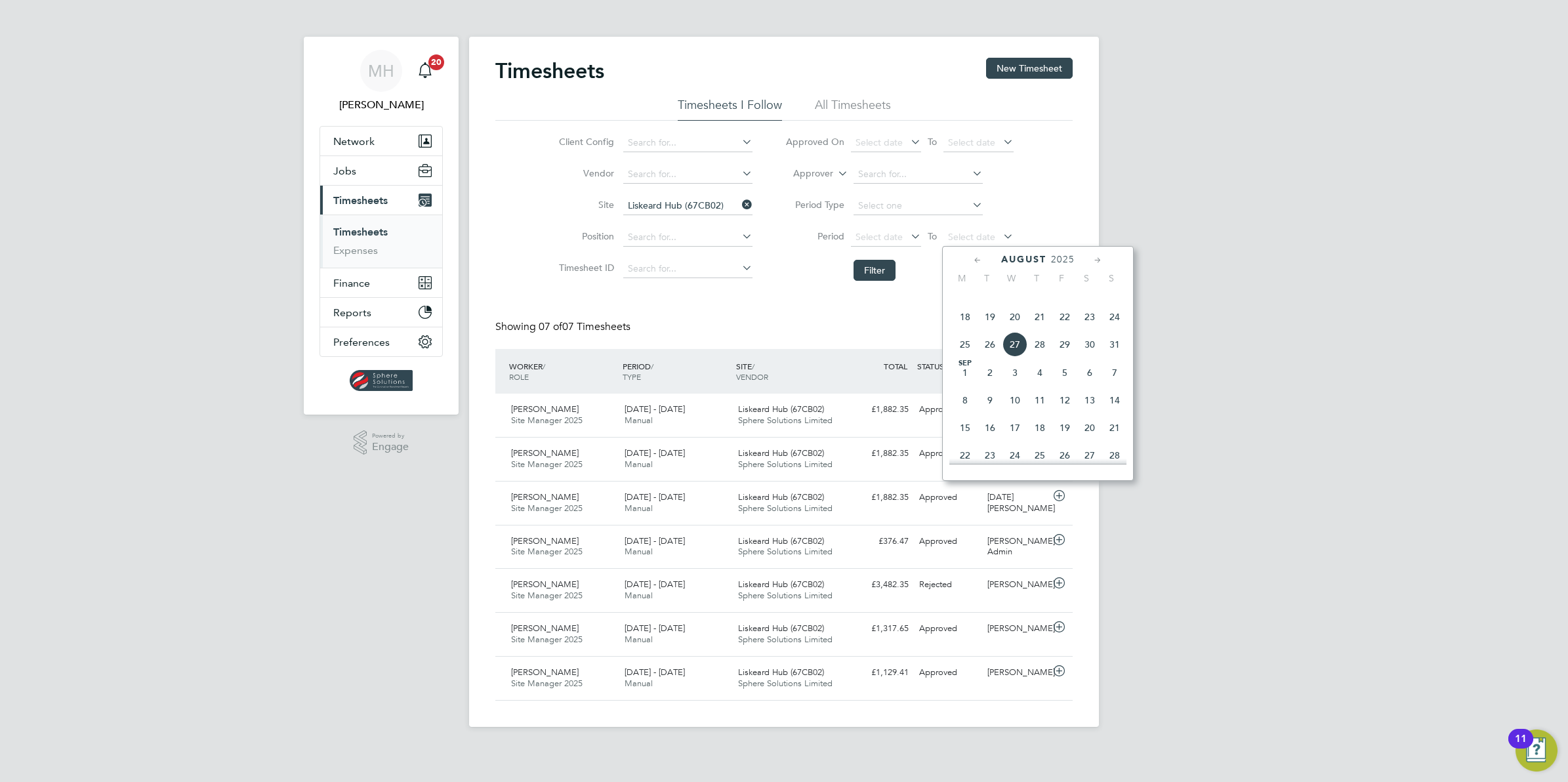
click at [1109, 357] on span "31" at bounding box center [1114, 344] width 25 height 25
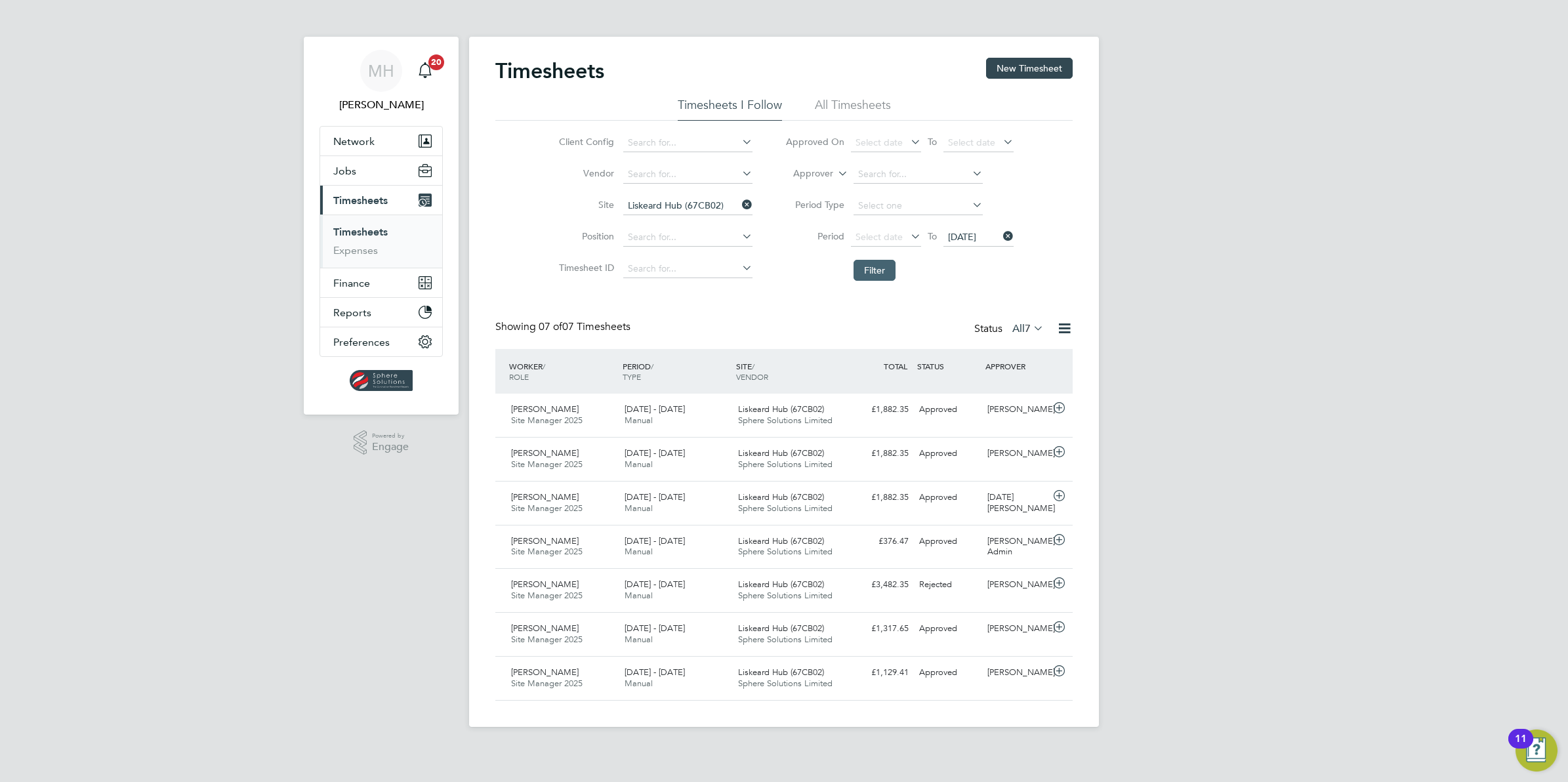
click at [882, 271] on button "Filter" at bounding box center [874, 270] width 42 height 21
click at [979, 327] on div "Status All 7" at bounding box center [1010, 329] width 72 height 18
click at [992, 330] on div "Status All 7" at bounding box center [1010, 329] width 72 height 18
drag, startPoint x: 992, startPoint y: 330, endPoint x: 1025, endPoint y: 327, distance: 33.1
click at [1025, 327] on span "7" at bounding box center [1027, 328] width 6 height 13
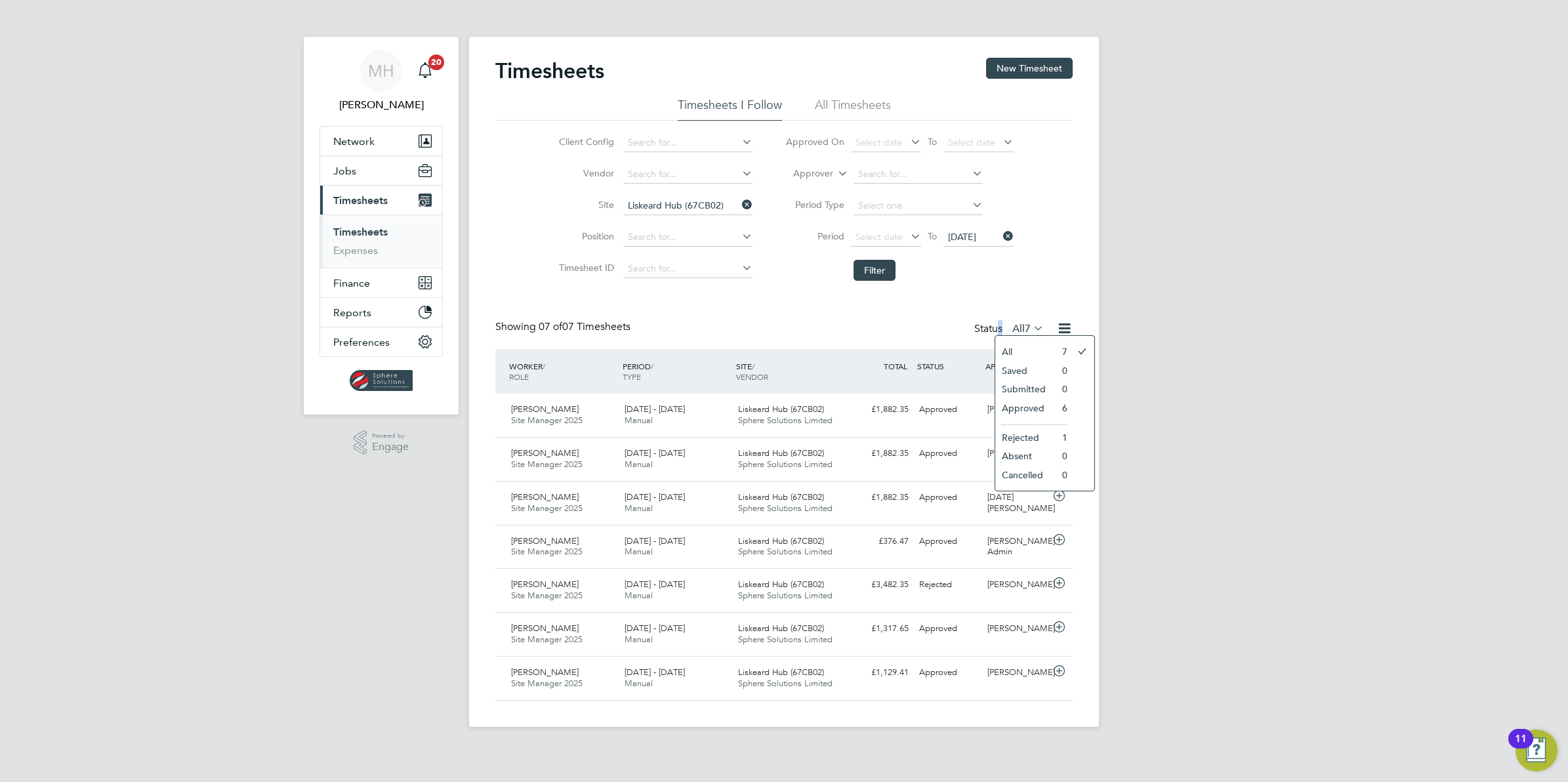
click at [1058, 407] on li "6" at bounding box center [1061, 408] width 12 height 18
click at [872, 272] on button "Filter" at bounding box center [874, 270] width 42 height 21
click at [908, 236] on icon at bounding box center [908, 236] width 0 height 18
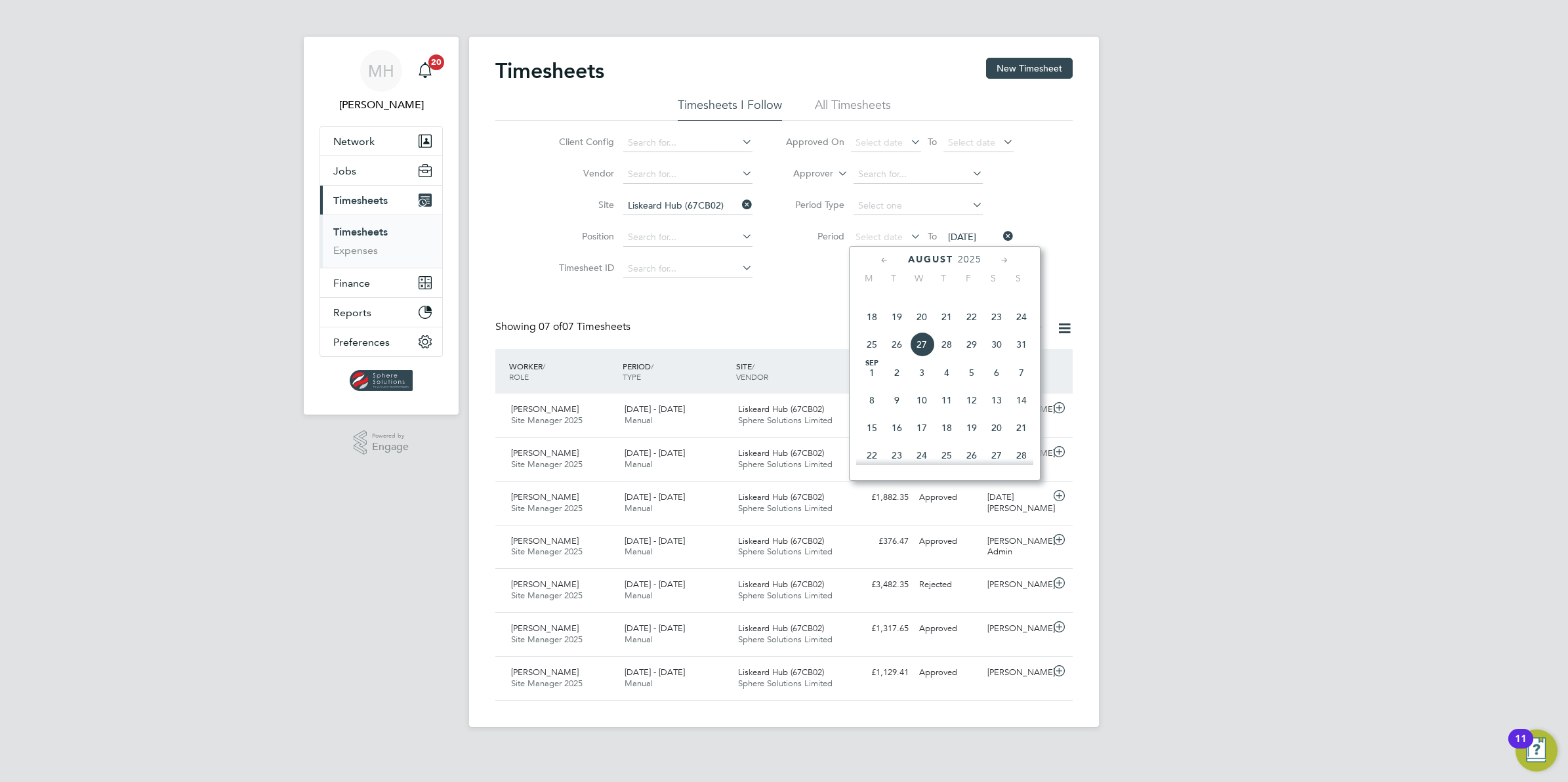
click at [820, 267] on li "Filter" at bounding box center [899, 270] width 261 height 34
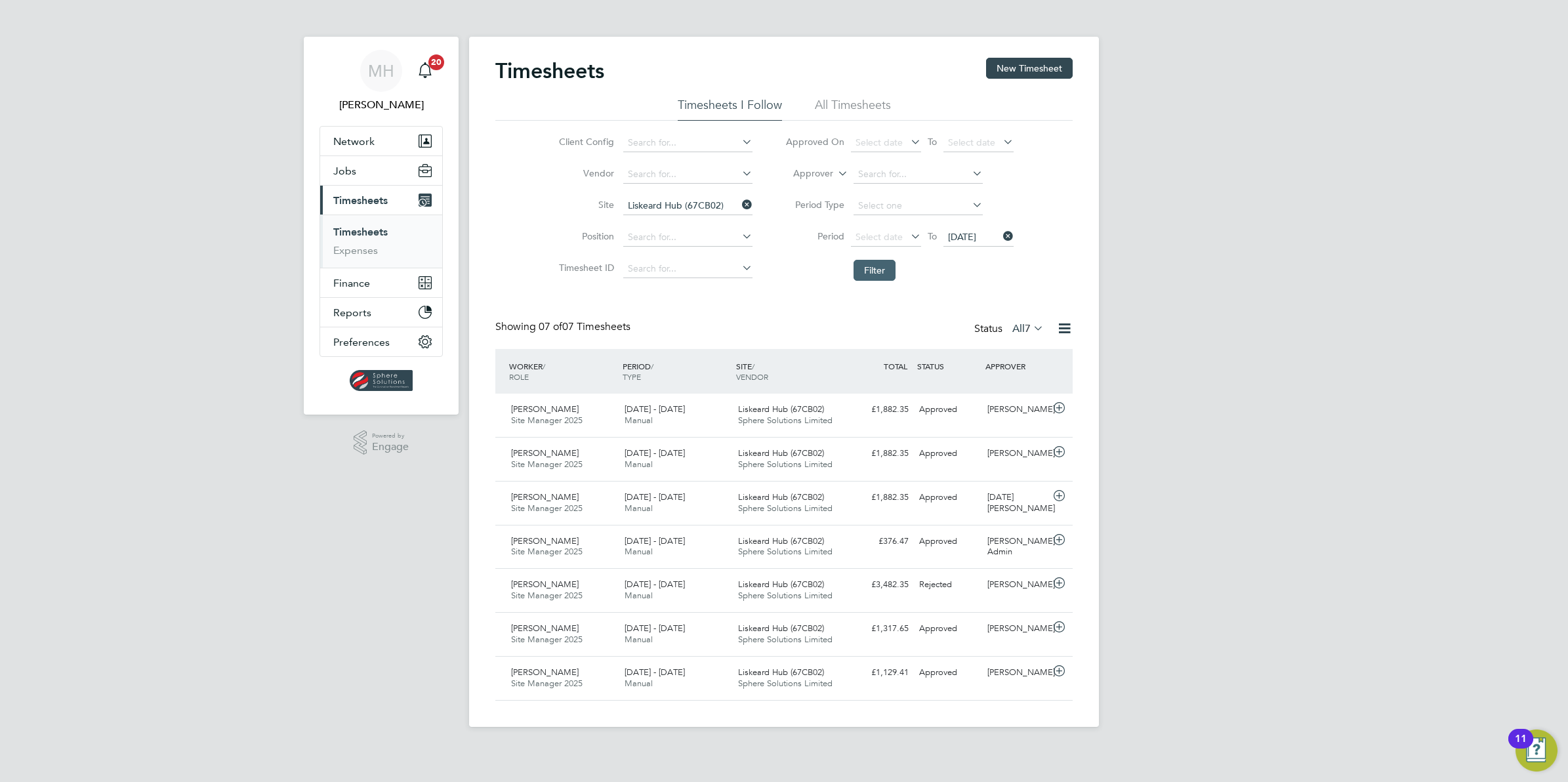
click at [866, 269] on button "Filter" at bounding box center [874, 270] width 42 height 21
click at [1031, 328] on icon at bounding box center [1031, 328] width 0 height 18
click at [1030, 404] on li "Approved" at bounding box center [1025, 408] width 60 height 18
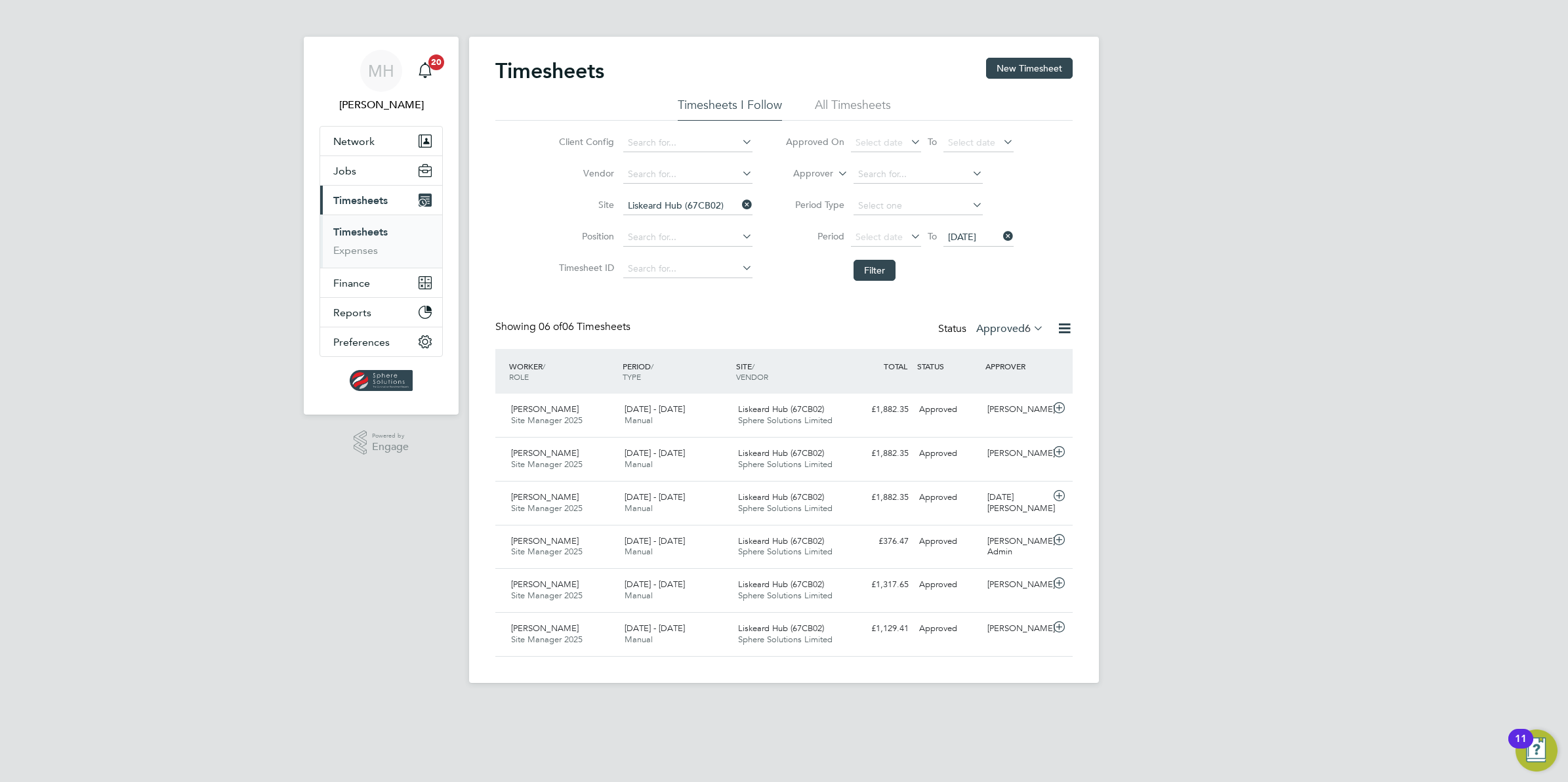
click at [1031, 320] on icon at bounding box center [1031, 328] width 0 height 18
click at [1048, 347] on li "7" at bounding box center [1044, 352] width 12 height 18
click at [870, 265] on button "Filter" at bounding box center [874, 270] width 42 height 21
click at [844, 102] on li "All Timesheets" at bounding box center [853, 108] width 76 height 23
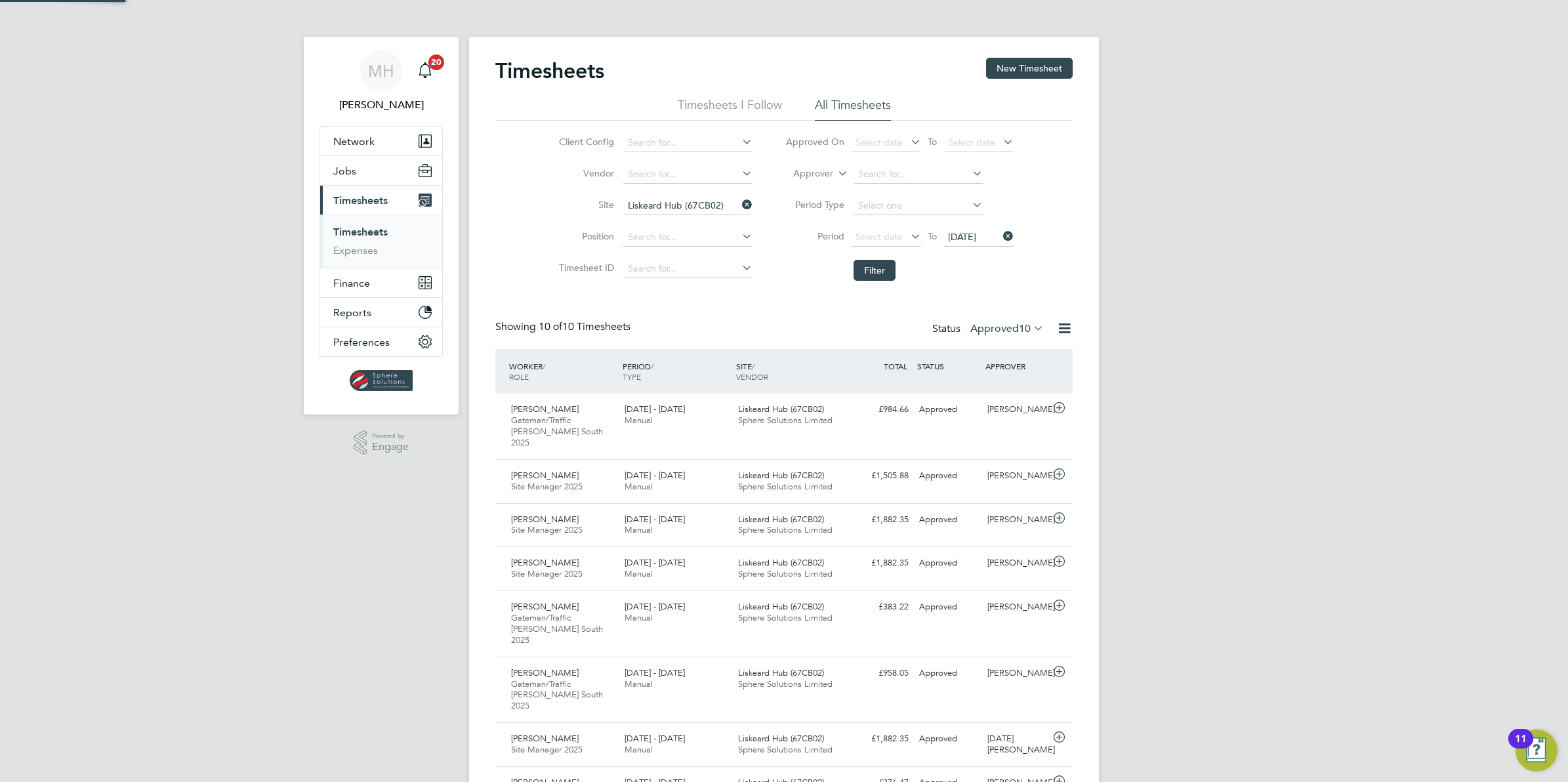
scroll to position [33, 113]
click at [894, 471] on div "£1,505.88 Approved" at bounding box center [880, 476] width 68 height 22
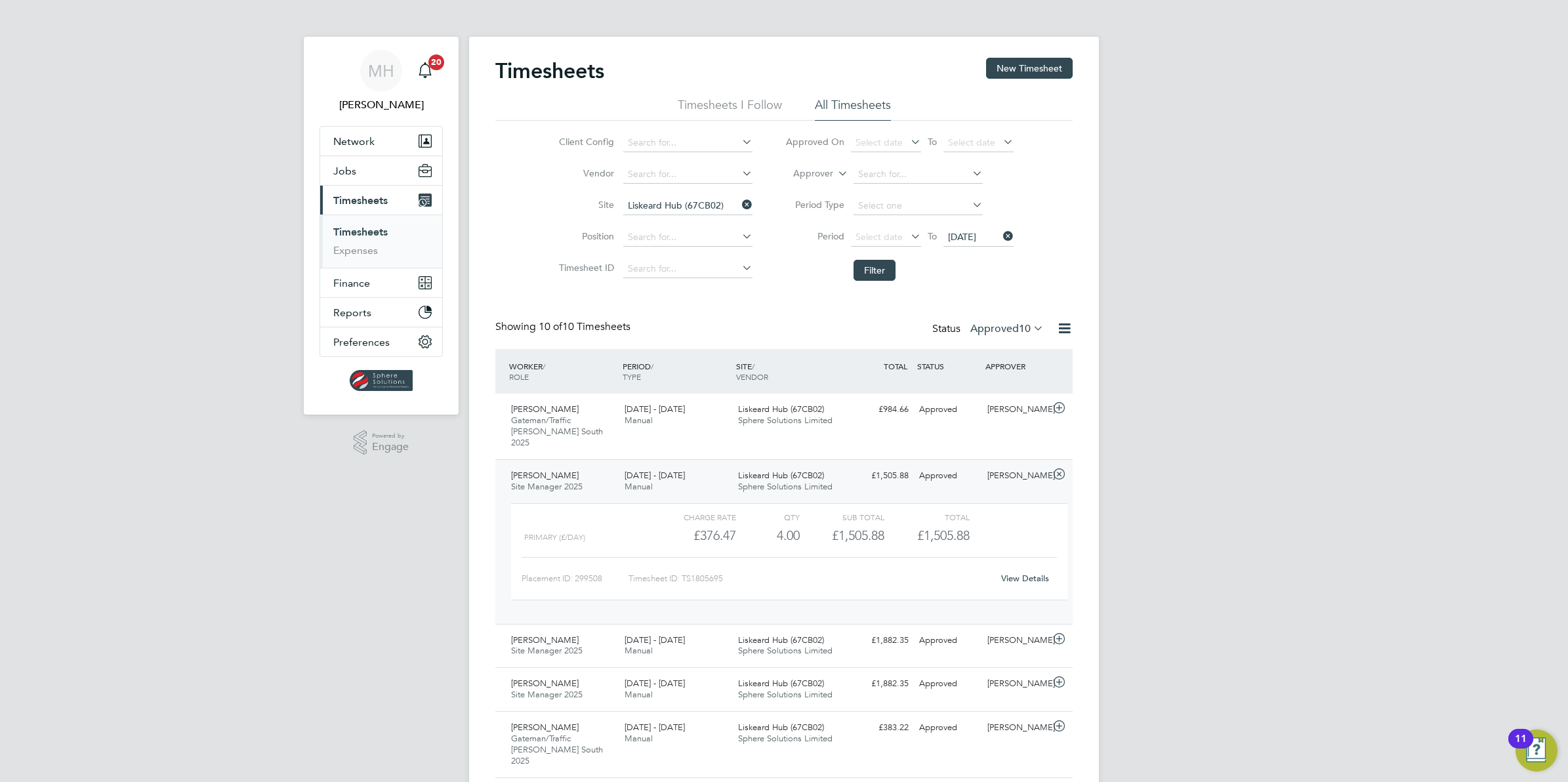
click at [1027, 573] on link "View Details" at bounding box center [1025, 578] width 48 height 11
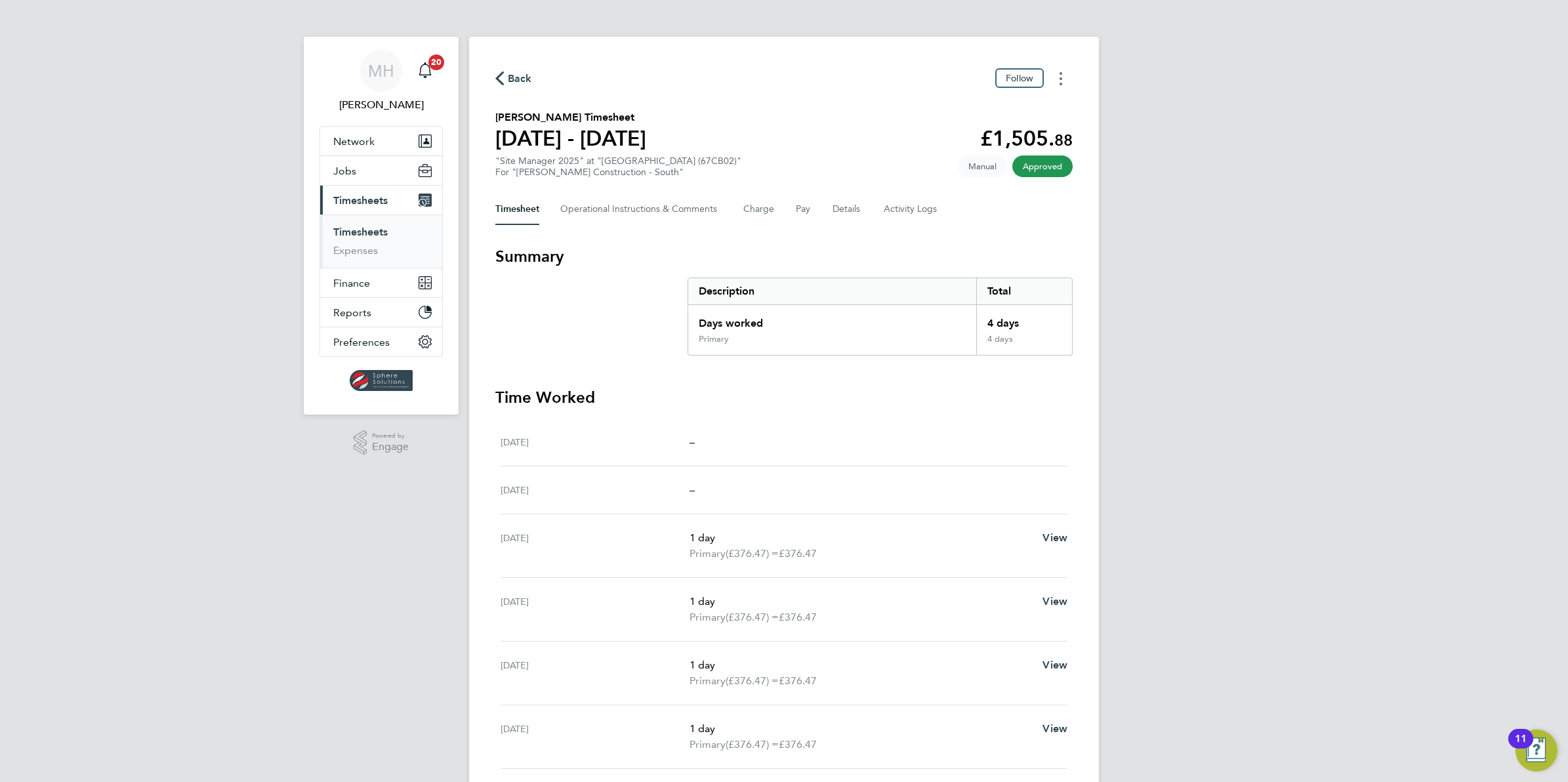
click at [1061, 76] on icon "Timesheets Menu" at bounding box center [1061, 79] width 3 height 13
click at [1027, 103] on link "Download timesheet" at bounding box center [993, 108] width 158 height 26
